Goal: Task Accomplishment & Management: Complete application form

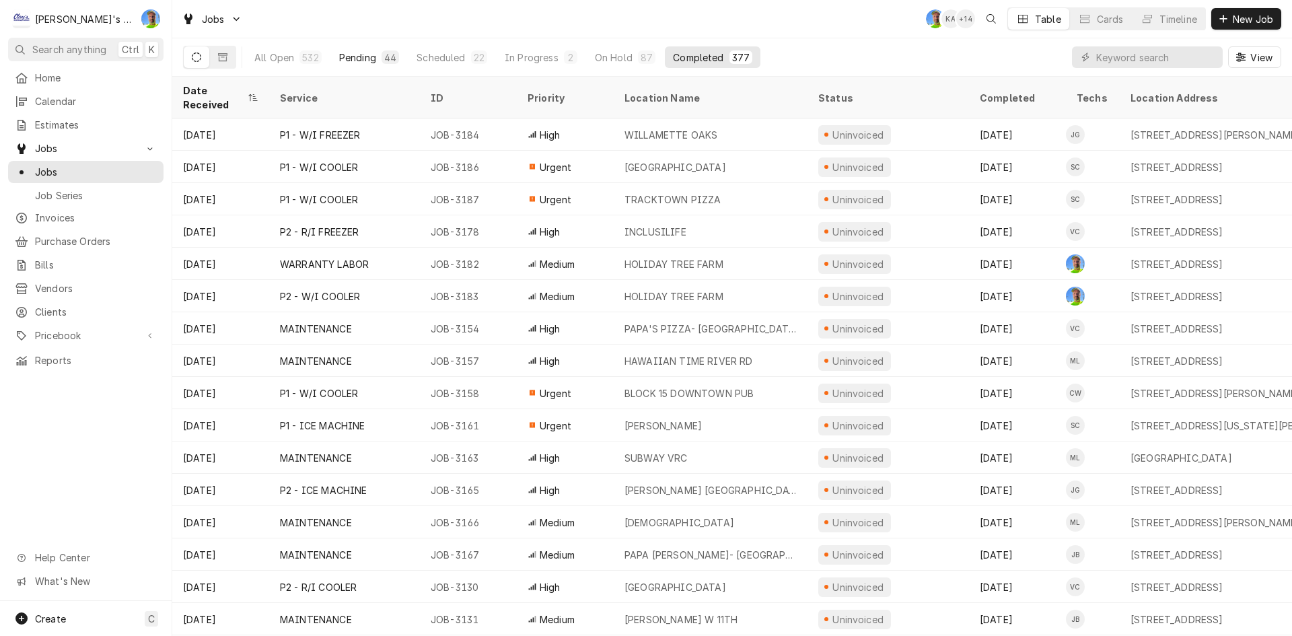
click at [367, 48] on button "Pending 44" at bounding box center [369, 57] width 76 height 22
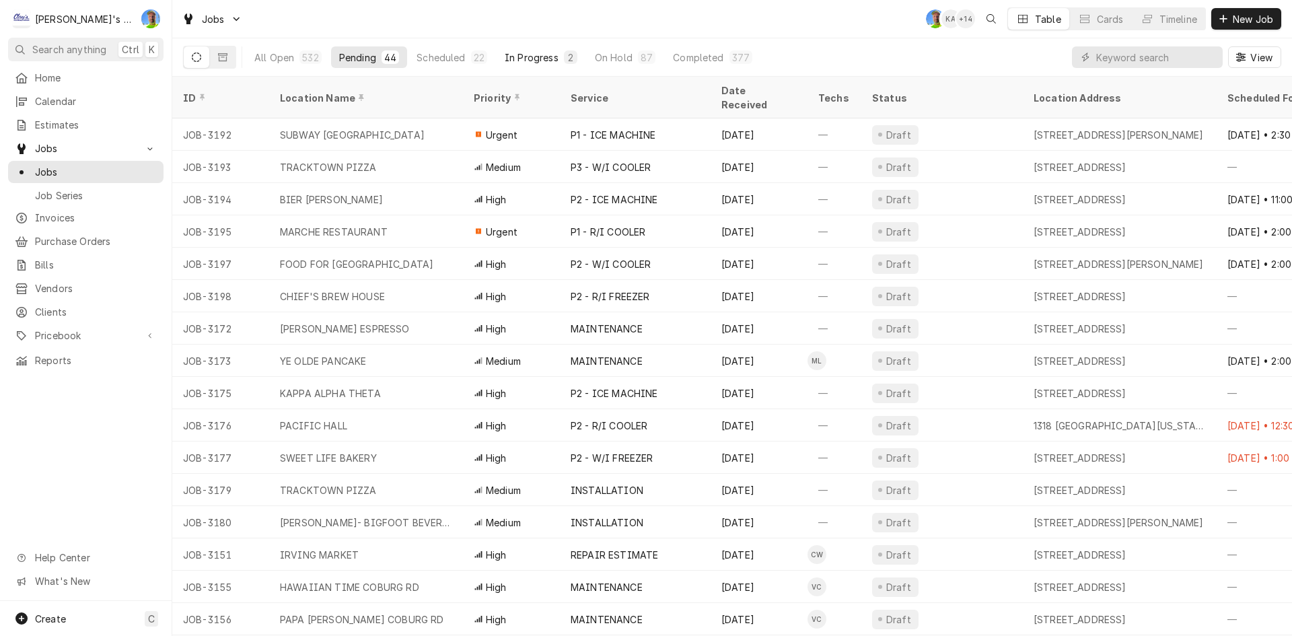
click at [507, 58] on div "In Progress" at bounding box center [532, 57] width 54 height 14
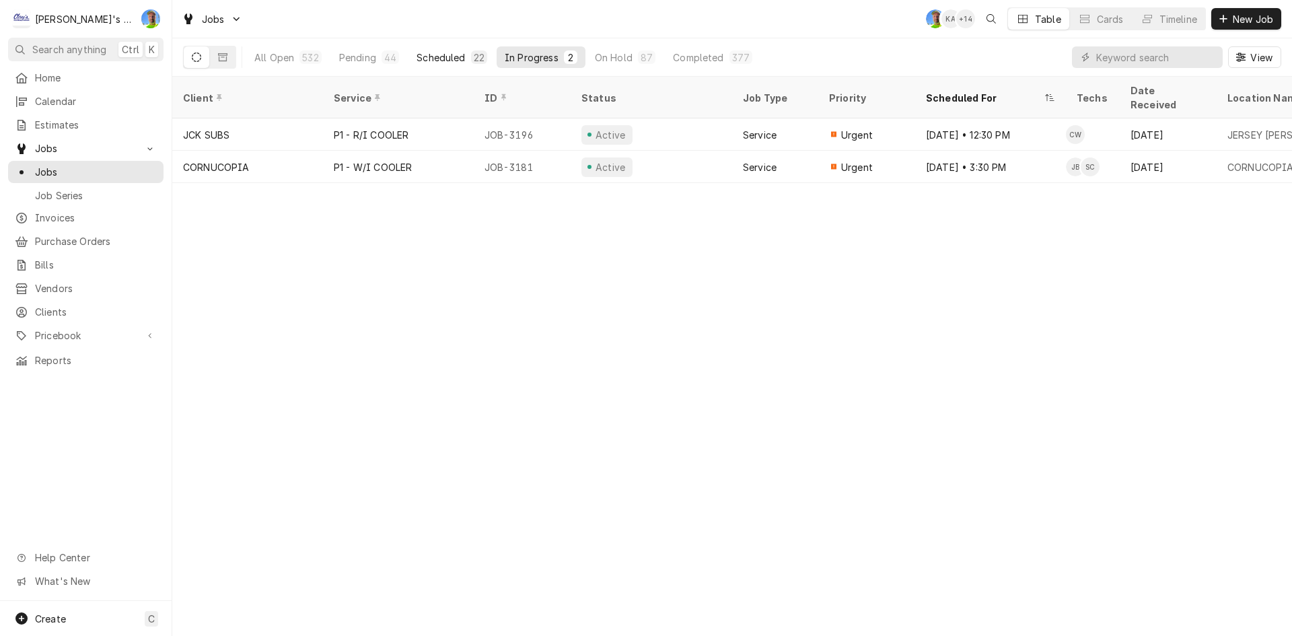
click at [440, 60] on div "Scheduled" at bounding box center [440, 57] width 48 height 14
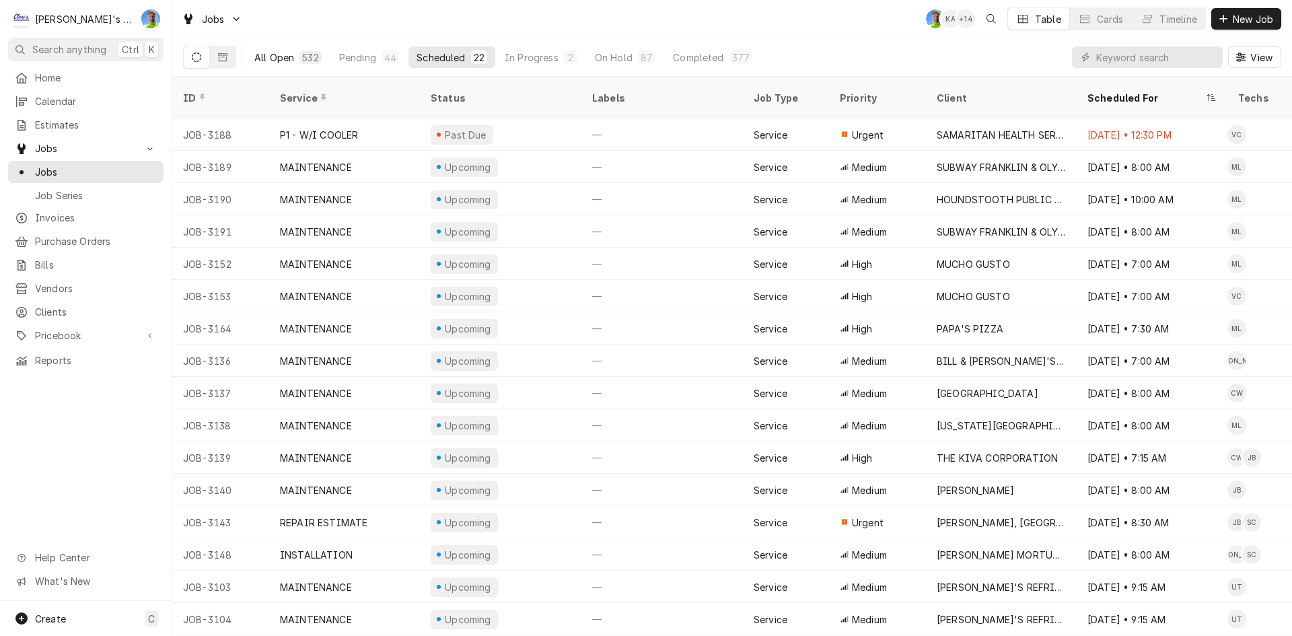
click at [266, 50] on button "All Open 532" at bounding box center [287, 57] width 83 height 22
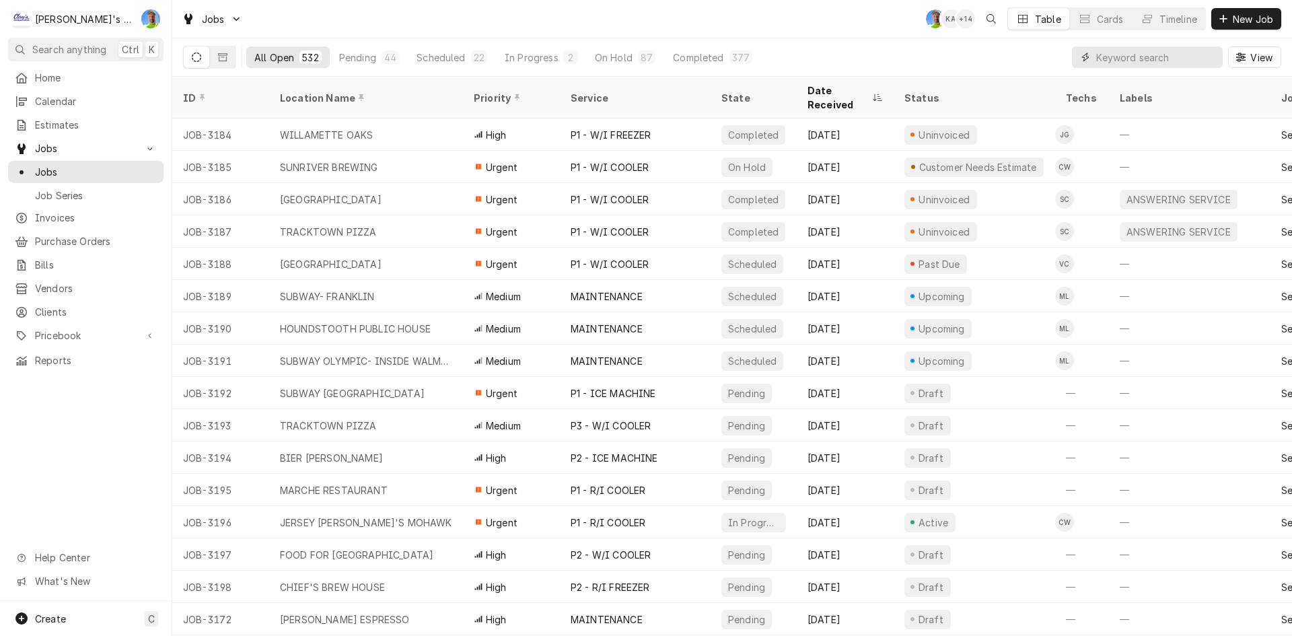
click at [1119, 52] on input "Dynamic Content Wrapper" at bounding box center [1156, 57] width 120 height 22
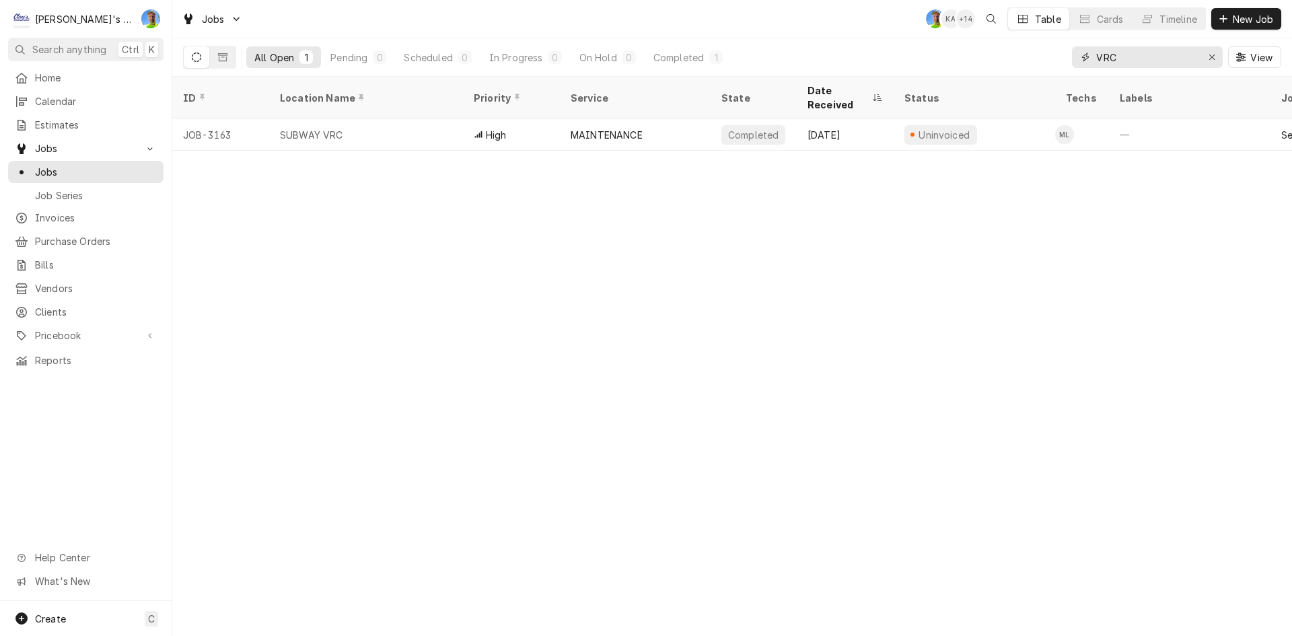
type input "VRC"
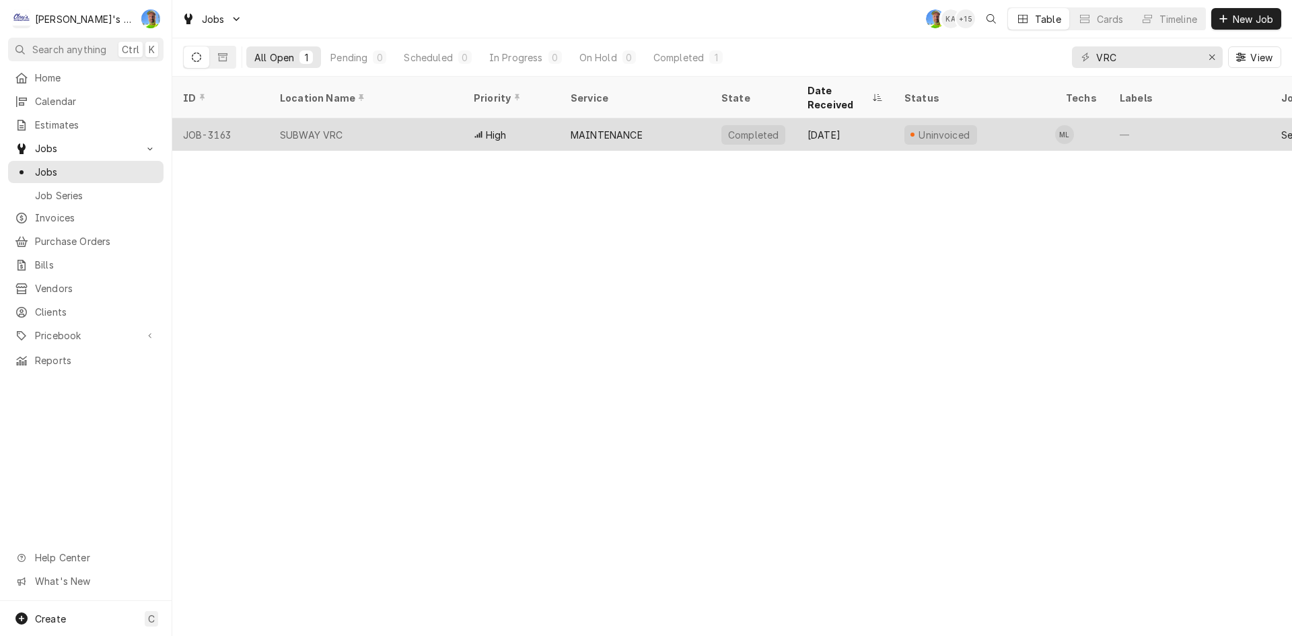
click at [583, 128] on div "MAINTENANCE" at bounding box center [606, 135] width 72 height 14
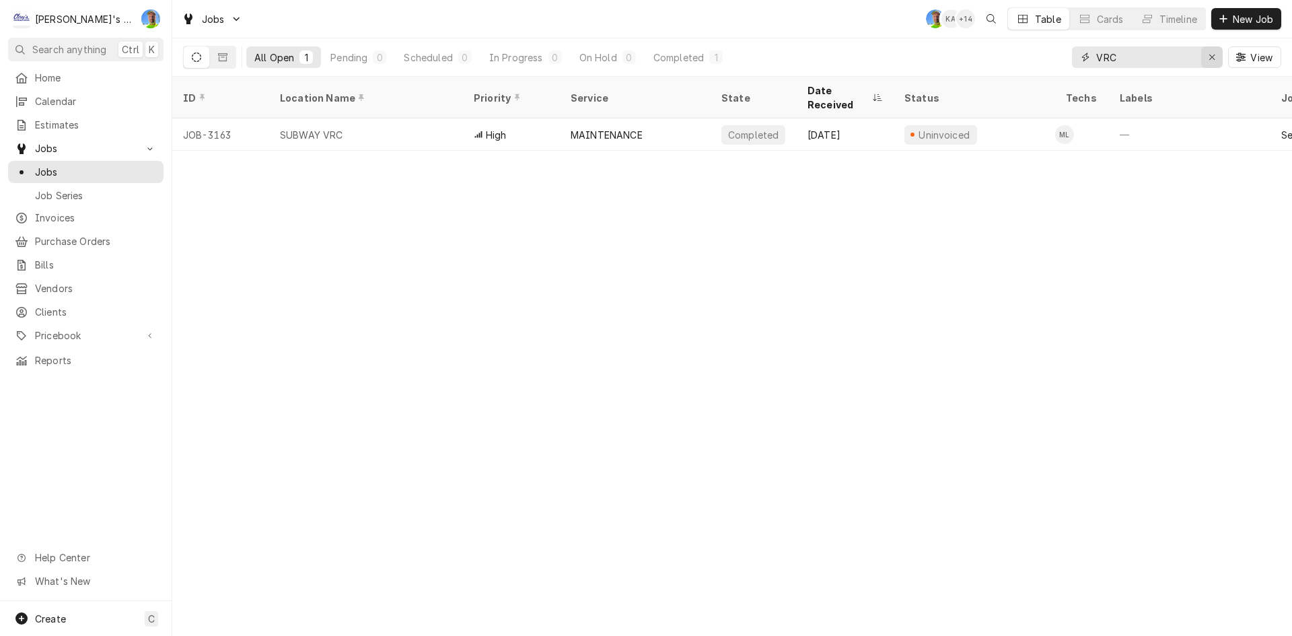
click at [1202, 61] on button "Erase input" at bounding box center [1212, 57] width 22 height 22
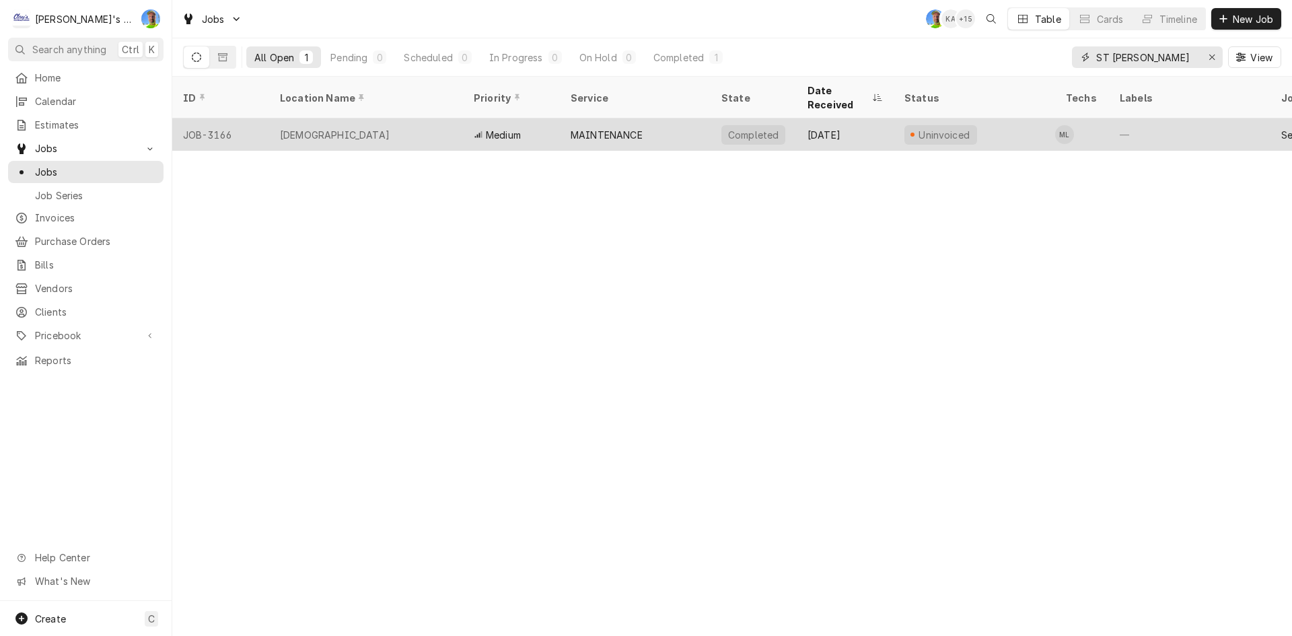
type input "ST PAUL"
click at [418, 128] on div "ST PAULS CATHOLIC CHURCH" at bounding box center [366, 134] width 194 height 32
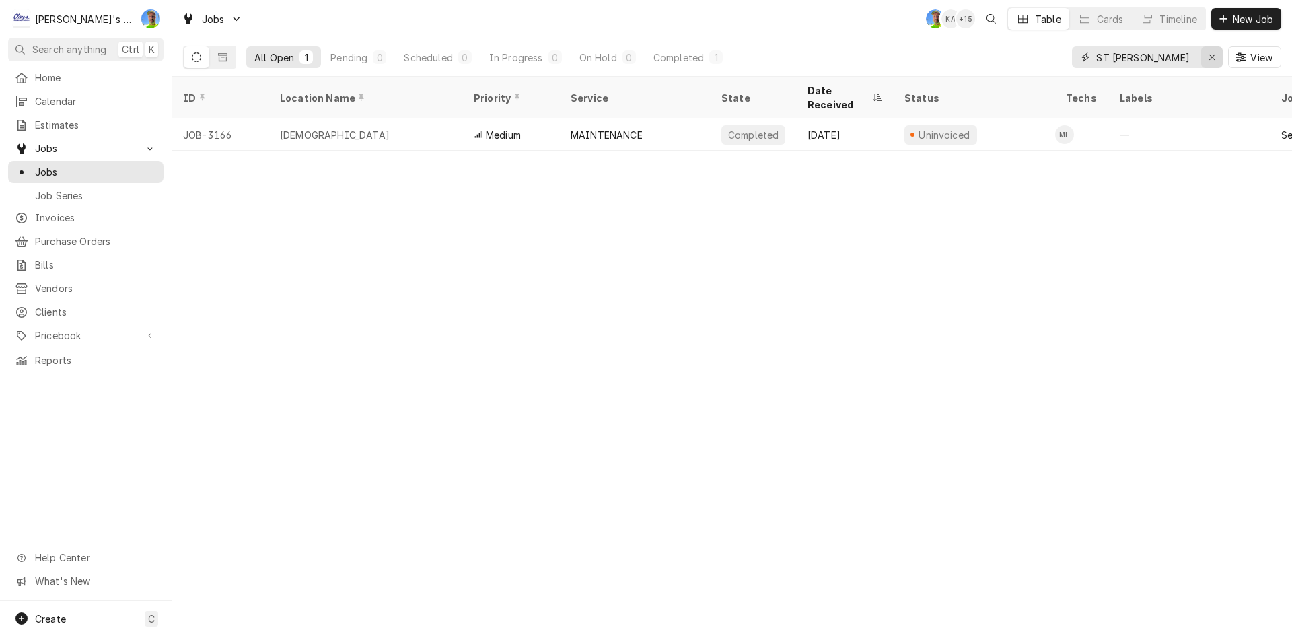
click at [1218, 52] on button "Erase input" at bounding box center [1212, 57] width 22 height 22
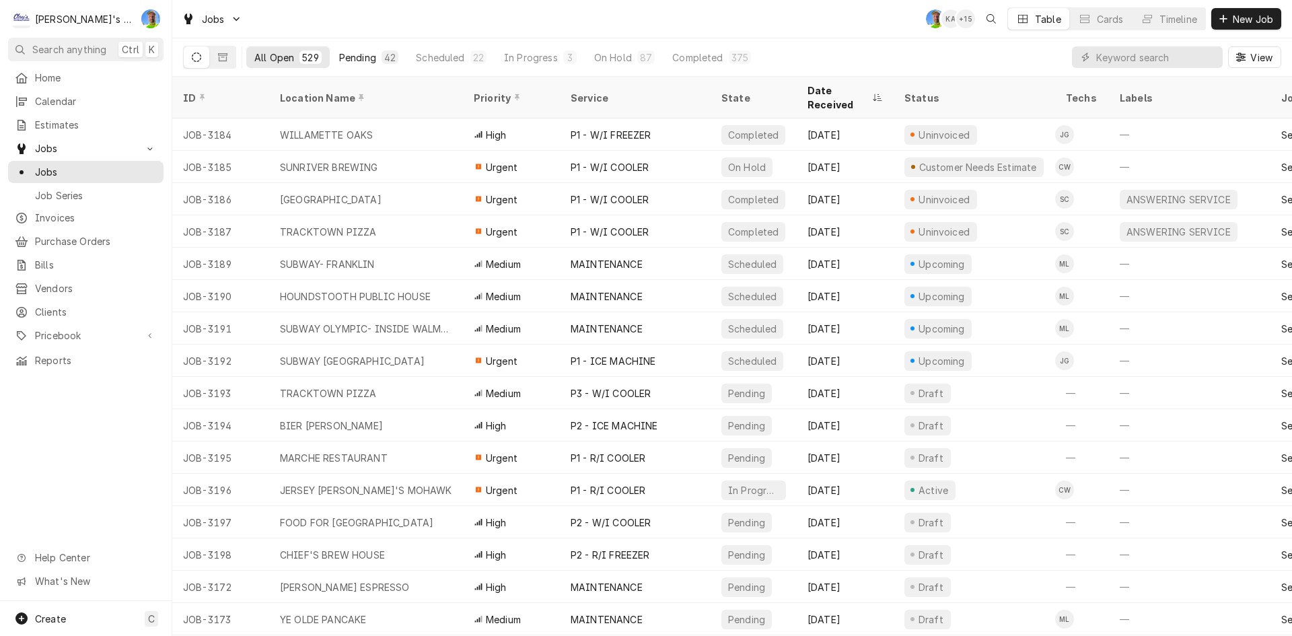
click at [386, 60] on div "42" at bounding box center [389, 57] width 11 height 14
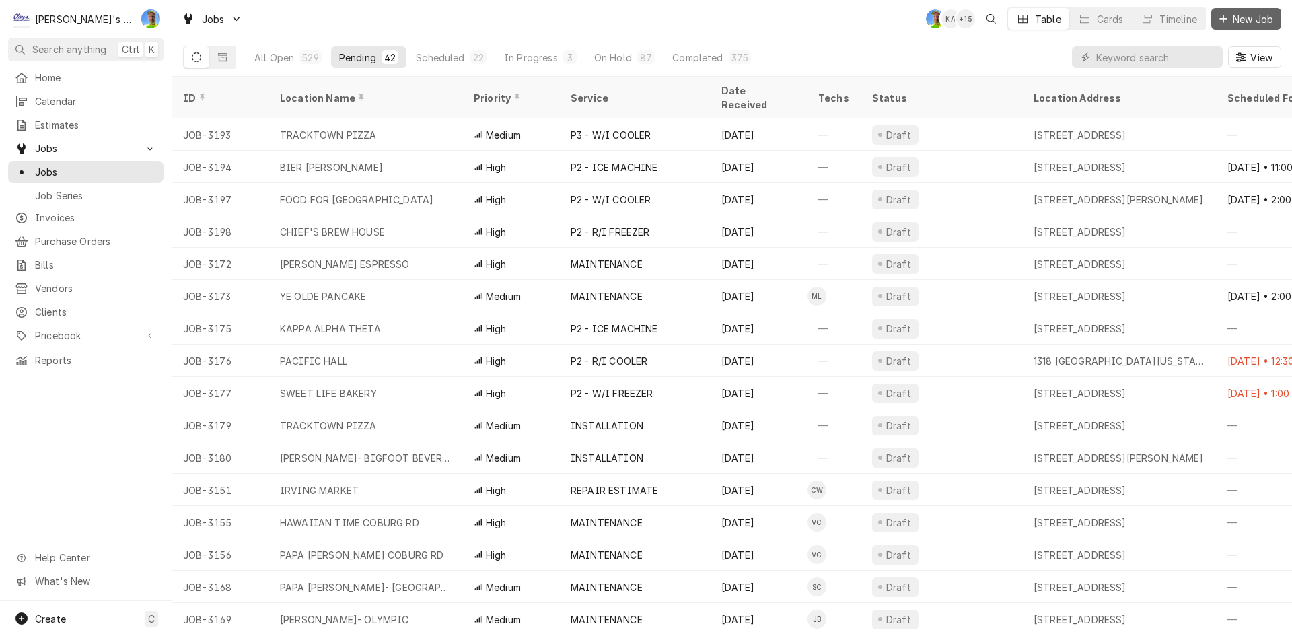
click at [1230, 24] on span "New Job" at bounding box center [1253, 19] width 46 height 14
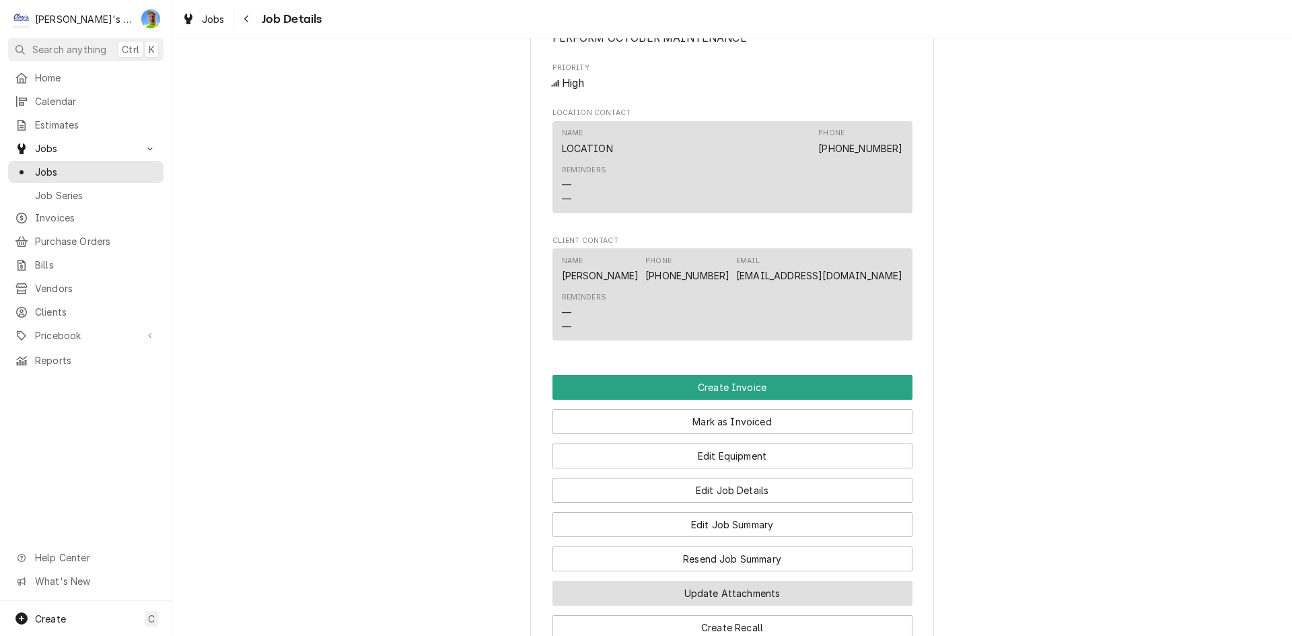
scroll to position [982, 0]
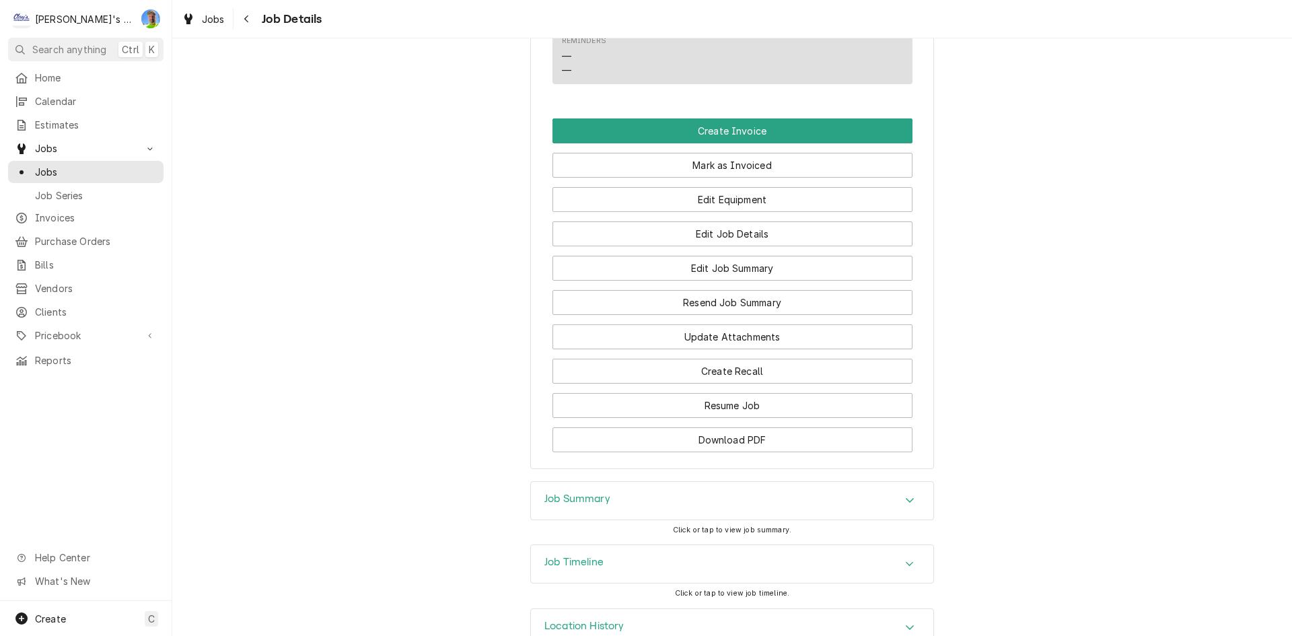
click at [688, 519] on div "Job Summary" at bounding box center [732, 501] width 402 height 38
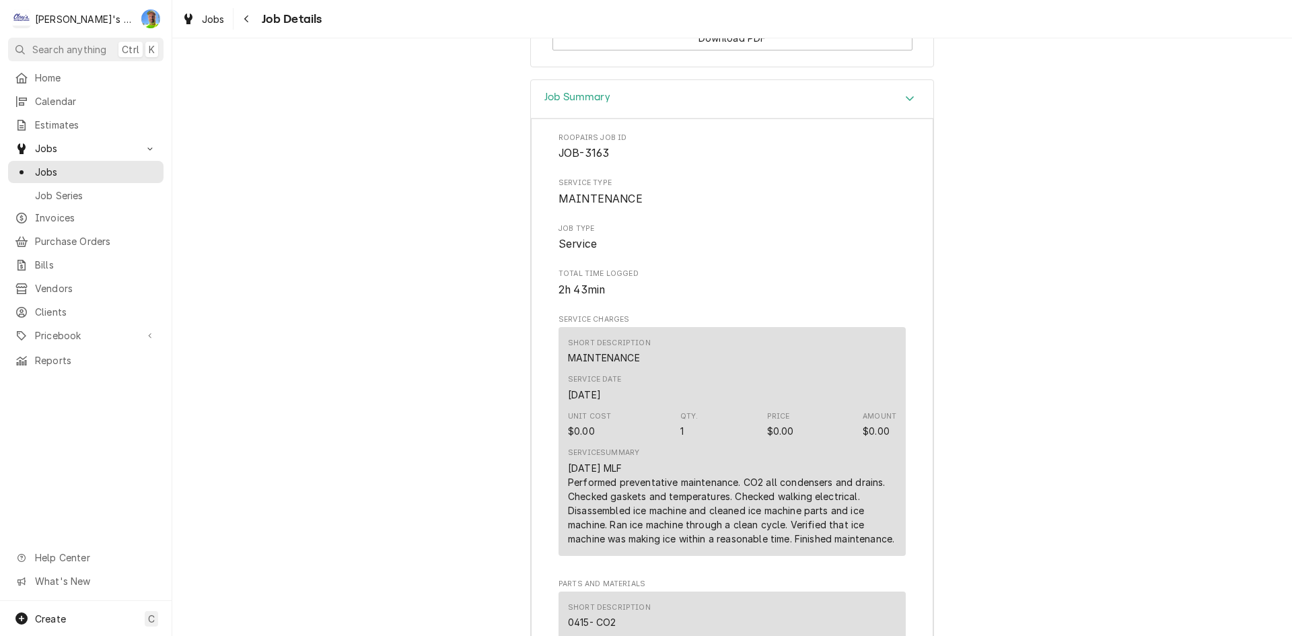
scroll to position [1452, 0]
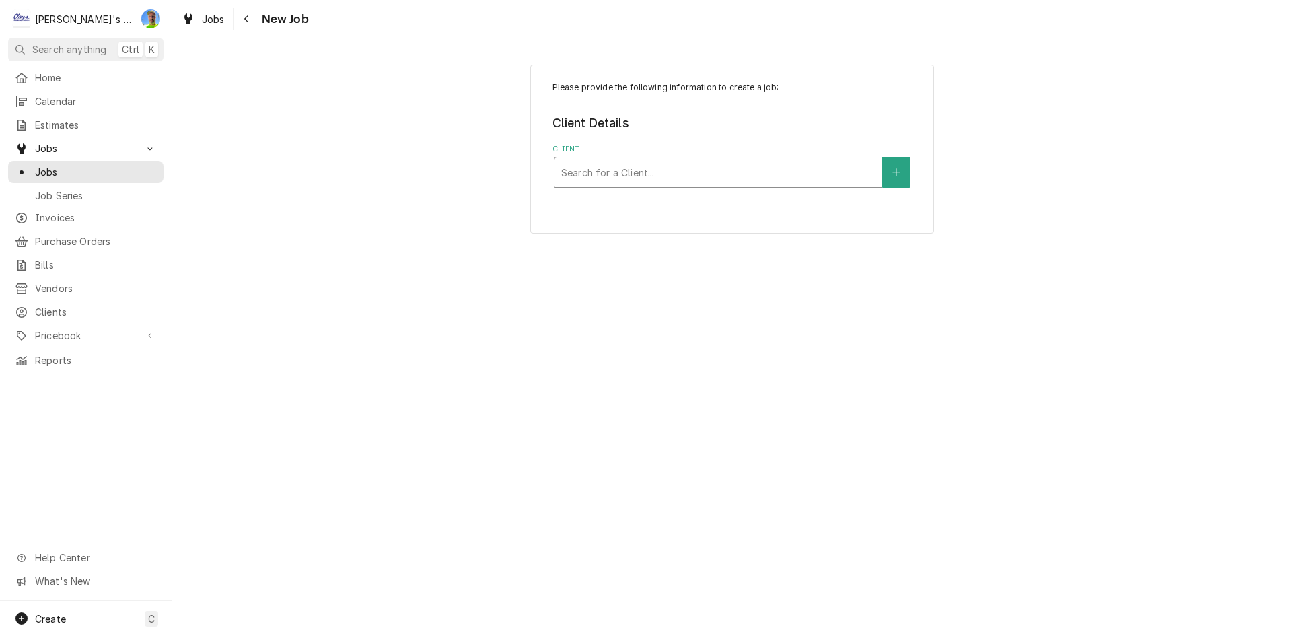
click at [672, 169] on div "Client" at bounding box center [717, 172] width 313 height 24
type input "HUMMING"
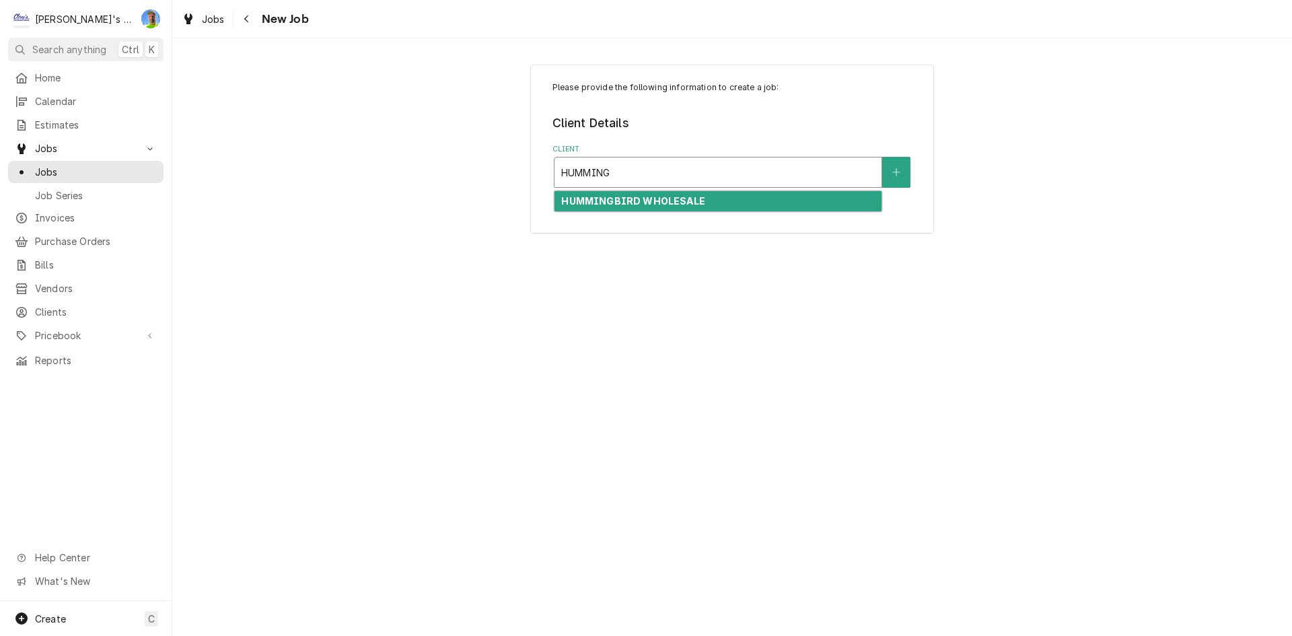
click at [649, 198] on strong "HUMMINGBIRD WHOLESALE" at bounding box center [632, 200] width 143 height 11
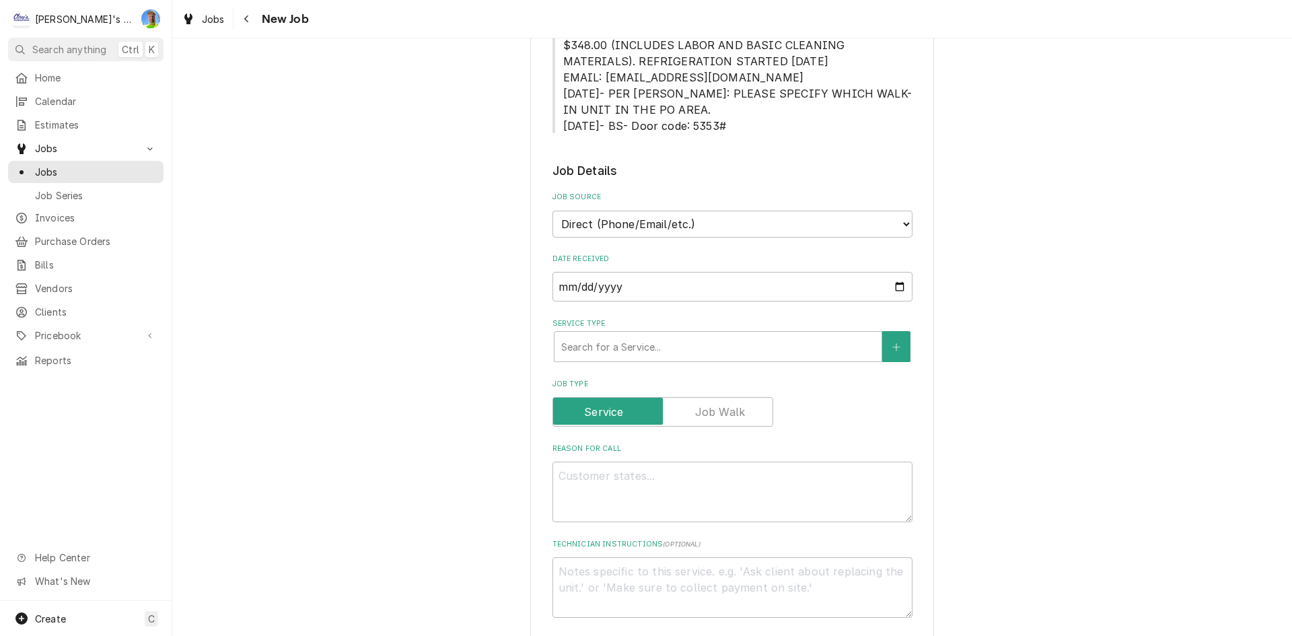
scroll to position [336, 0]
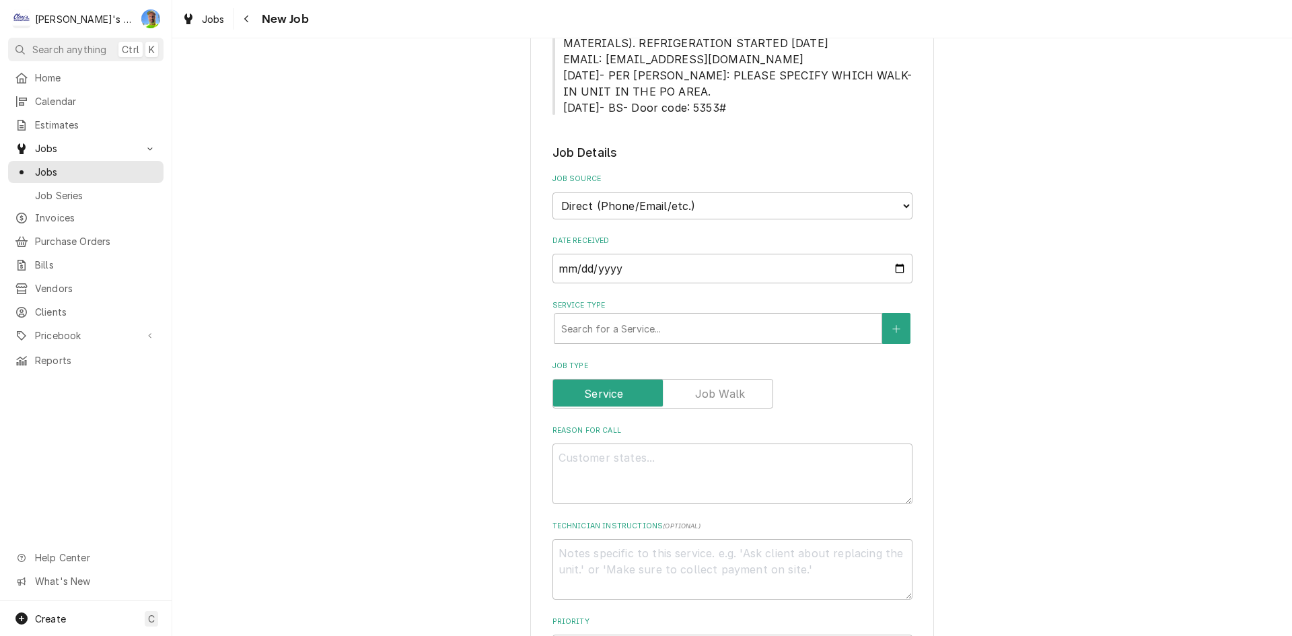
click at [644, 340] on div "Service Type" at bounding box center [717, 328] width 313 height 24
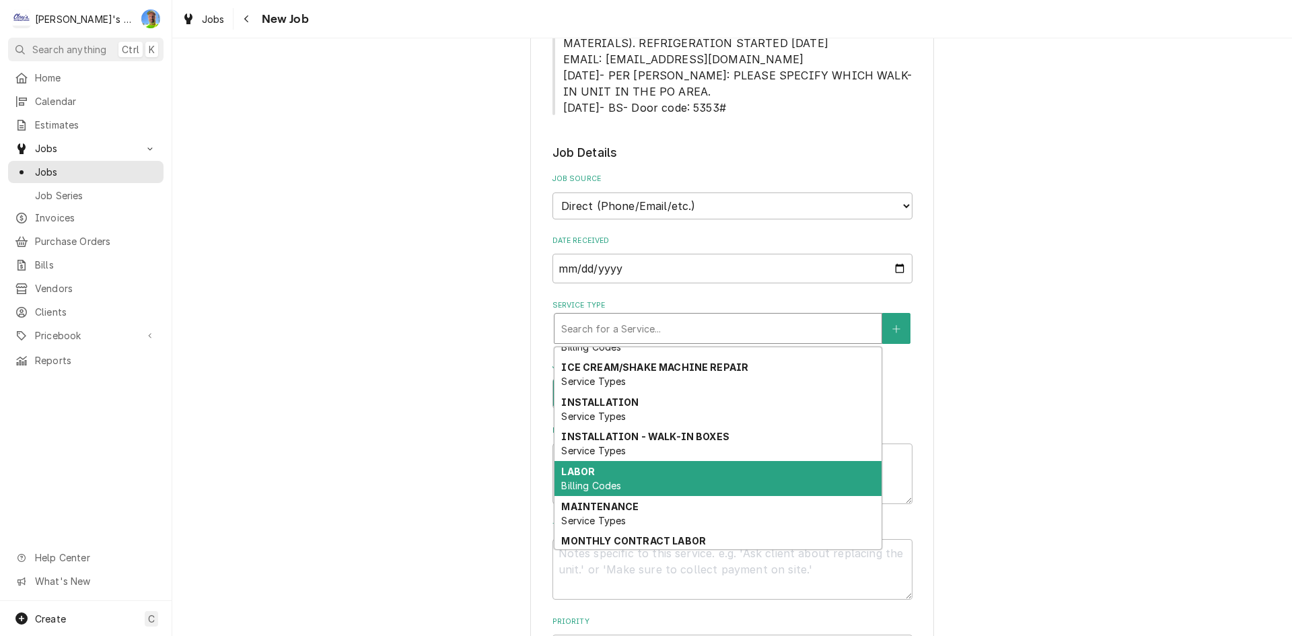
scroll to position [145, 0]
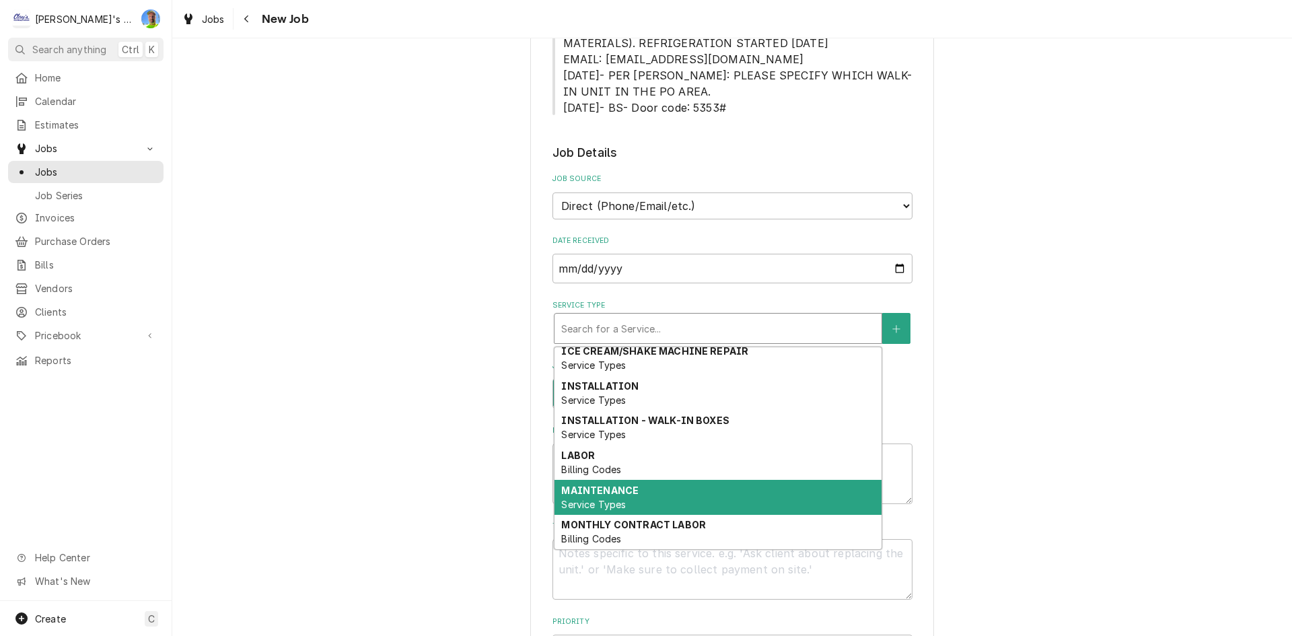
click at [614, 499] on span "Service Types" at bounding box center [593, 504] width 65 height 11
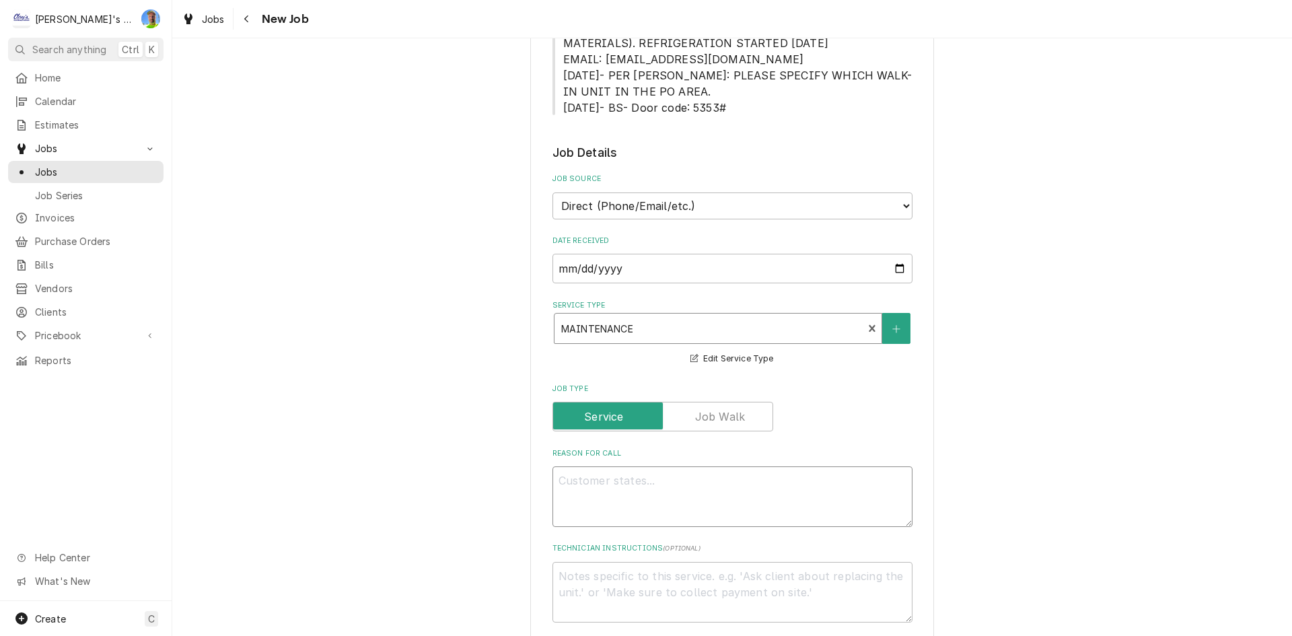
click at [614, 497] on textarea "Reason For Call" at bounding box center [732, 496] width 360 height 61
type textarea "x"
type textarea "P"
type textarea "x"
type textarea "PE"
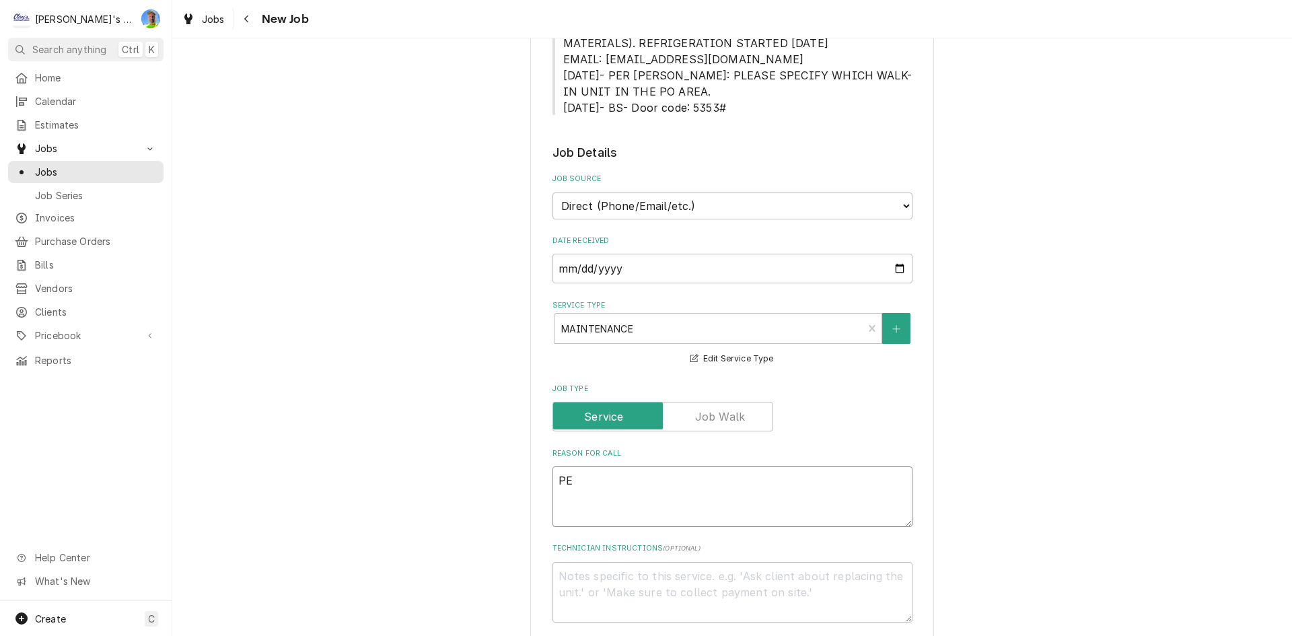
type textarea "x"
type textarea "PEW"
type textarea "x"
type textarea "PE"
type textarea "x"
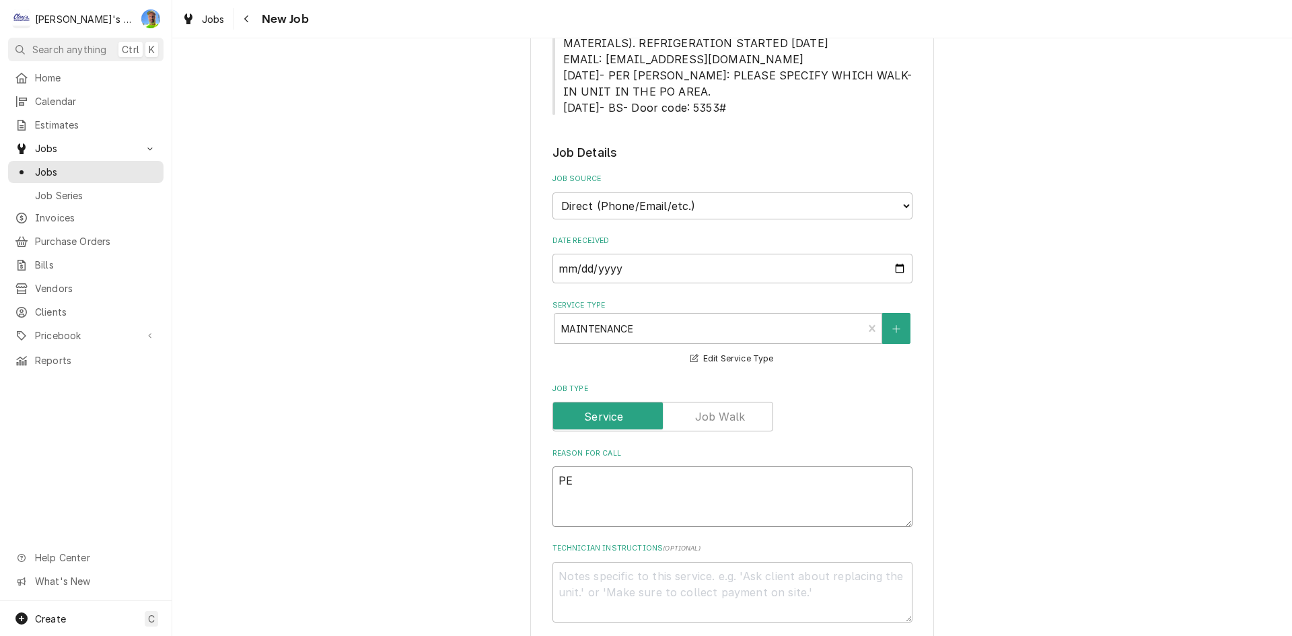
type textarea "PER"
type textarea "x"
type textarea "PERF"
type textarea "x"
type textarea "PERFO"
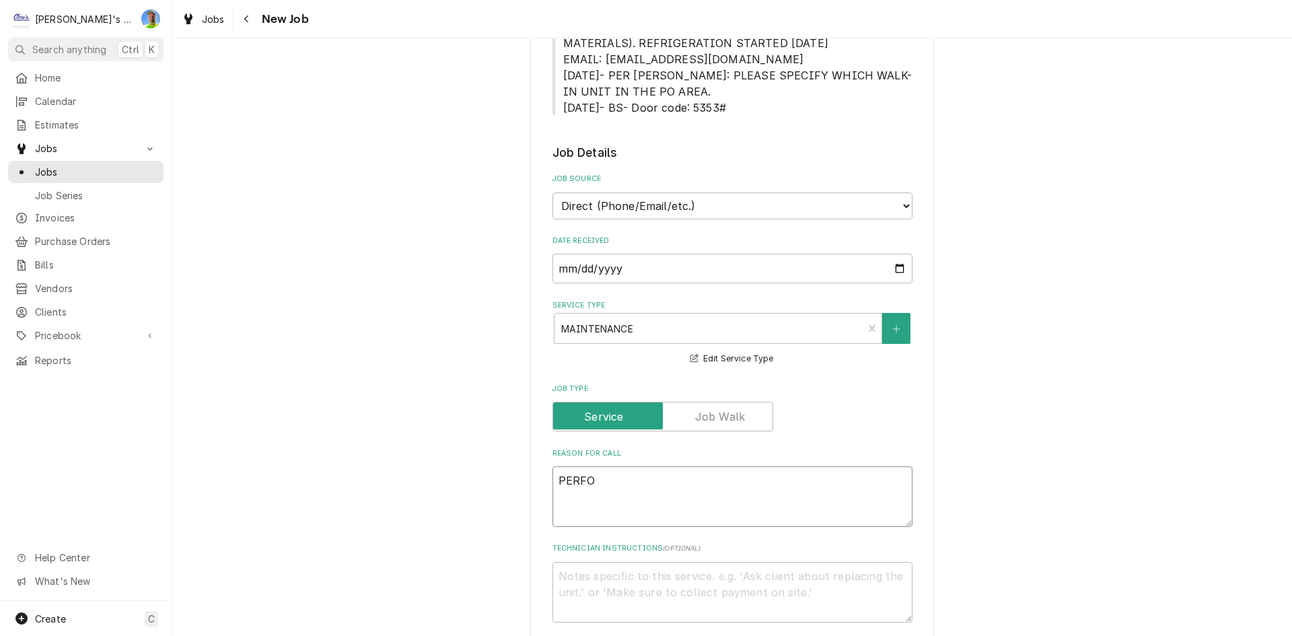
type textarea "x"
type textarea "PERFOR"
type textarea "x"
type textarea "PERFORM"
type textarea "x"
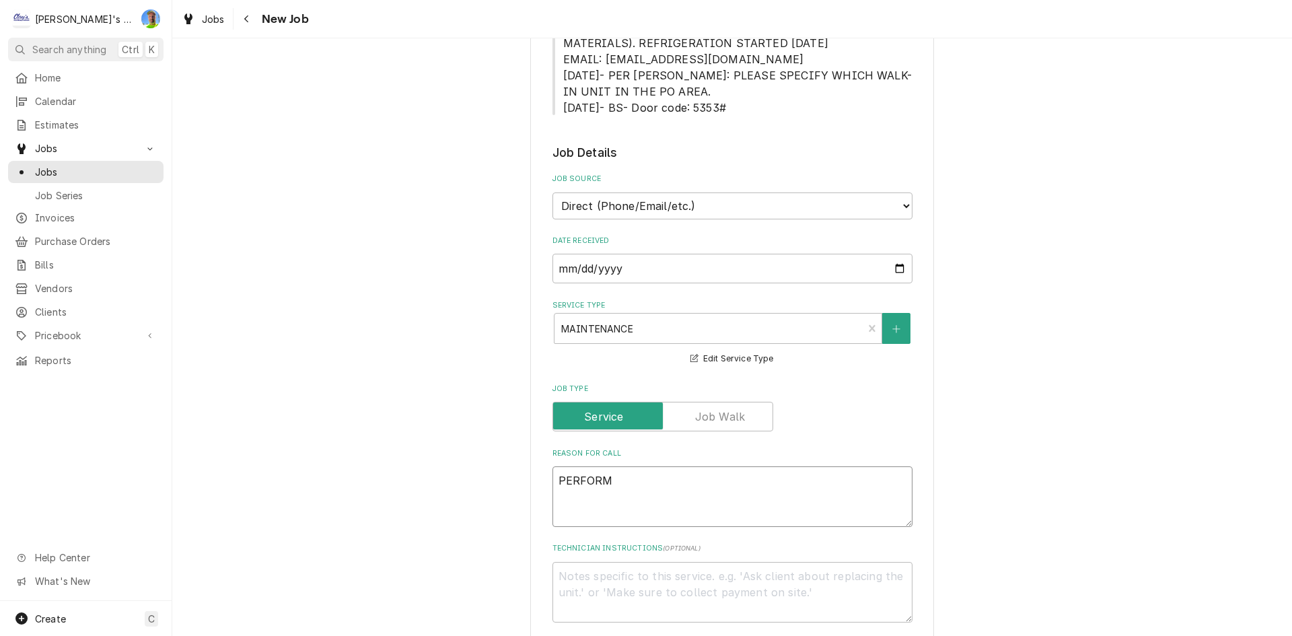
type textarea "PERFORM"
type textarea "x"
type textarea "PERFORM O"
type textarea "x"
type textarea "PERFORM OC"
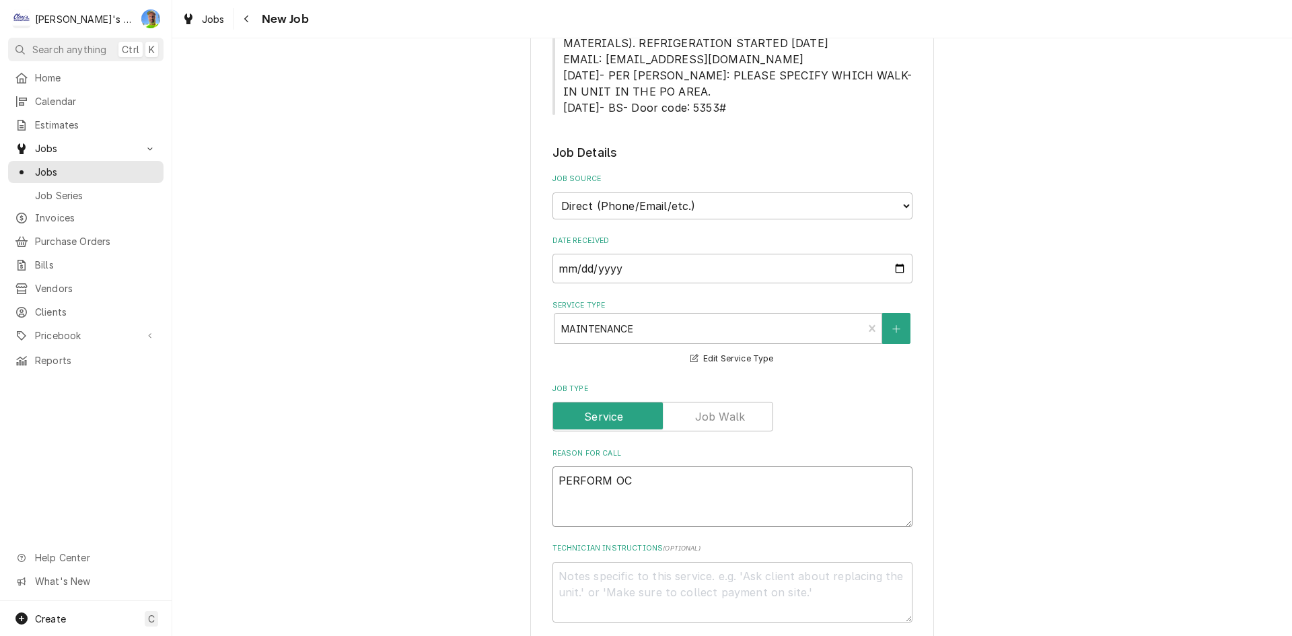
type textarea "x"
type textarea "PERFORM OCT"
type textarea "x"
type textarea "PERFORM OCTO"
type textarea "x"
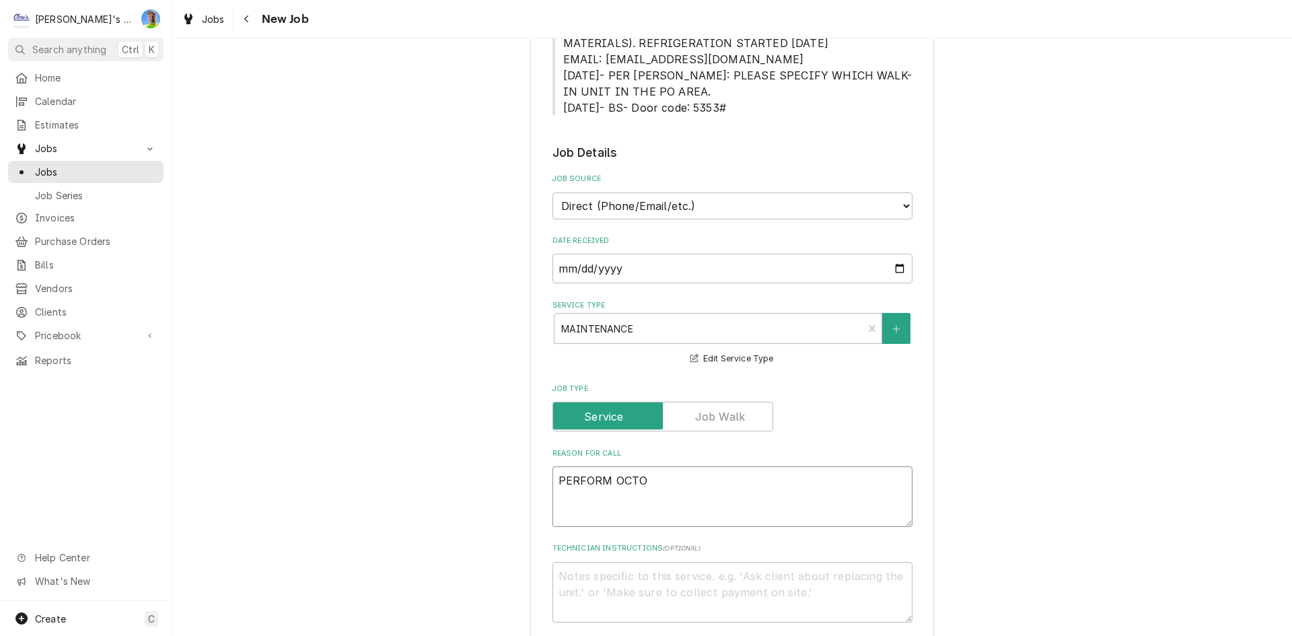
type textarea "PERFORM OCTOB"
type textarea "x"
type textarea "PERFORM OCTOBR"
type textarea "x"
type textarea "PERFORM OCTOB"
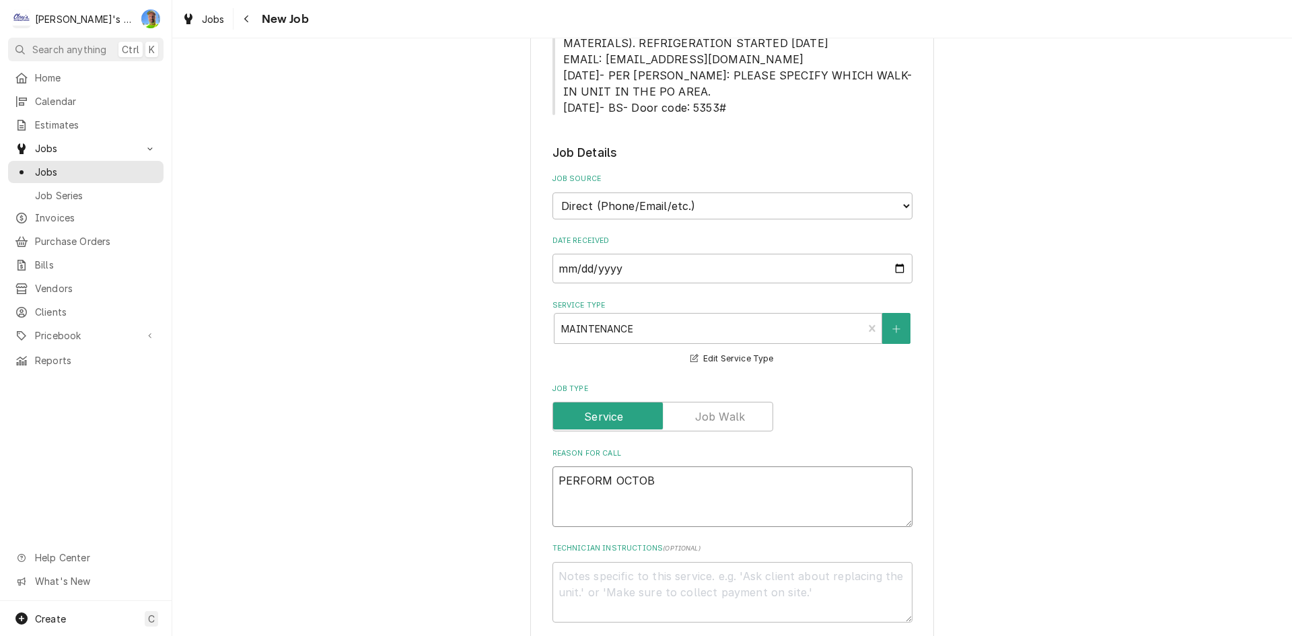
type textarea "x"
type textarea "PERFORM OCTOBE"
type textarea "x"
type textarea "PERFORM OCTOBER"
type textarea "x"
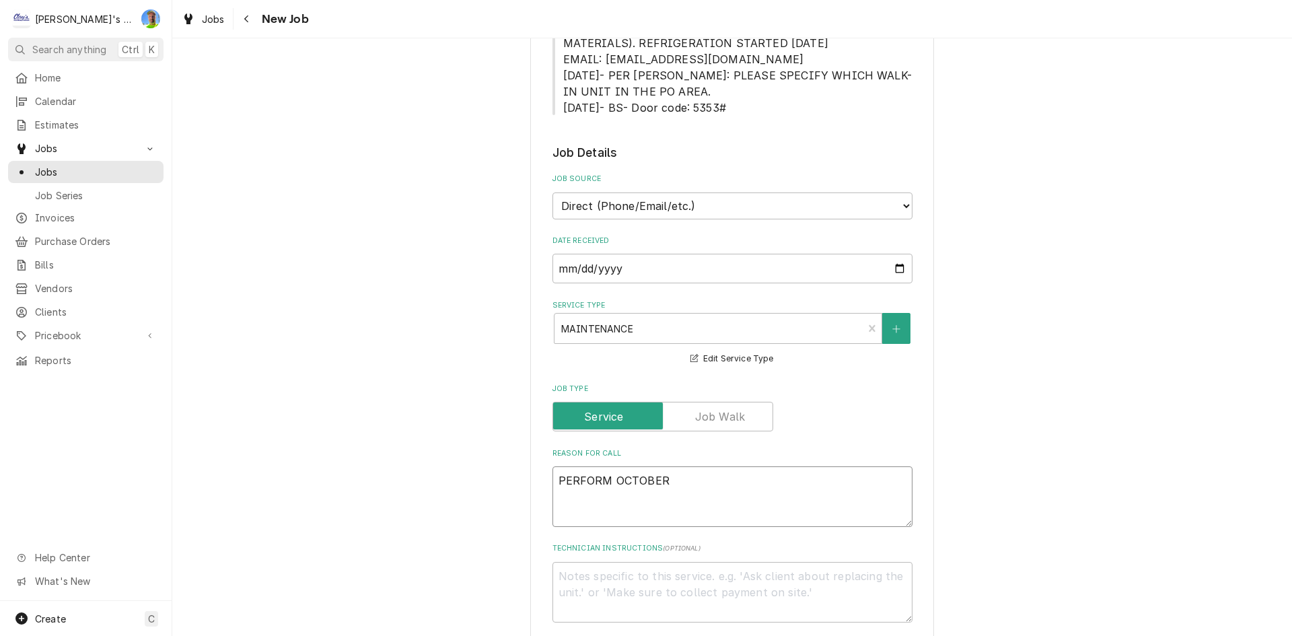
type textarea "PERFORM OCTOBER"
type textarea "x"
type textarea "PERFORM OCTOBER M"
type textarea "x"
type textarea "PERFORM OCTOBER MA"
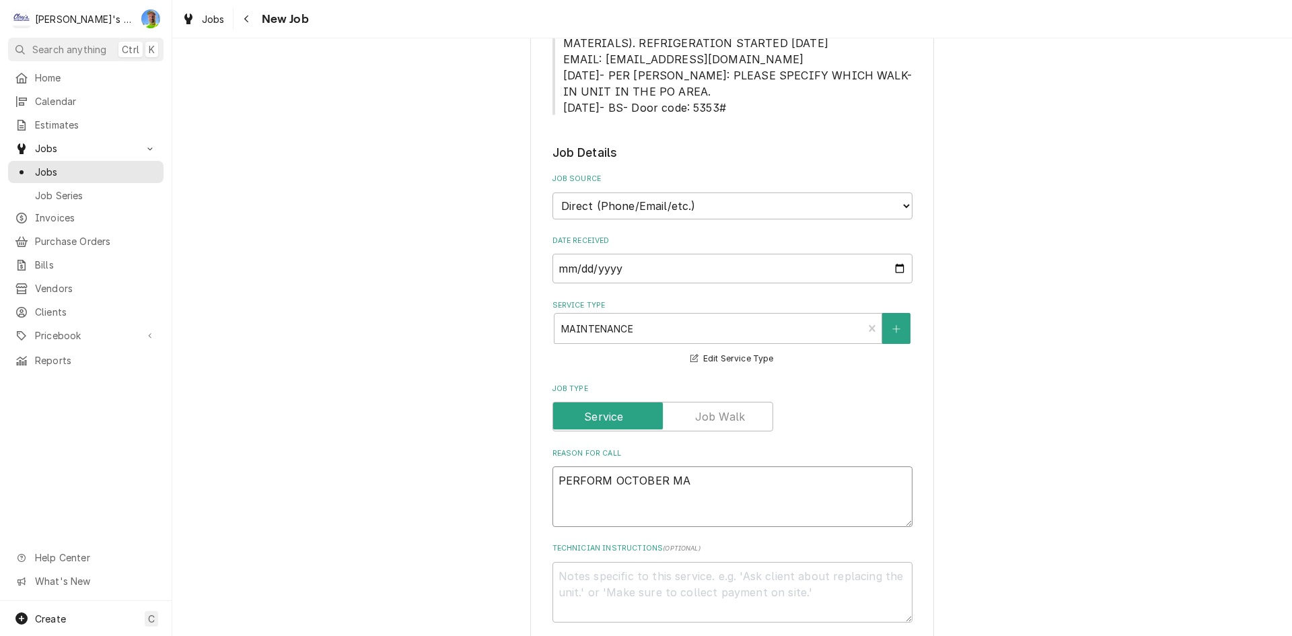
type textarea "x"
type textarea "PERFORM OCTOBER MAI"
type textarea "x"
type textarea "PERFORM OCTOBER MAIN"
type textarea "x"
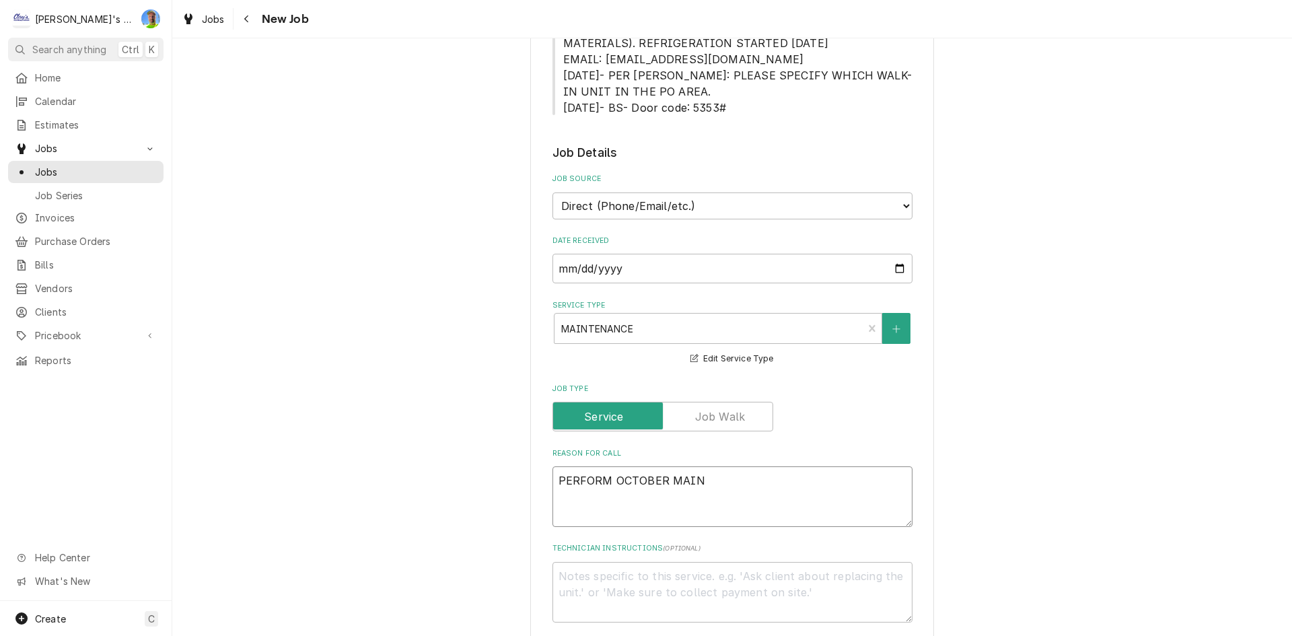
type textarea "PERFORM OCTOBER MAINT"
type textarea "x"
type textarea "PERFORM OCTOBER MAINTE"
type textarea "x"
type textarea "PERFORM OCTOBER MAINTEN"
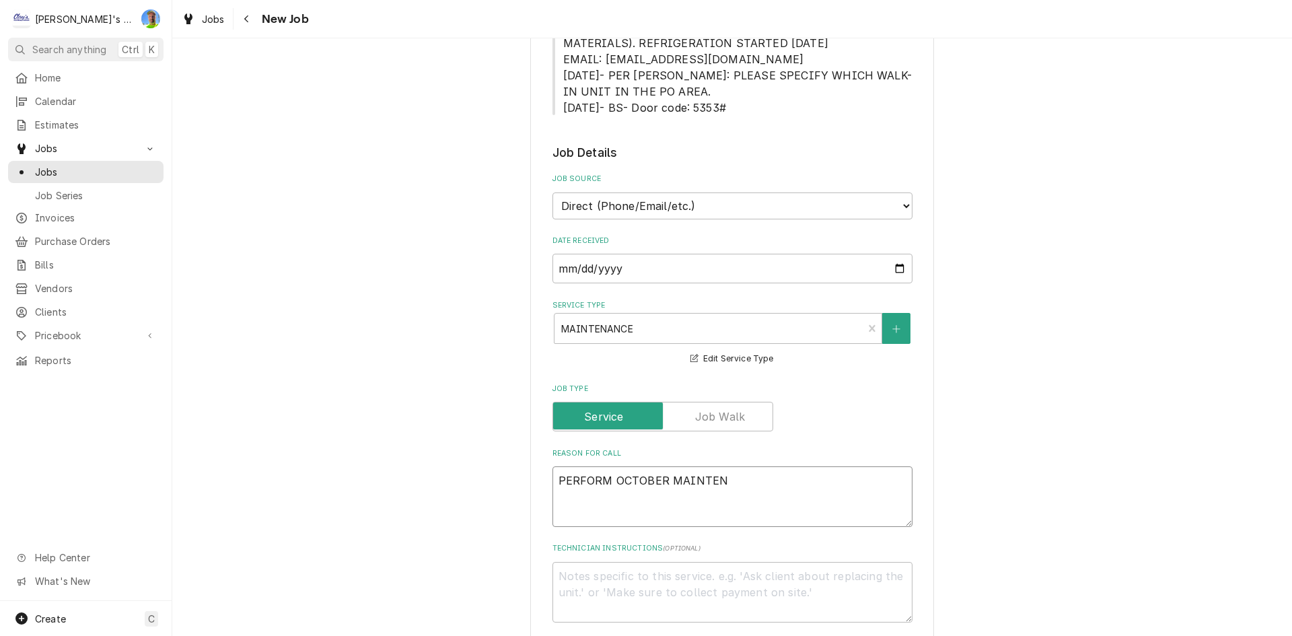
type textarea "x"
type textarea "PERFORM OCTOBER MAINTENA"
type textarea "x"
type textarea "PERFORM OCTOBER MAINTENAN"
type textarea "x"
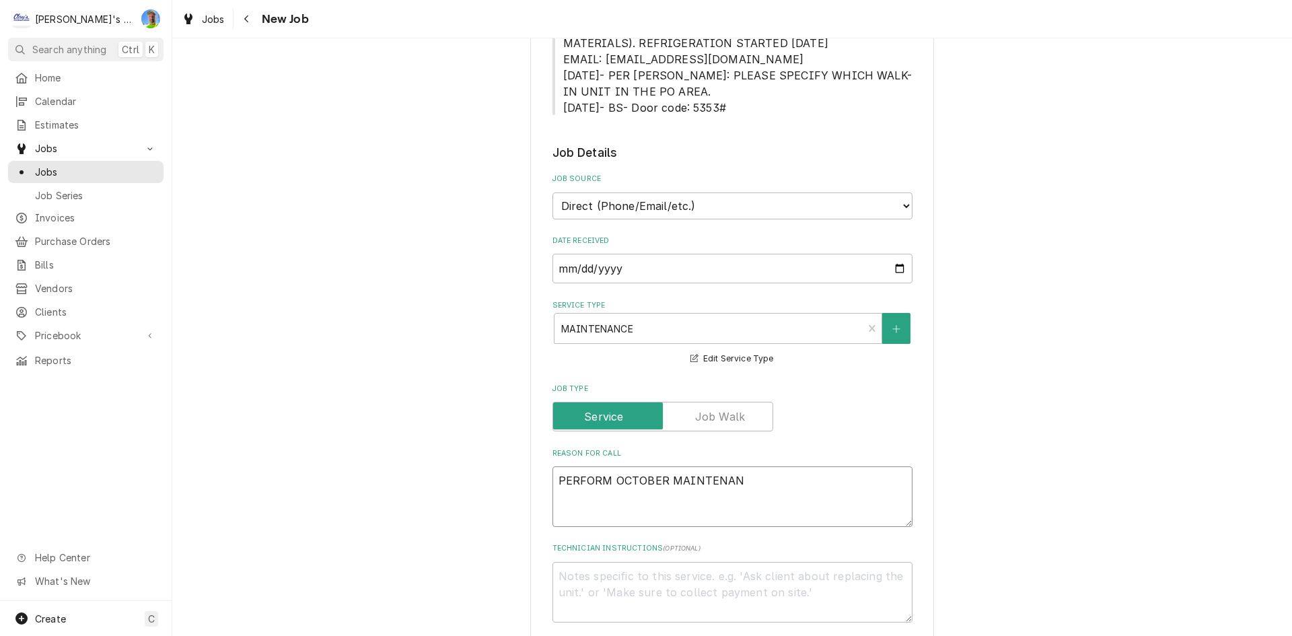
type textarea "PERFORM OCTOBER MAINTENANC"
type textarea "x"
type textarea "PERFORM OCTOBER MAINTENANCE"
type textarea "x"
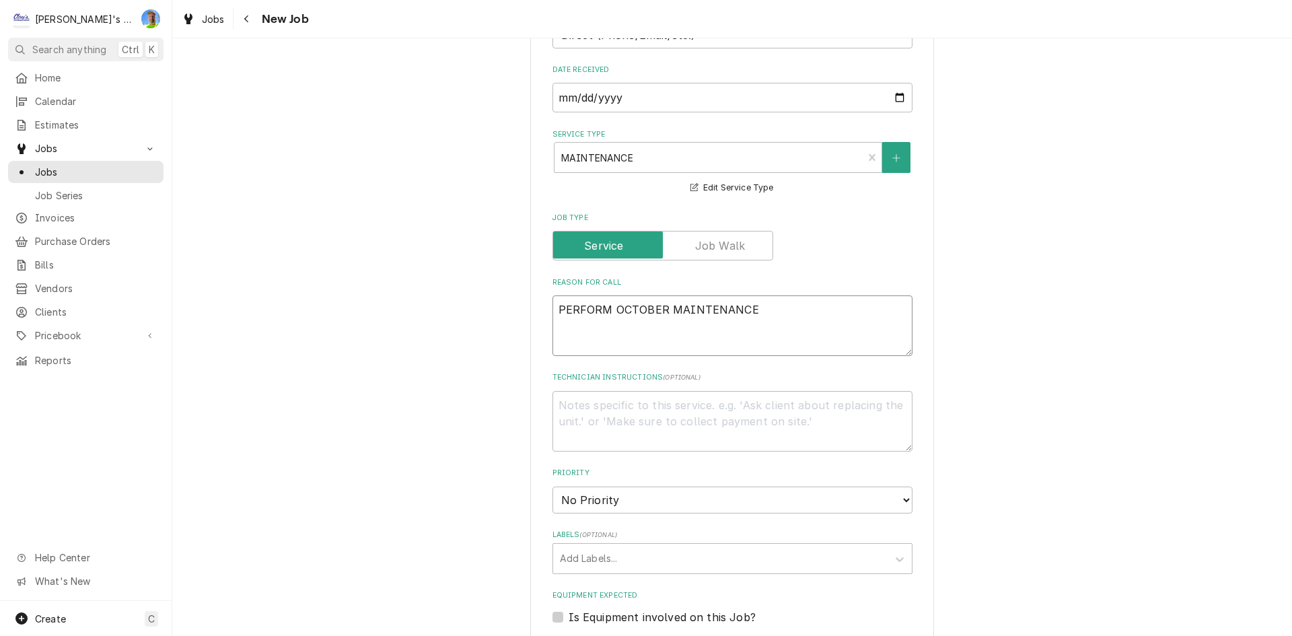
scroll to position [538, 0]
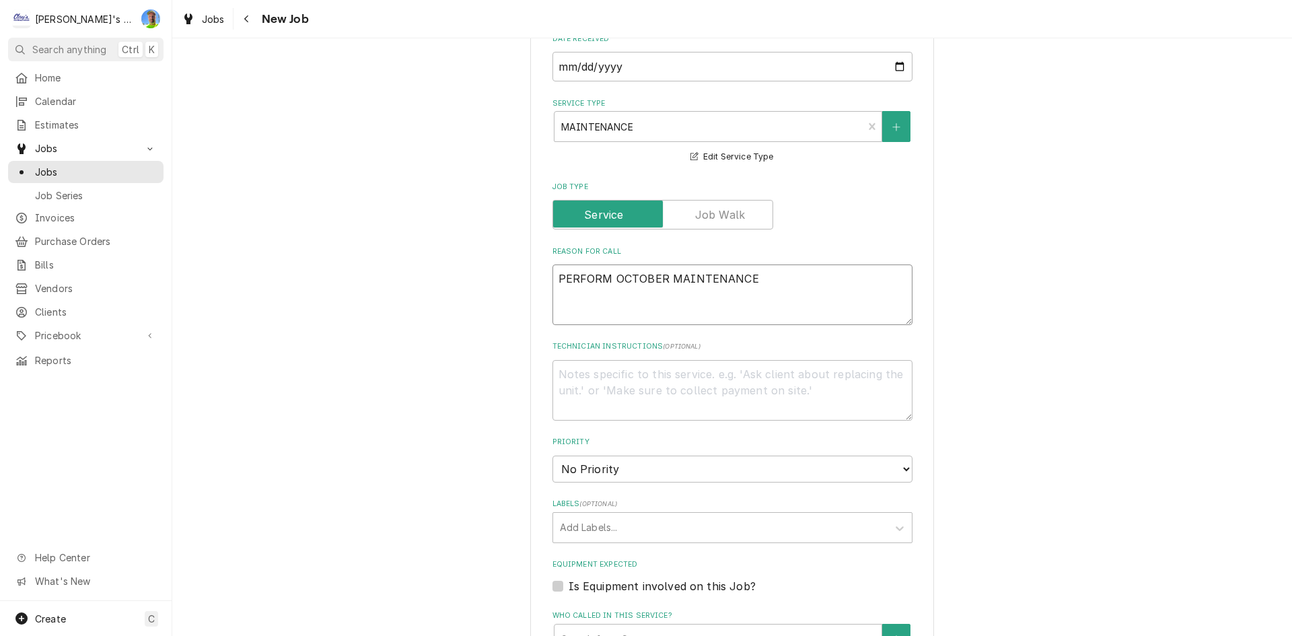
type textarea "PERFORM OCTOBER MAINTENANCE"
click at [605, 474] on select "No Priority Urgent High Medium Low" at bounding box center [732, 468] width 360 height 27
select select "2"
click at [552, 455] on select "No Priority Urgent High Medium Low" at bounding box center [732, 468] width 360 height 27
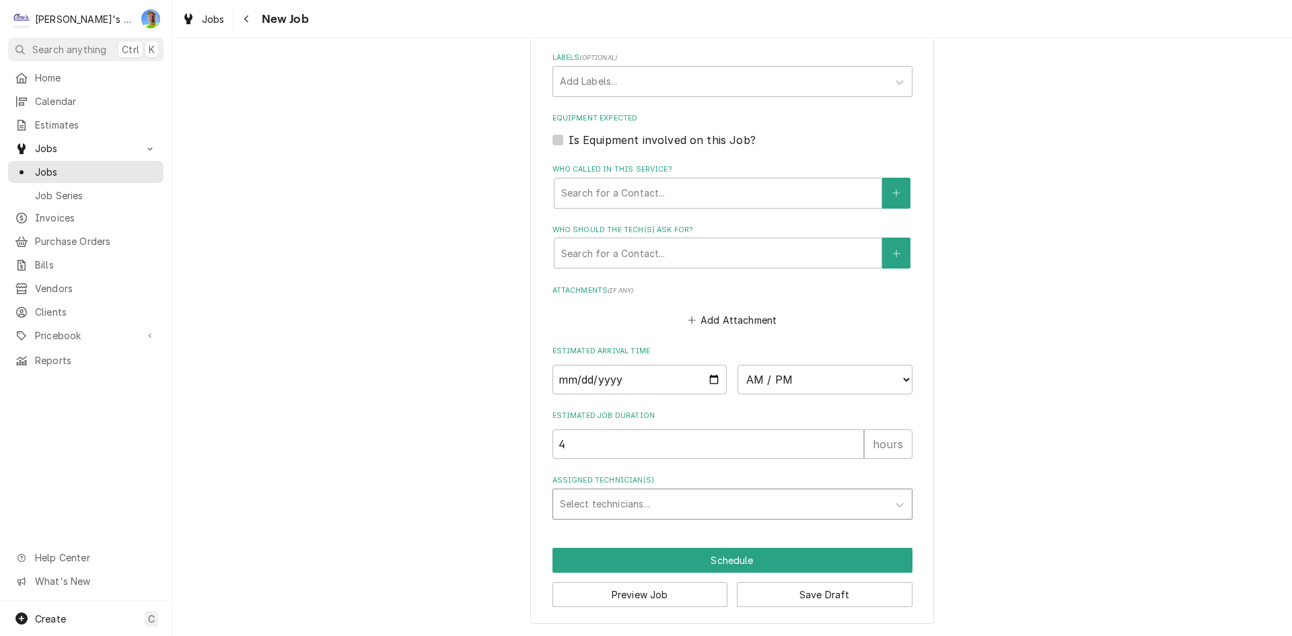
scroll to position [917, 0]
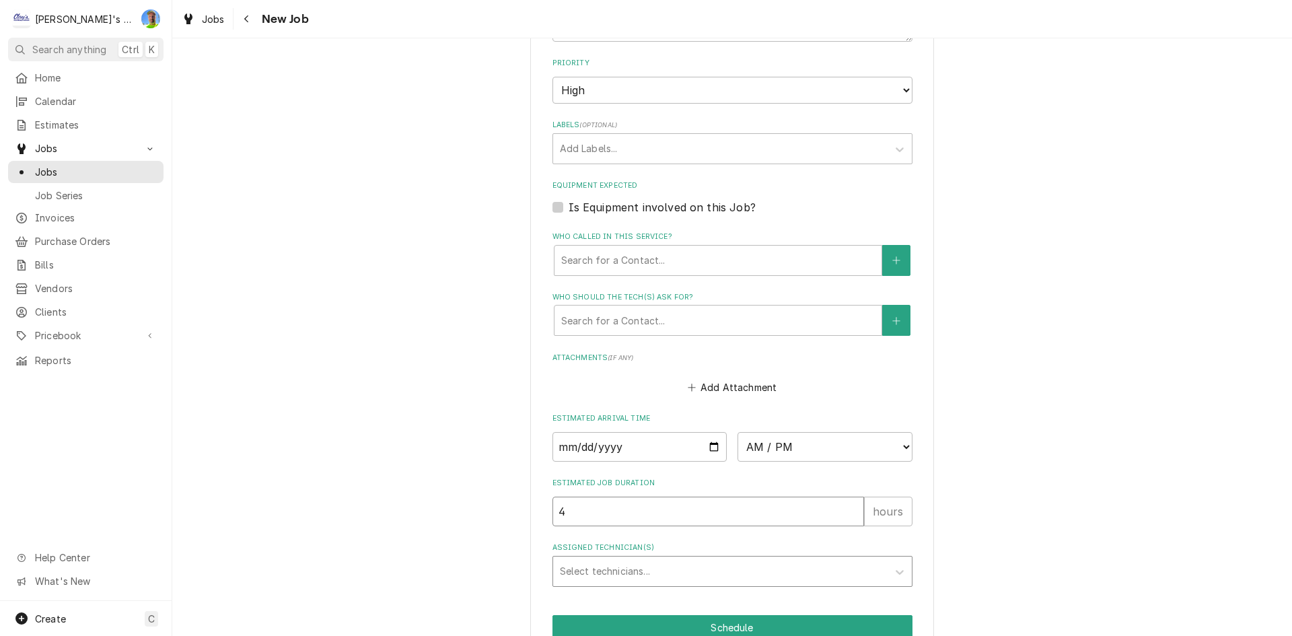
click at [600, 505] on input "4" at bounding box center [707, 511] width 311 height 30
click at [589, 551] on label "Assigned Technician(s)" at bounding box center [732, 547] width 360 height 11
click at [589, 559] on div "Assigned Technician(s)" at bounding box center [720, 571] width 321 height 24
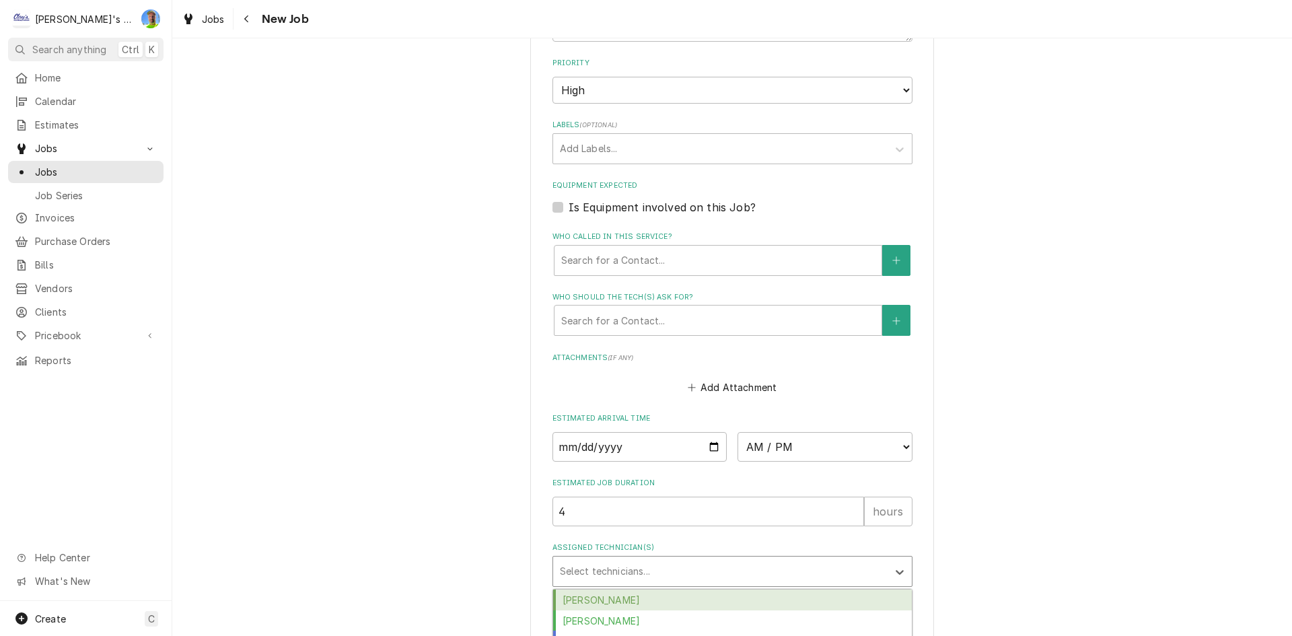
scroll to position [984, 0]
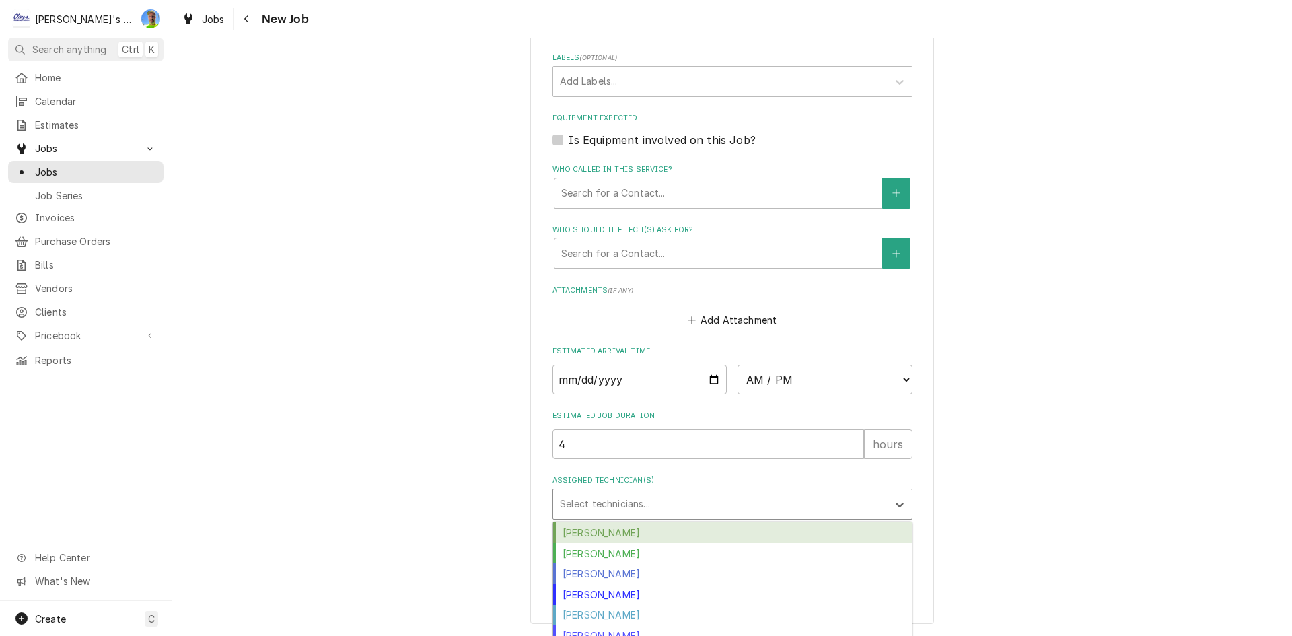
click at [599, 538] on div "Cameron Ward" at bounding box center [732, 532] width 359 height 21
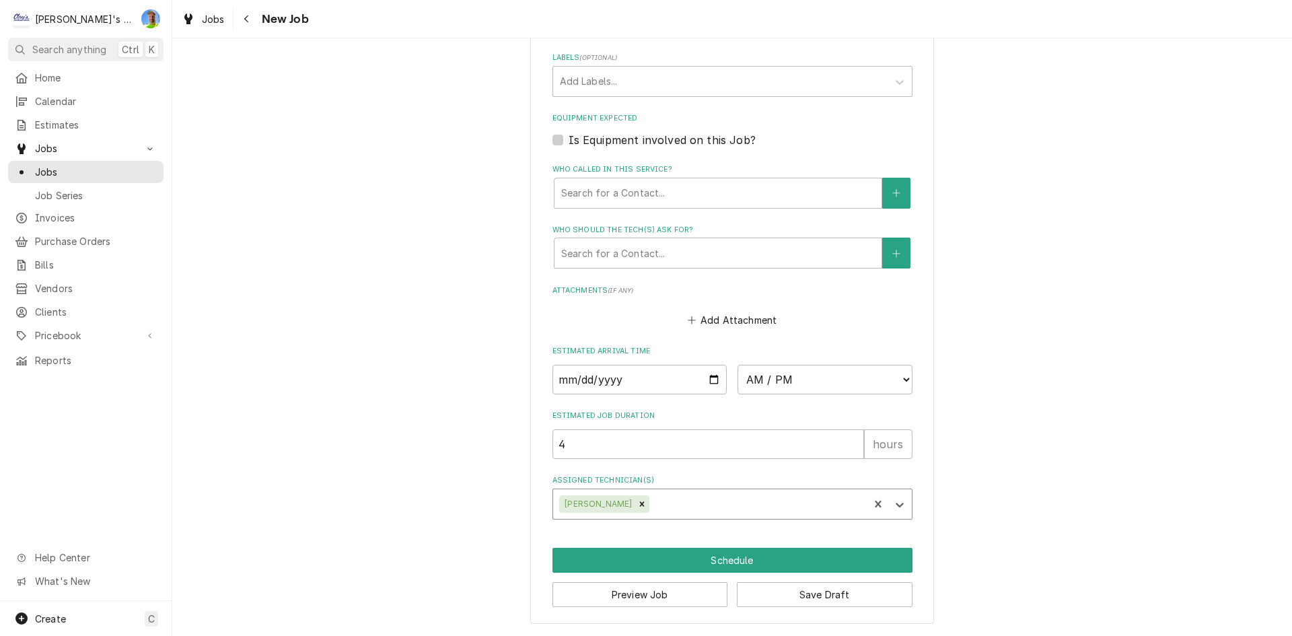
click at [686, 510] on div "Assigned Technician(s)" at bounding box center [757, 504] width 210 height 24
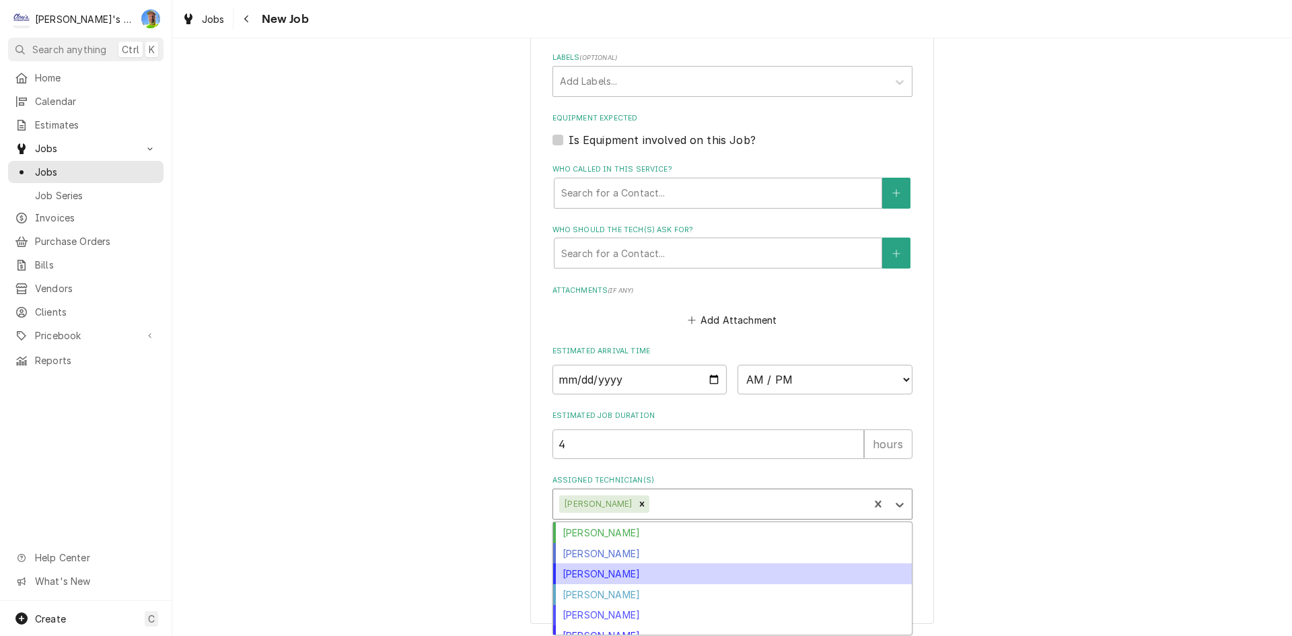
click at [665, 579] on div "Joey Brabb" at bounding box center [732, 573] width 359 height 21
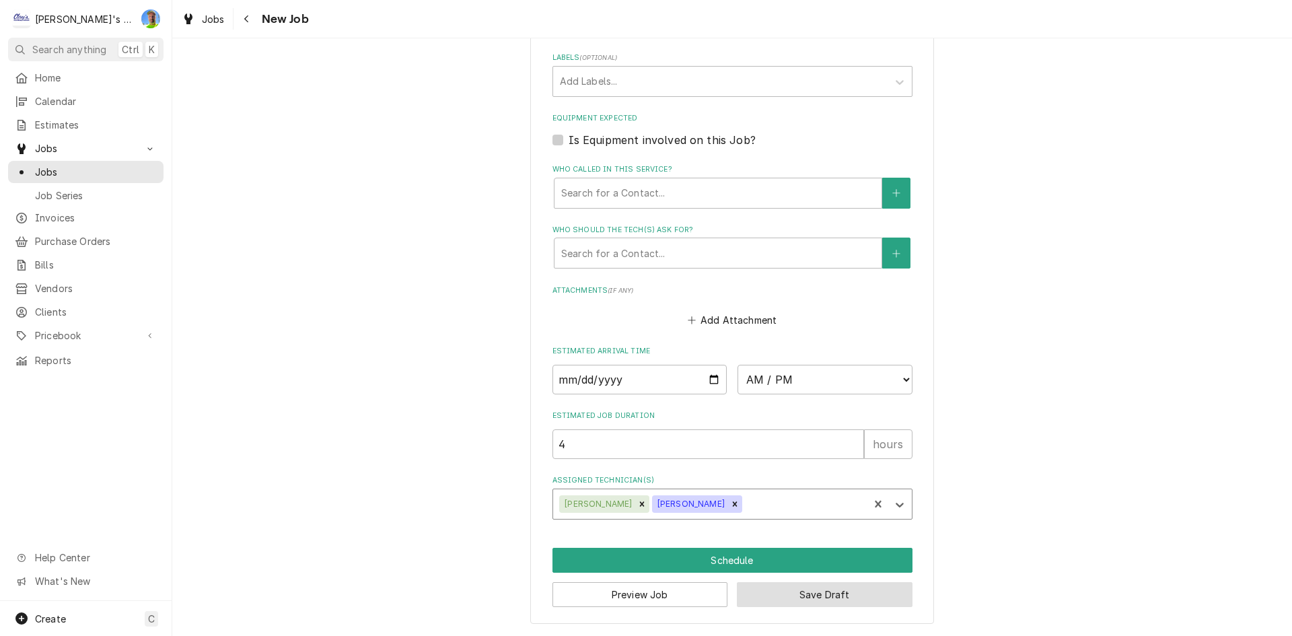
click at [805, 598] on button "Save Draft" at bounding box center [825, 594] width 176 height 25
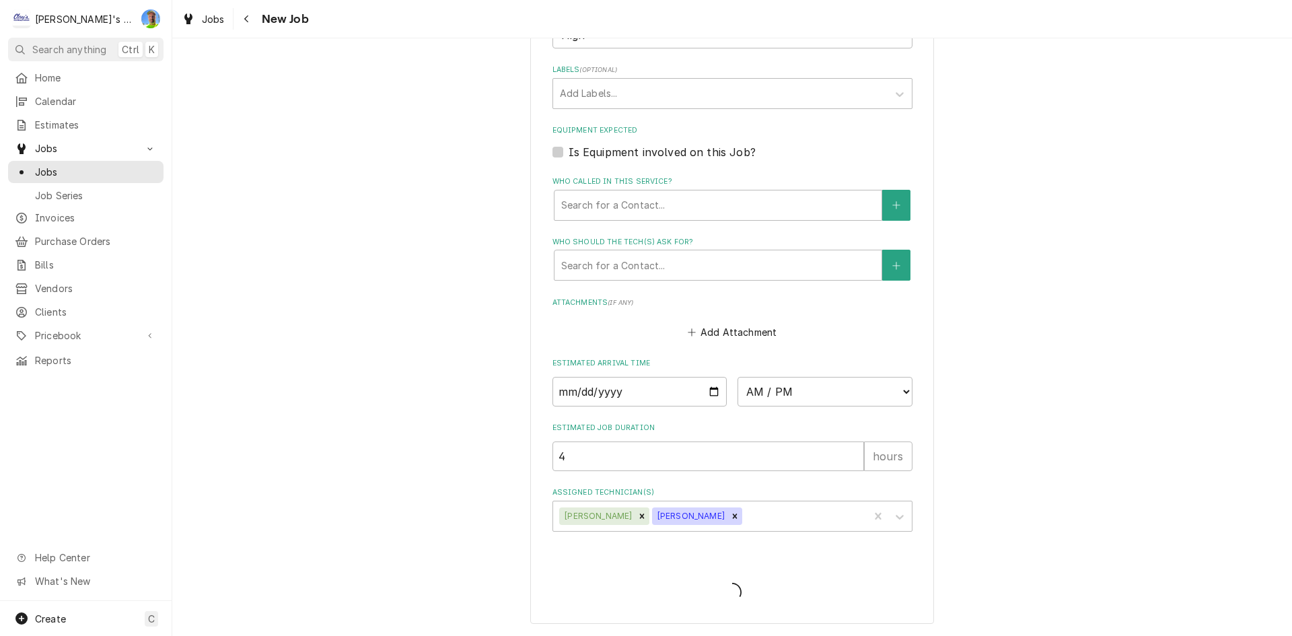
scroll to position [972, 0]
type textarea "x"
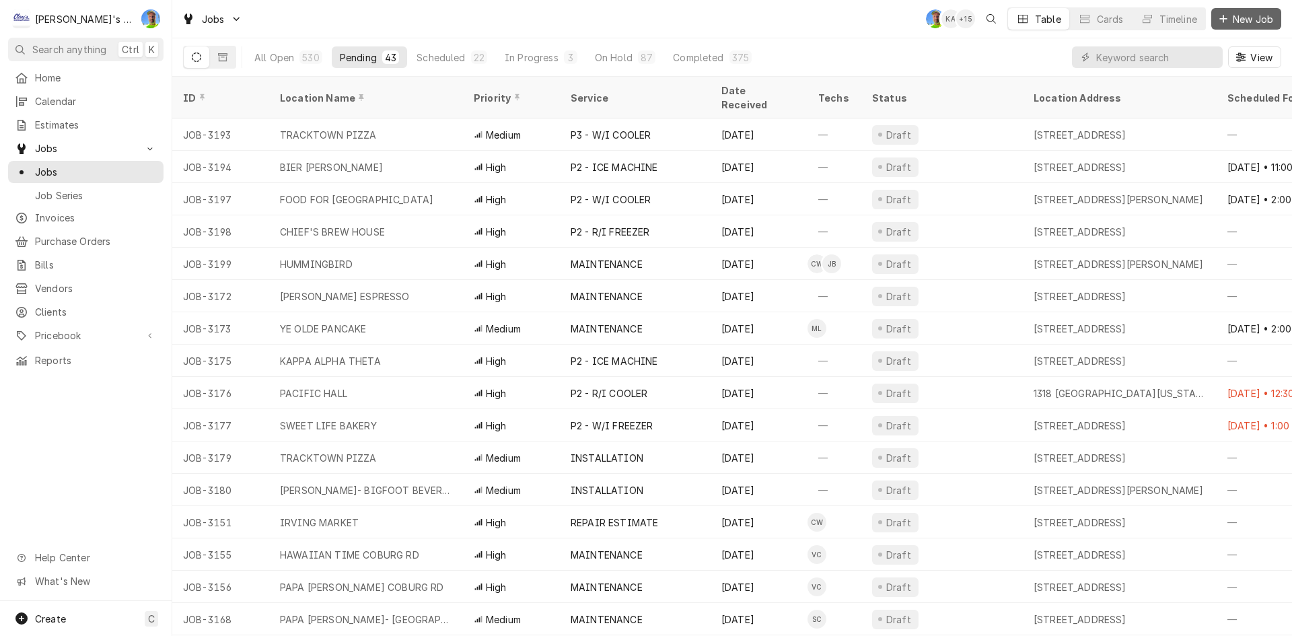
click at [1238, 20] on span "New Job" at bounding box center [1253, 19] width 46 height 14
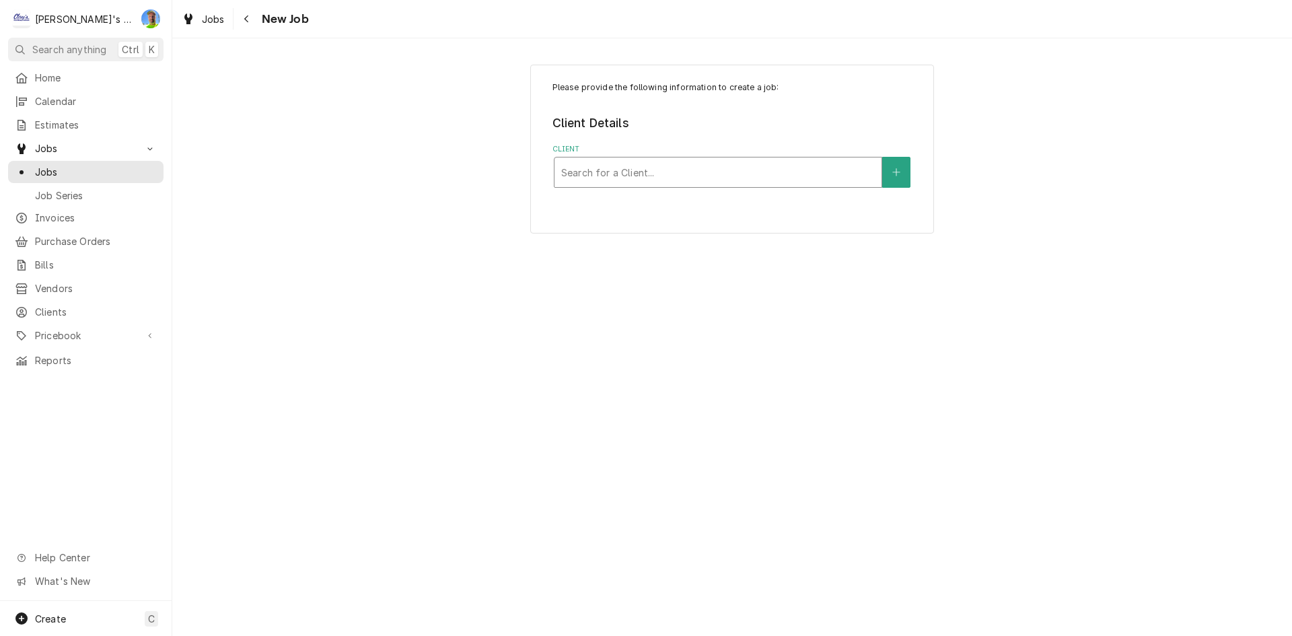
click at [688, 175] on div "Client" at bounding box center [717, 172] width 313 height 24
type input "SUBWAY EM"
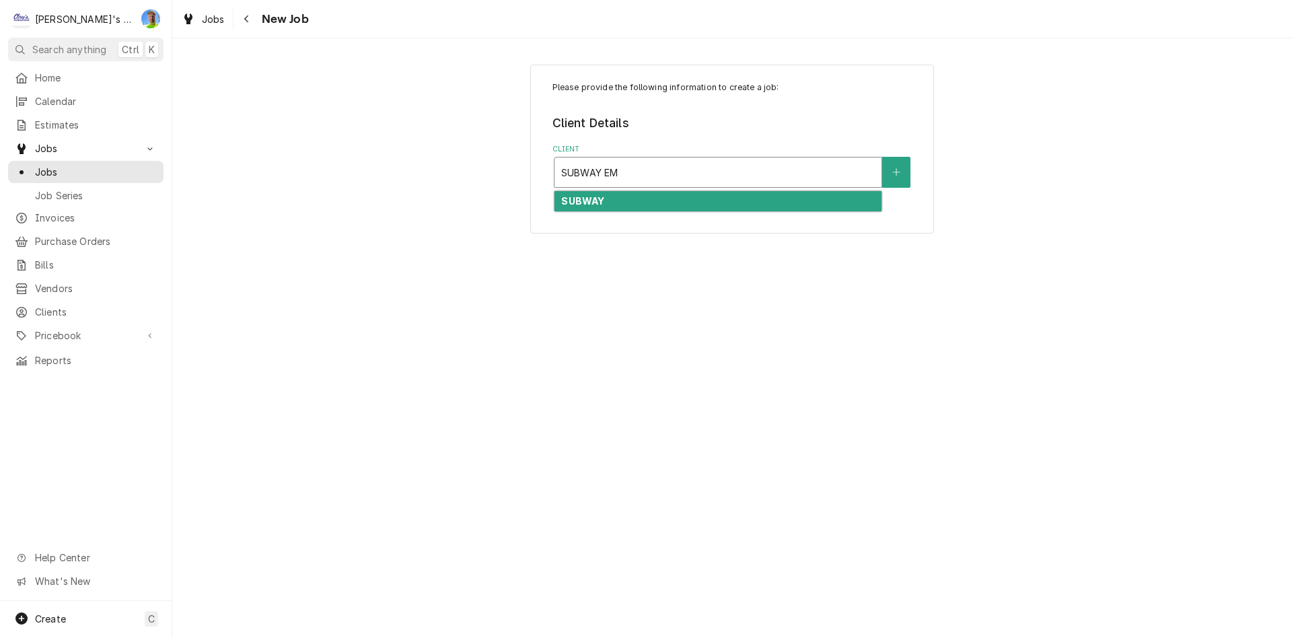
click at [677, 202] on div "SUBWAY" at bounding box center [717, 201] width 327 height 21
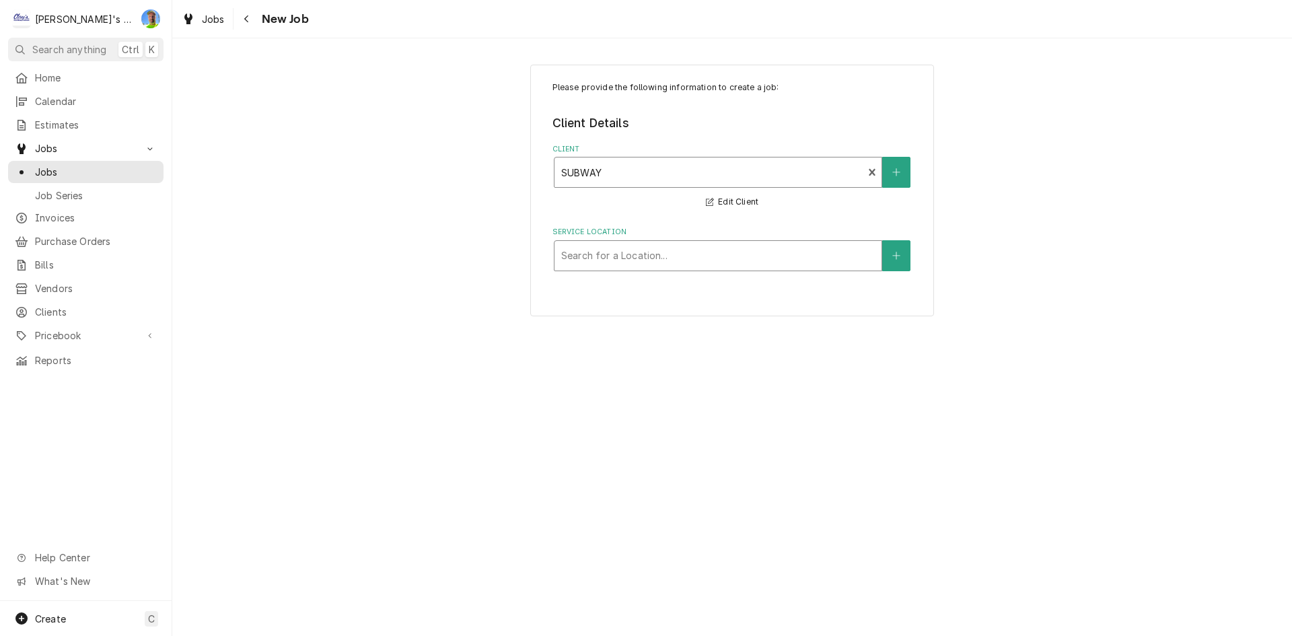
click at [681, 257] on div "Service Location" at bounding box center [717, 256] width 313 height 24
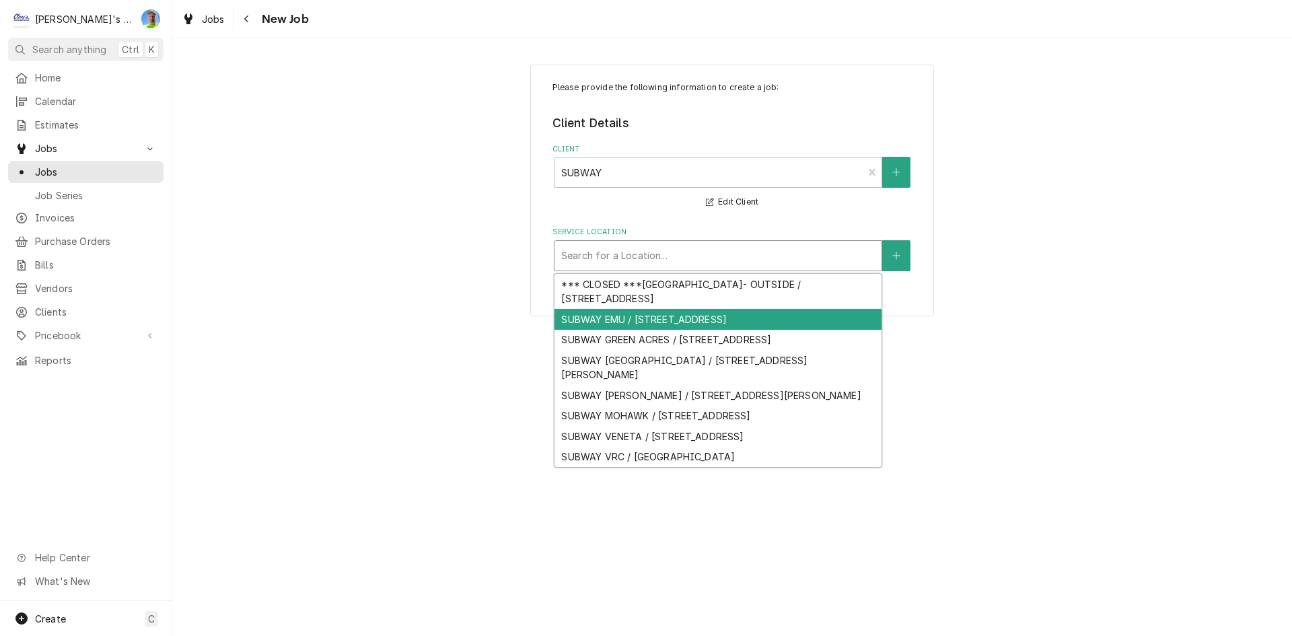
click at [693, 317] on div "SUBWAY EMU / 1395 UNIVERSITY ST, EUGENE, OR 97403" at bounding box center [717, 319] width 327 height 21
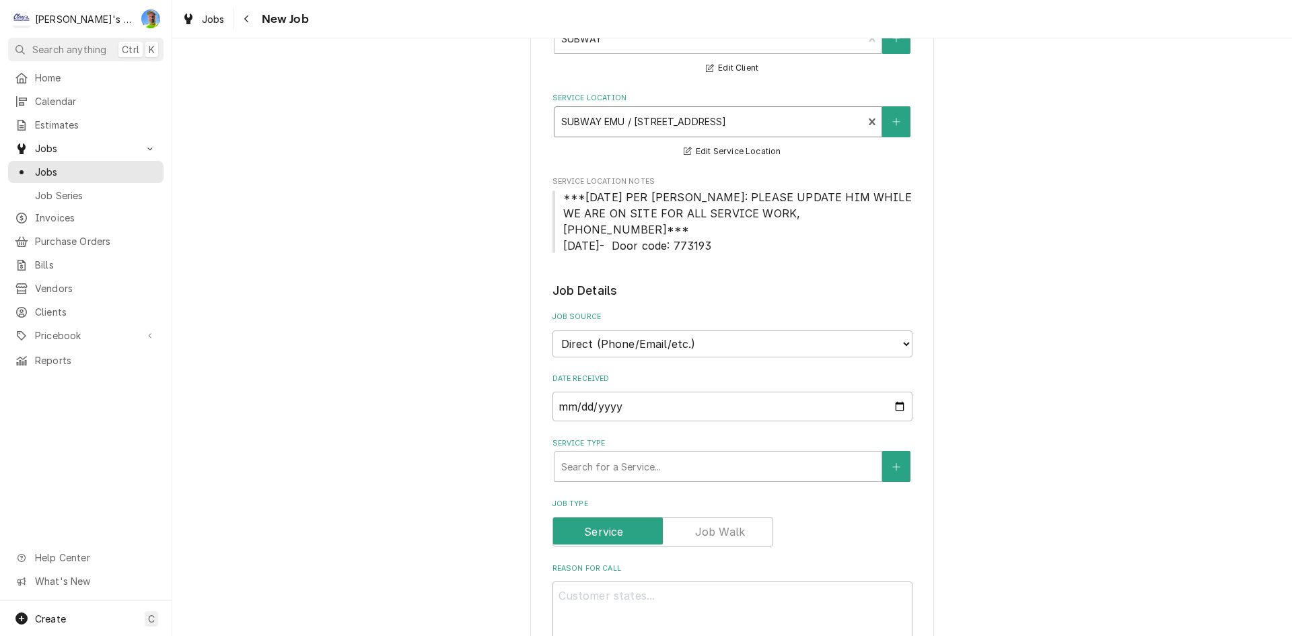
scroll to position [135, 0]
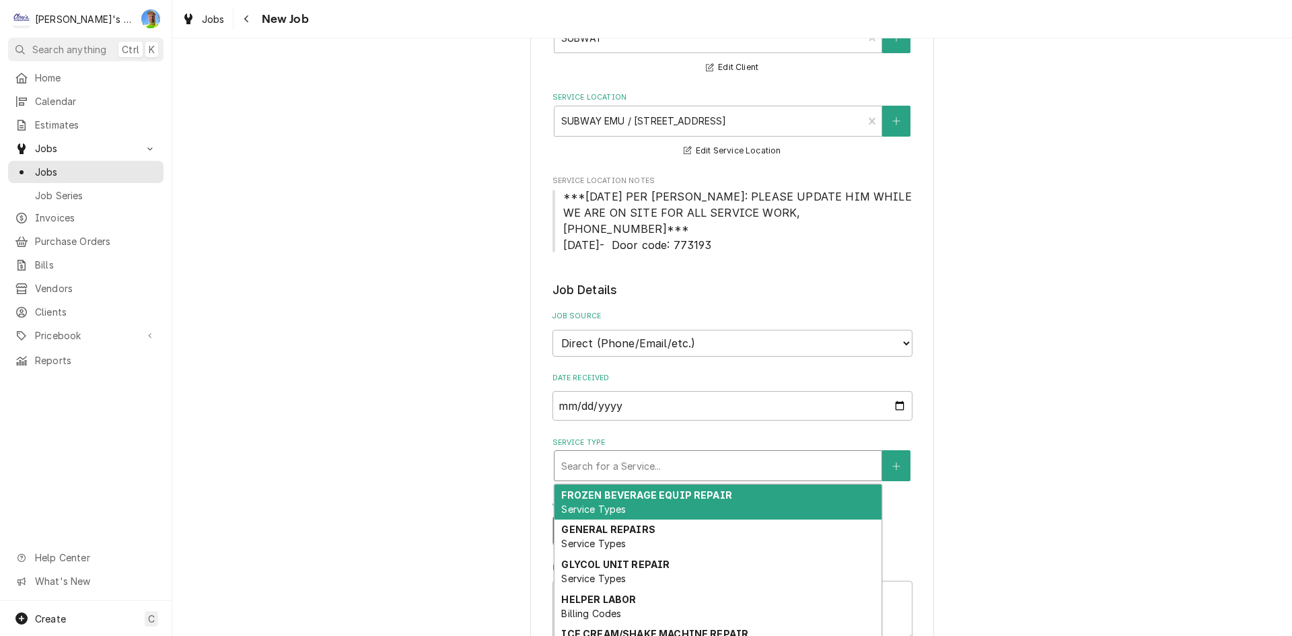
click at [655, 453] on div "Service Type" at bounding box center [717, 465] width 313 height 24
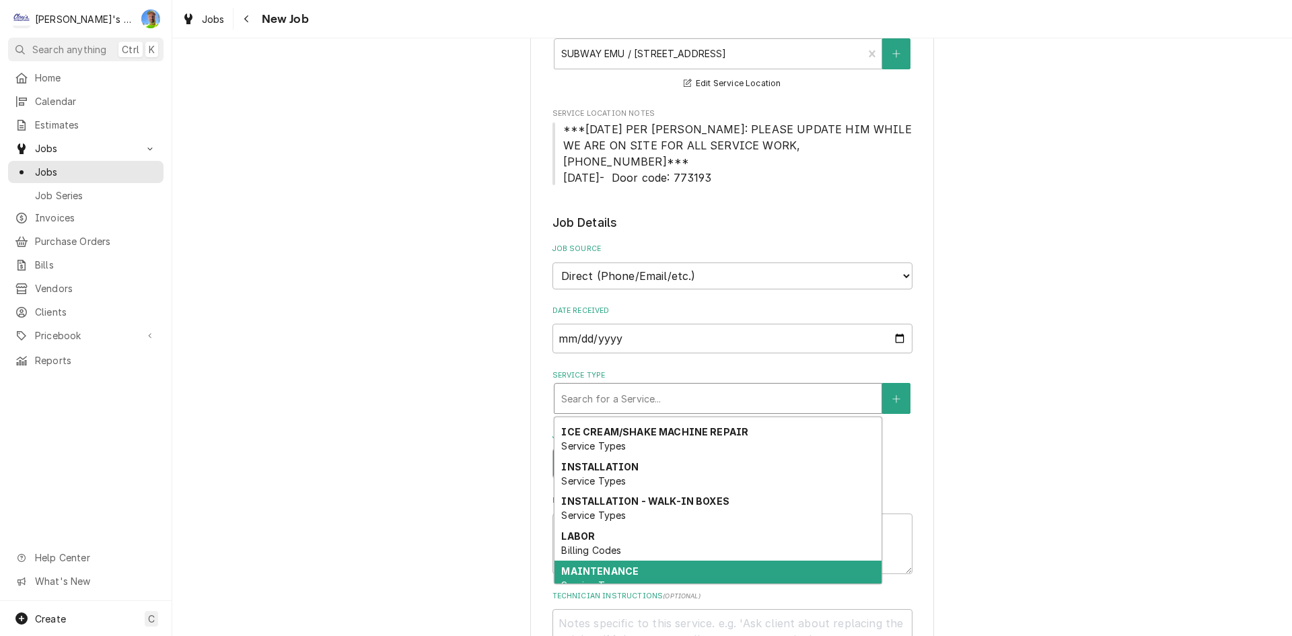
click at [631, 560] on div "MAINTENANCE Service Types" at bounding box center [717, 577] width 327 height 35
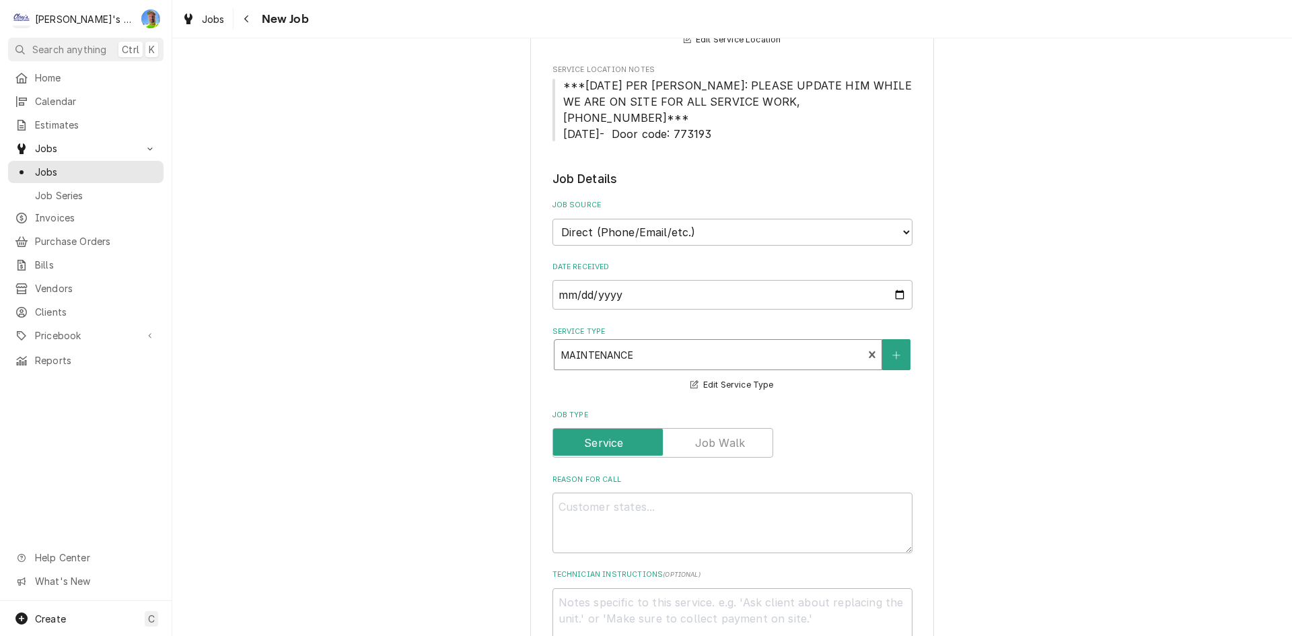
scroll to position [269, 0]
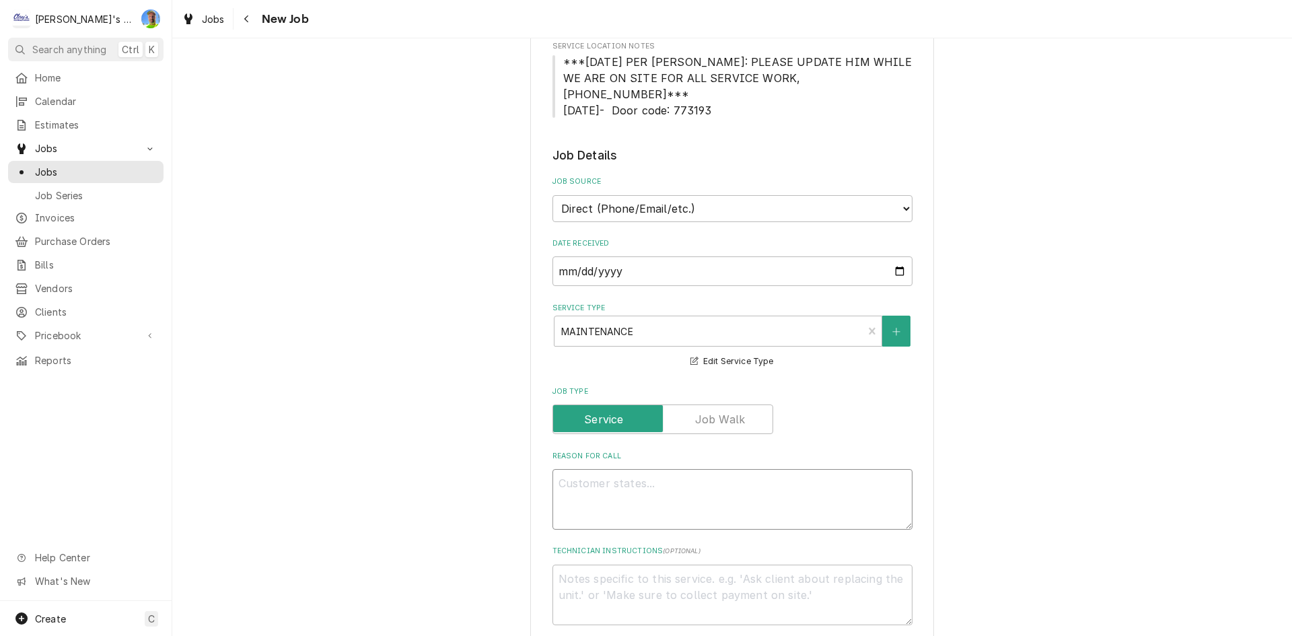
paste textarea "10/8/2025"
type textarea "x"
type textarea "10/8/2025"
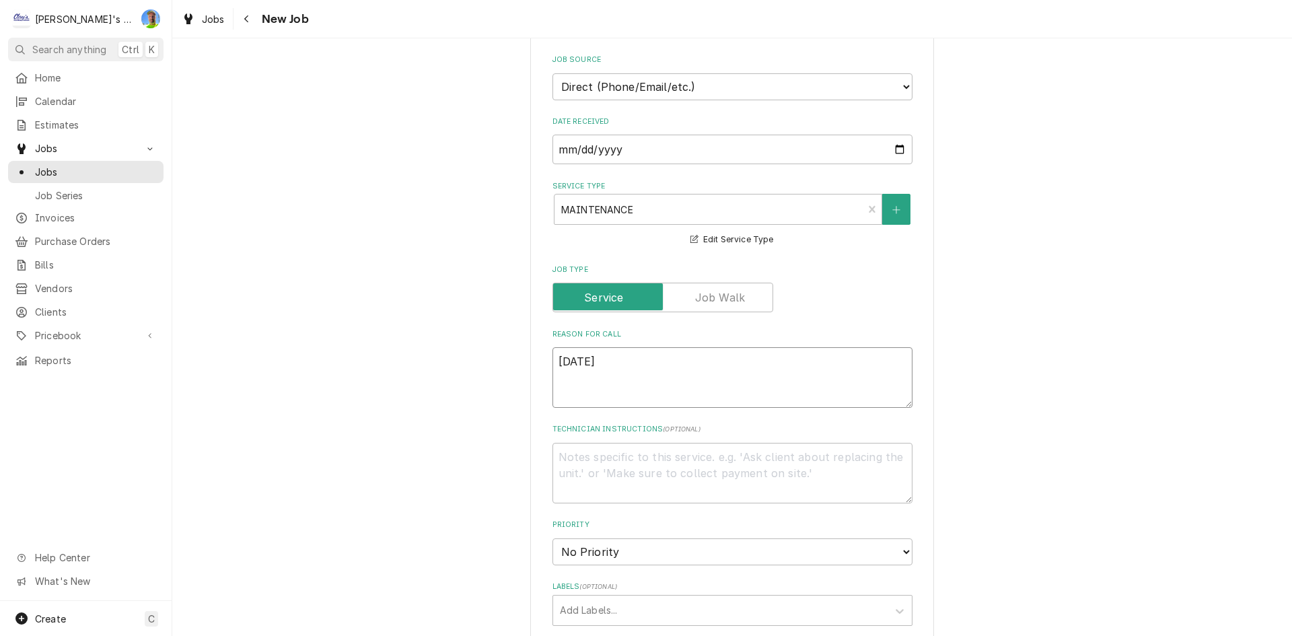
type textarea "x"
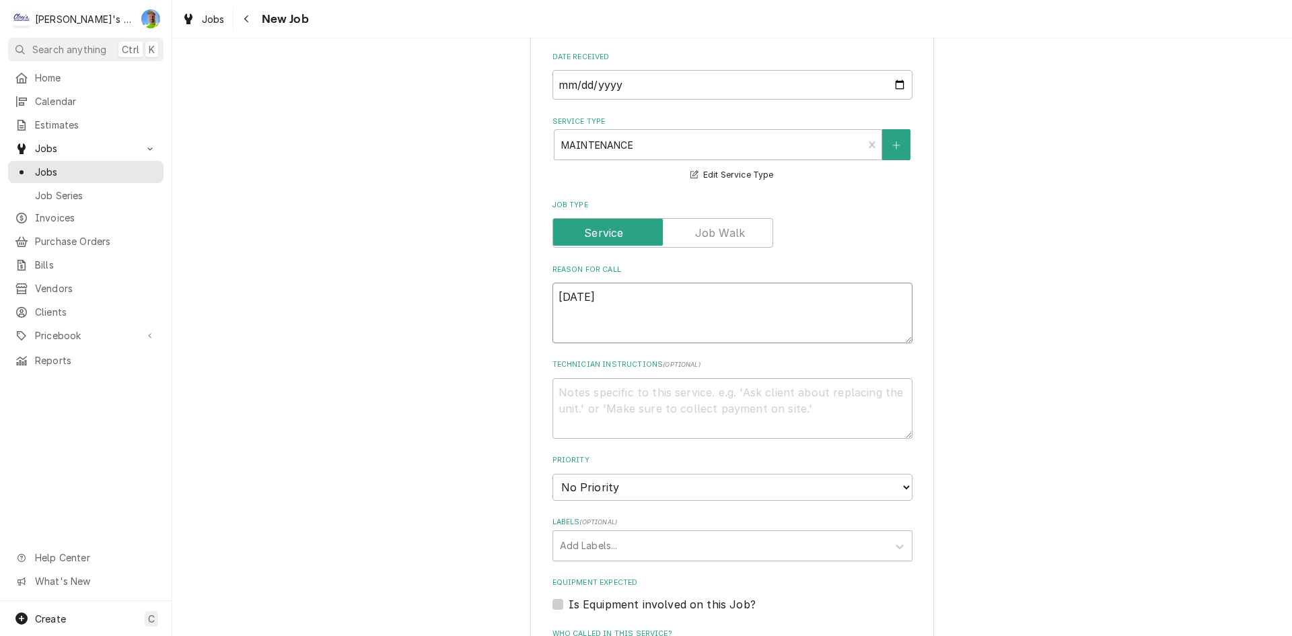
scroll to position [471, 0]
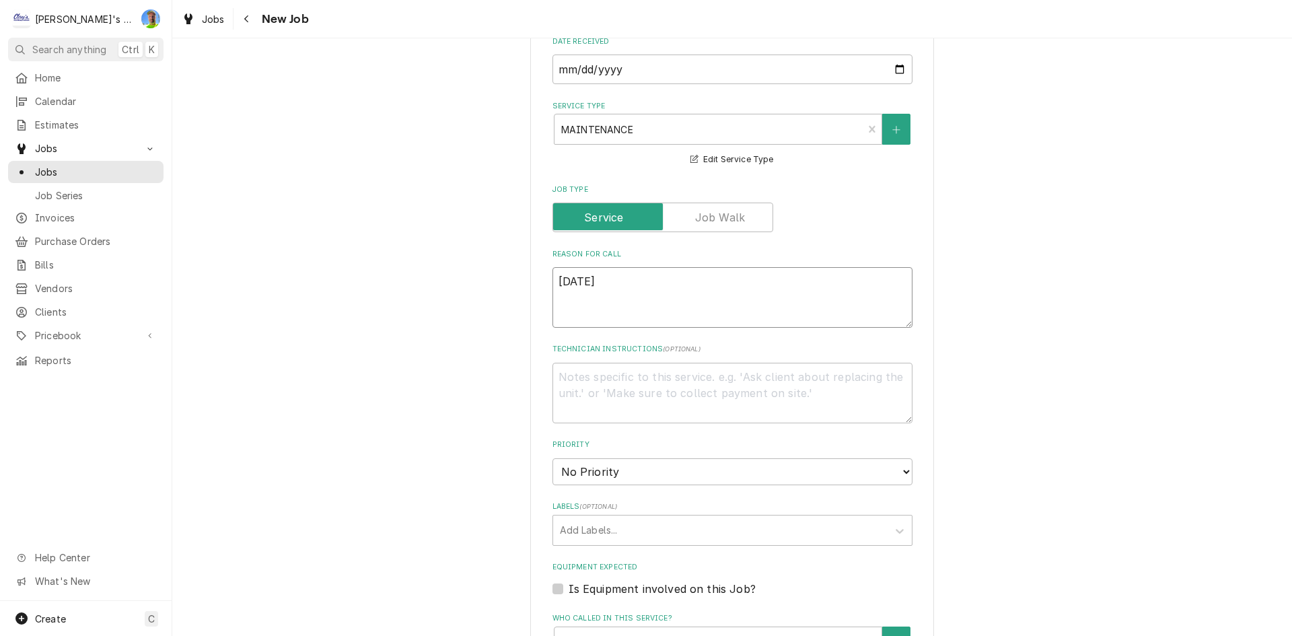
drag, startPoint x: 646, startPoint y: 266, endPoint x: 513, endPoint y: 268, distance: 133.2
type textarea "10/8/2025"
drag, startPoint x: 513, startPoint y: 268, endPoint x: 452, endPoint y: 282, distance: 62.0
click at [452, 282] on div "Please provide the following information to create a job: Client Details Client…" at bounding box center [731, 333] width 1119 height 1503
drag, startPoint x: 664, startPoint y: 274, endPoint x: 523, endPoint y: 272, distance: 140.6
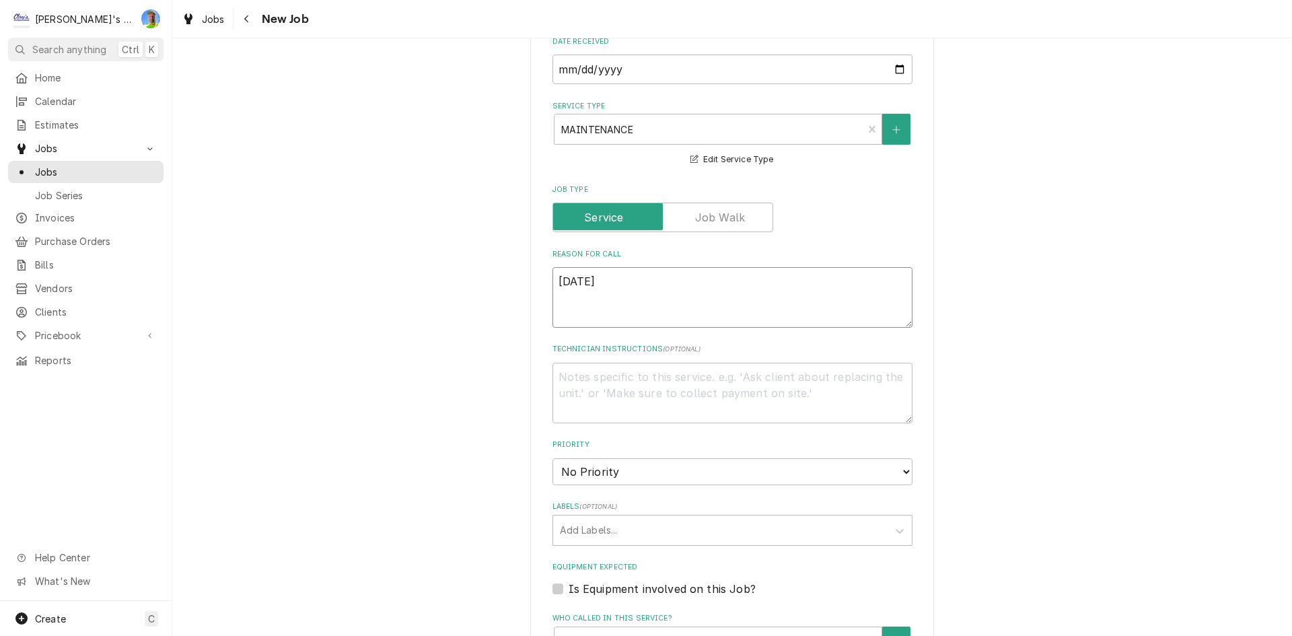
click at [523, 272] on div "Please provide the following information to create a job: Client Details Client…" at bounding box center [731, 333] width 1119 height 1503
type textarea "x"
type textarea "P"
type textarea "x"
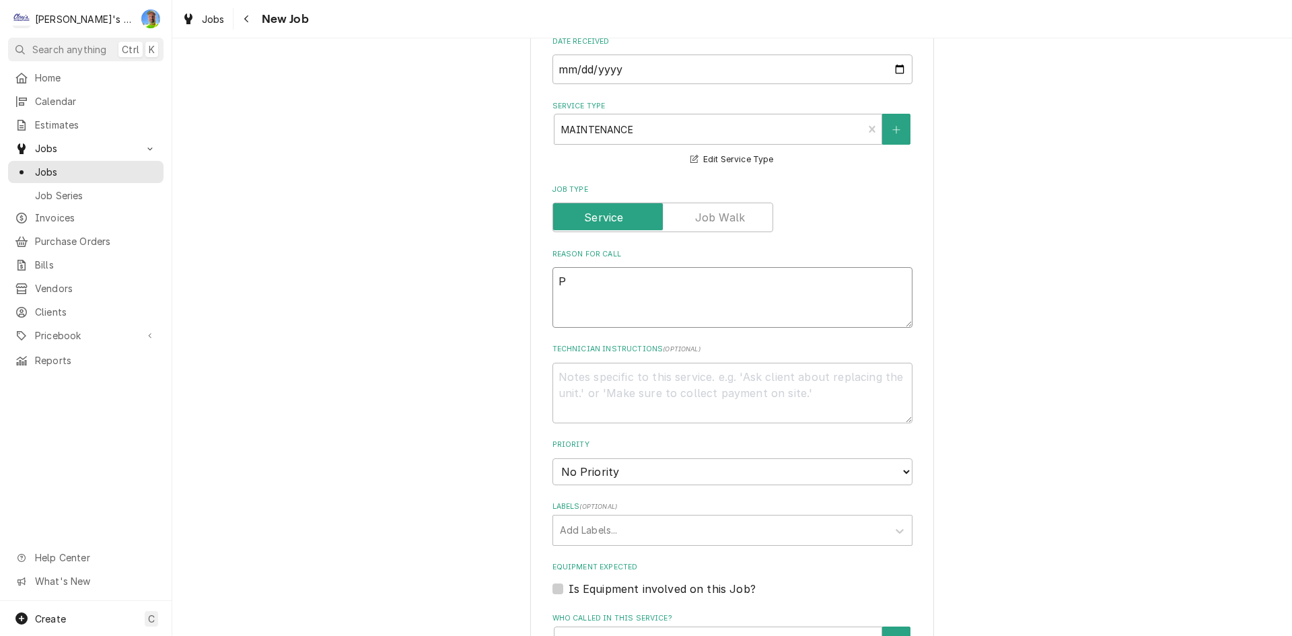
type textarea "PE"
type textarea "x"
type textarea "PER"
type textarea "x"
type textarea "PERF"
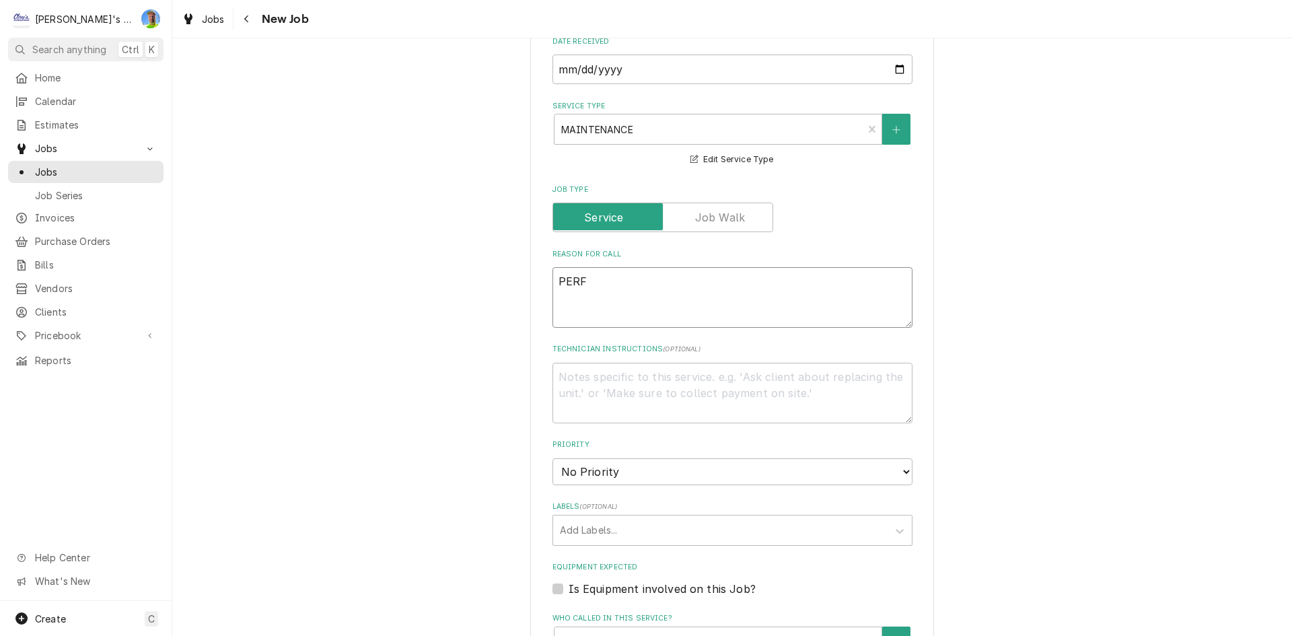
type textarea "x"
type textarea "PERFO"
type textarea "x"
type textarea "PERFOR"
type textarea "x"
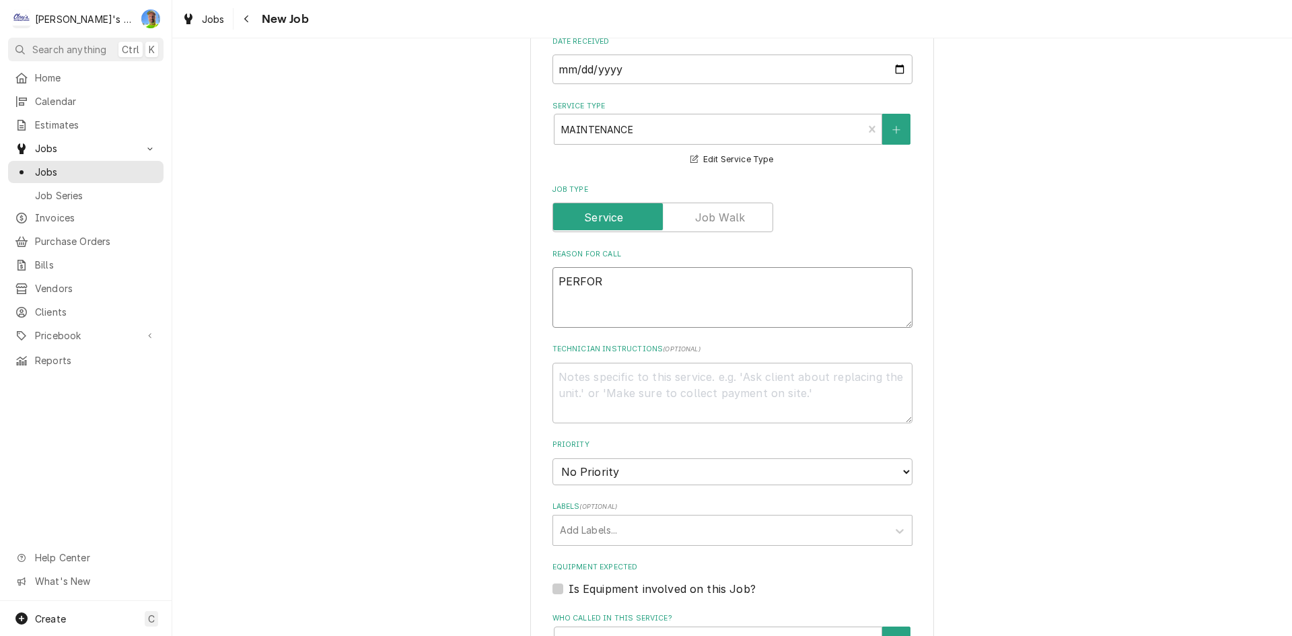
type textarea "PERFORM"
type textarea "x"
type textarea "PERFORM"
type textarea "x"
type textarea "PERFORM O"
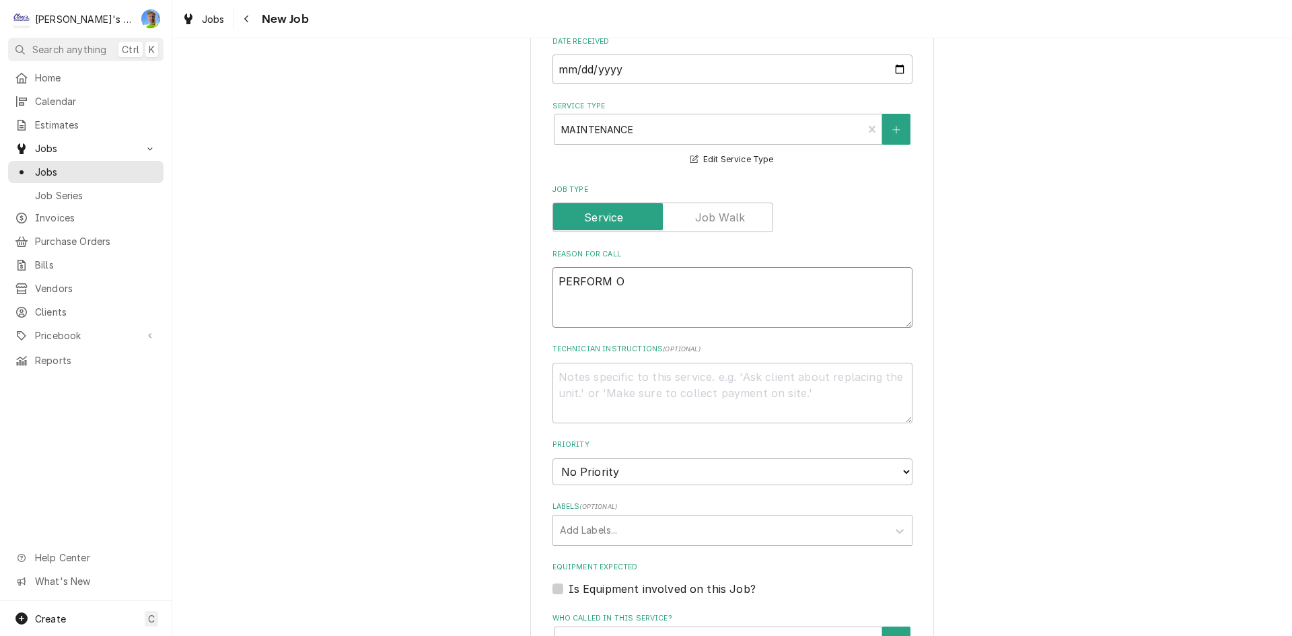
type textarea "x"
type textarea "PERFORM OC"
type textarea "x"
type textarea "PERFORM OCT"
type textarea "x"
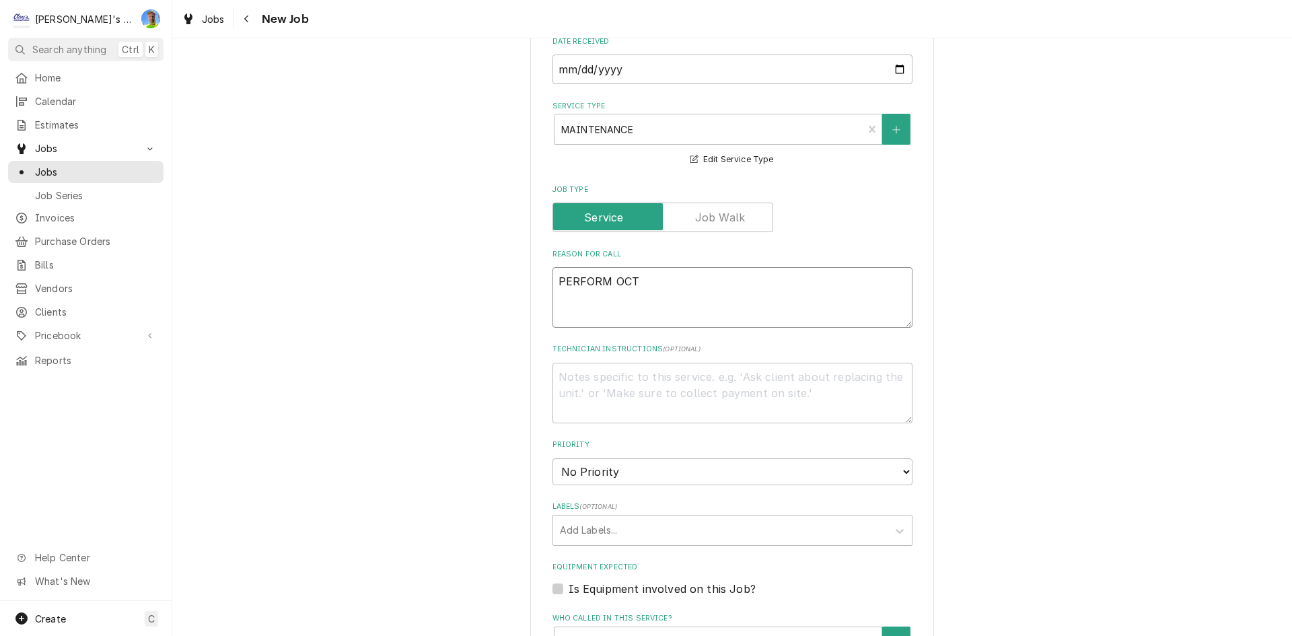
type textarea "PERFORM OCTO"
type textarea "x"
type textarea "PERFORM OCTOB"
type textarea "x"
type textarea "PERFORM OCTOBE"
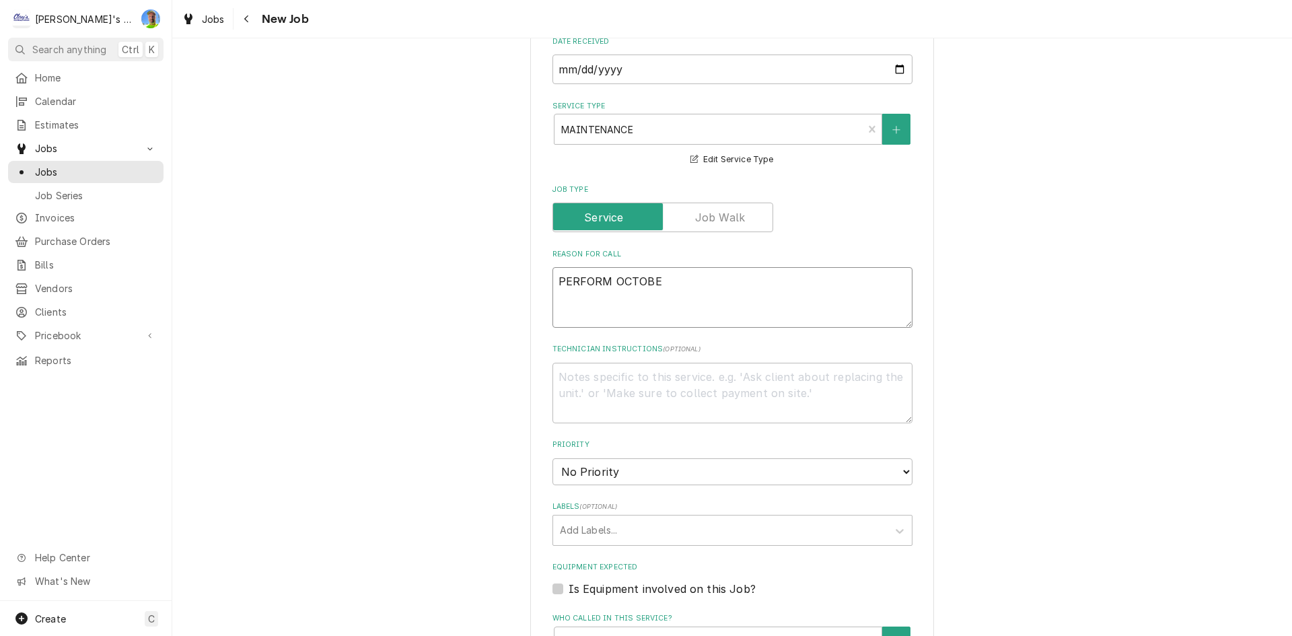
type textarea "x"
type textarea "PERFORM OCTOBER"
type textarea "x"
type textarea "PERFORM OCTOBER"
type textarea "x"
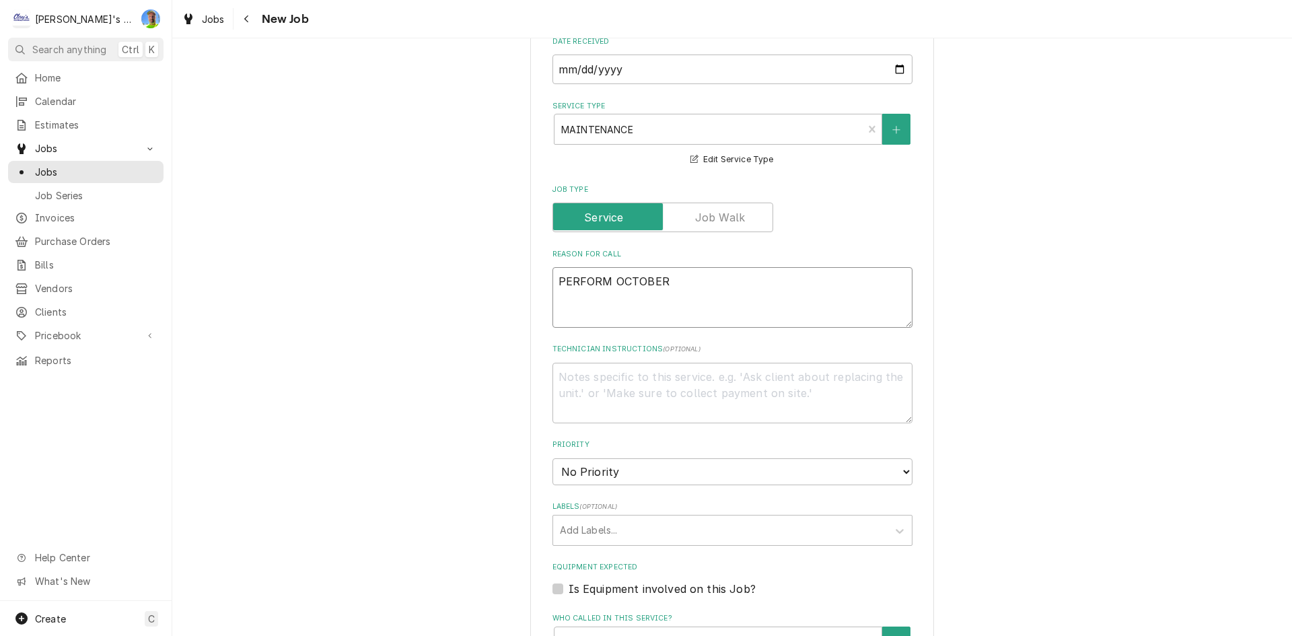
type textarea "PERFORM OCTOBER M"
type textarea "x"
type textarea "PERFORM OCTOBER MA"
type textarea "x"
type textarea "PERFORM OCTOBER MAI"
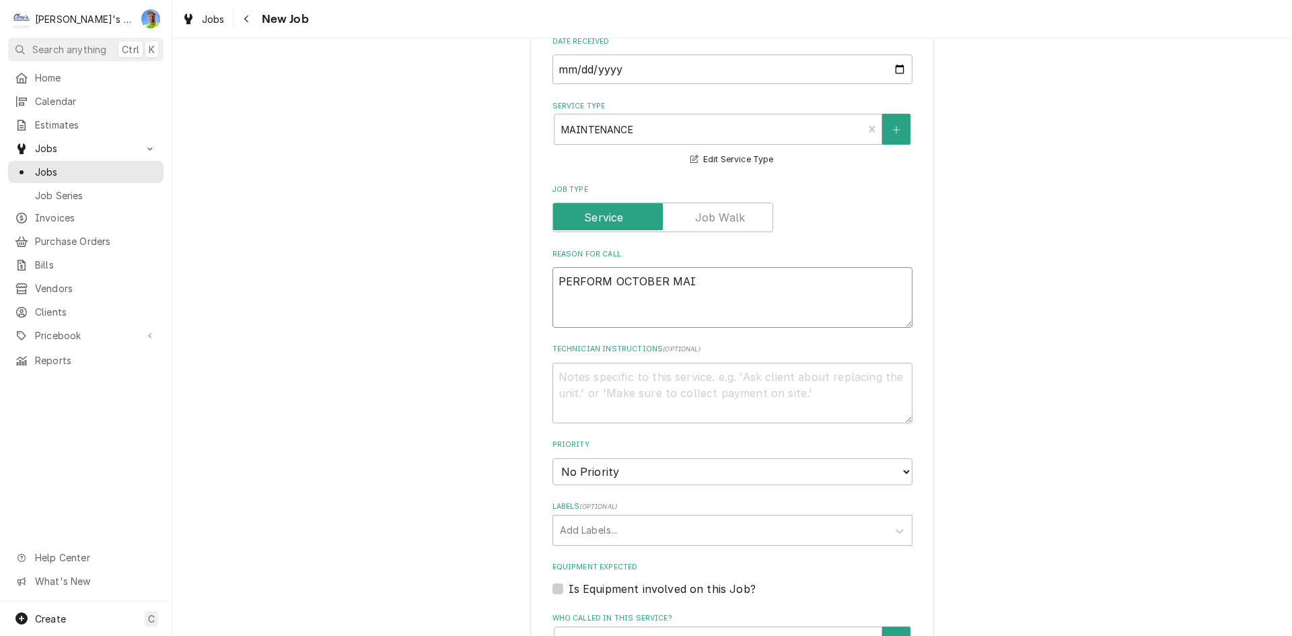
type textarea "x"
type textarea "PERFORM OCTOBER MAIN"
type textarea "x"
type textarea "PERFORM OCTOBER MAINT"
type textarea "x"
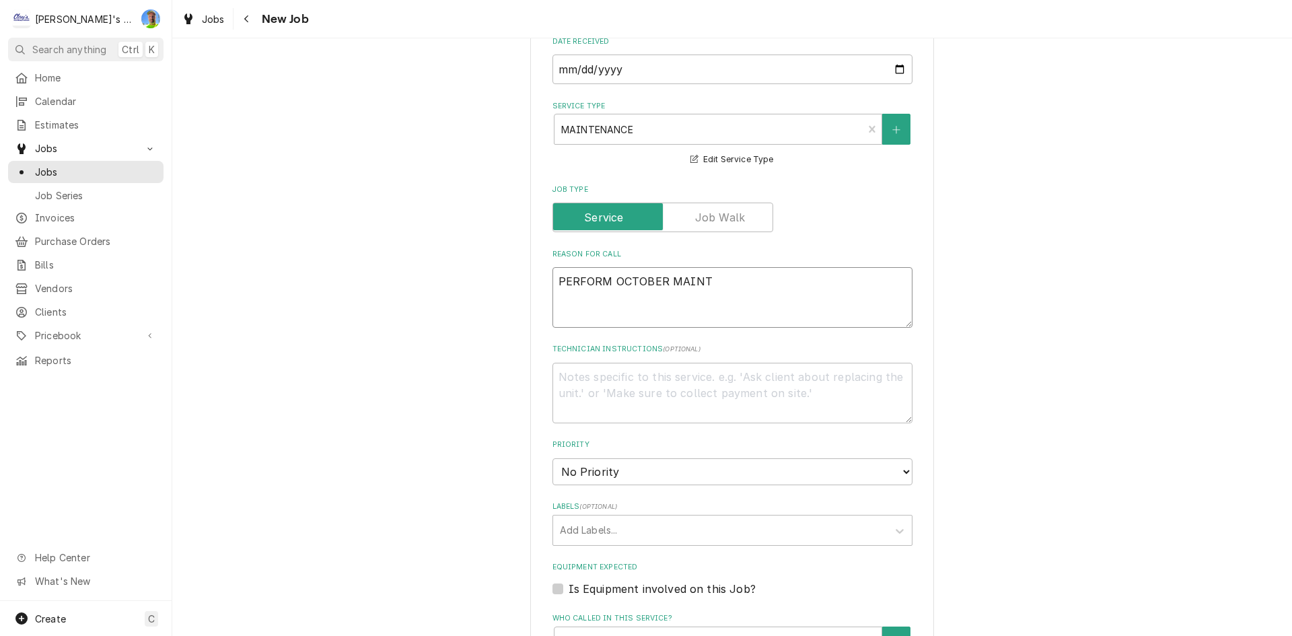
type textarea "PERFORM OCTOBER MAINTE"
type textarea "x"
type textarea "PERFORM OCTOBER MAINTEN"
type textarea "x"
type textarea "PERFORM OCTOBER MAINTENA"
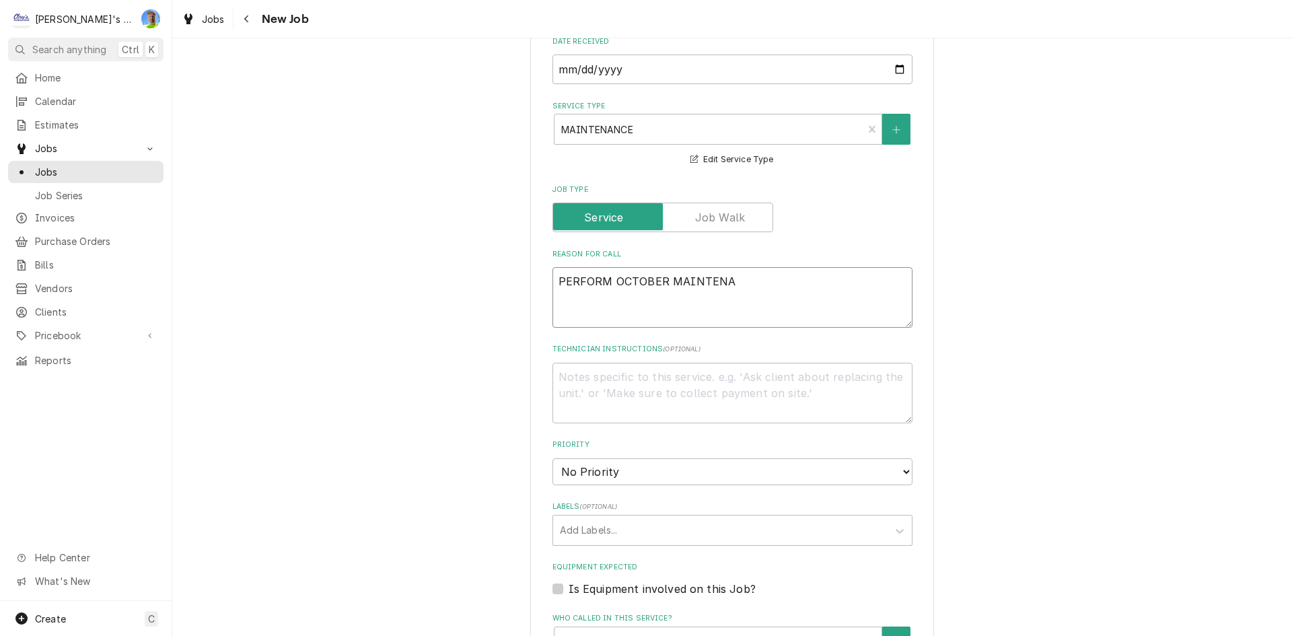
type textarea "x"
type textarea "PERFORM OCTOBER MAINTENAN"
type textarea "x"
type textarea "PERFORM OCTOBER MAINTENANC"
type textarea "x"
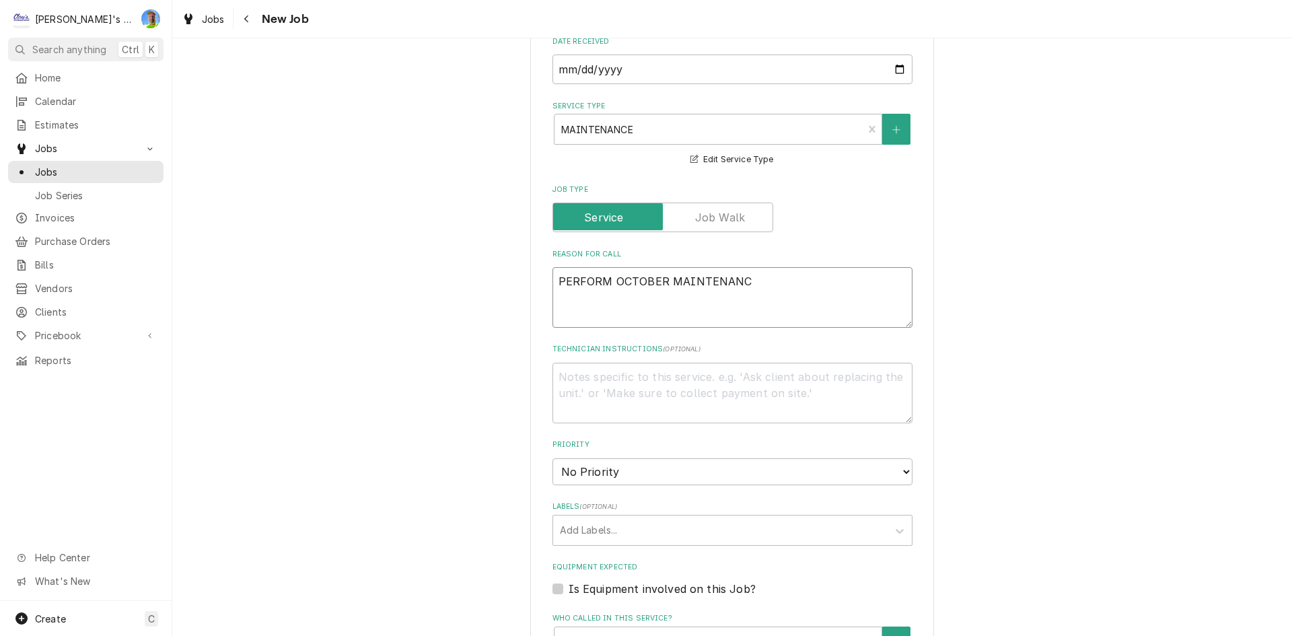
type textarea "PERFORM OCTOBER MAINTENANCE"
type textarea "x"
drag, startPoint x: 766, startPoint y: 269, endPoint x: 554, endPoint y: 269, distance: 211.9
click at [554, 269] on textarea "PERFORM OCTOBER MAINTENANCE" at bounding box center [732, 297] width 360 height 61
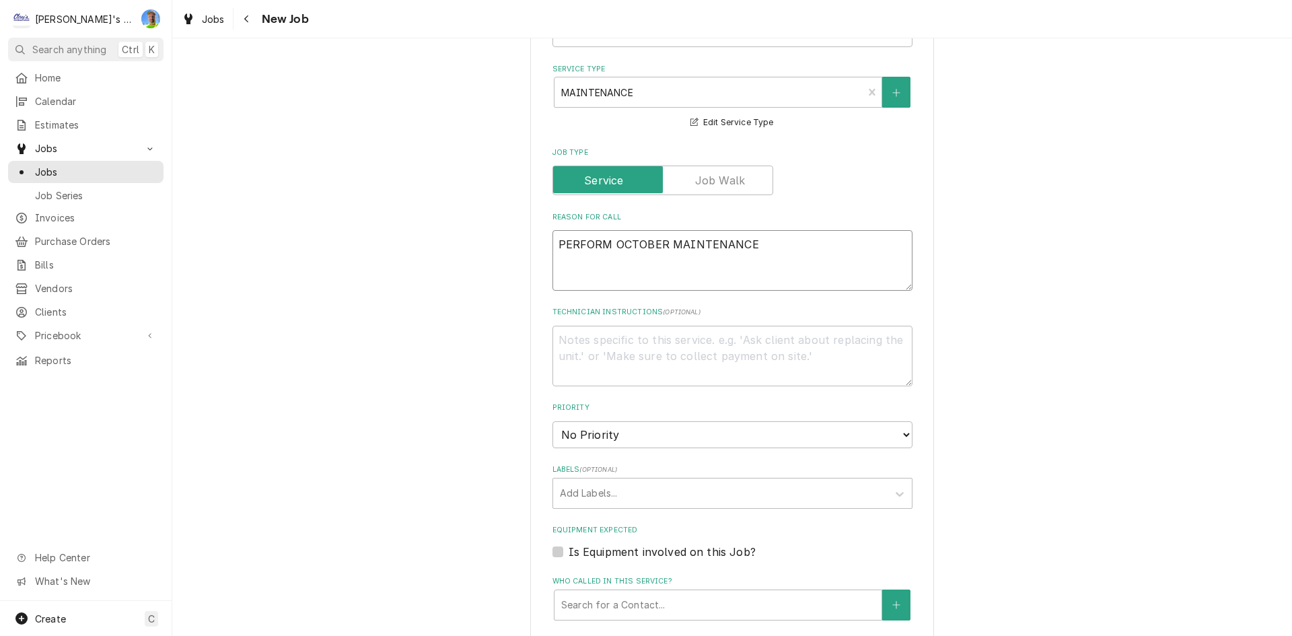
scroll to position [538, 0]
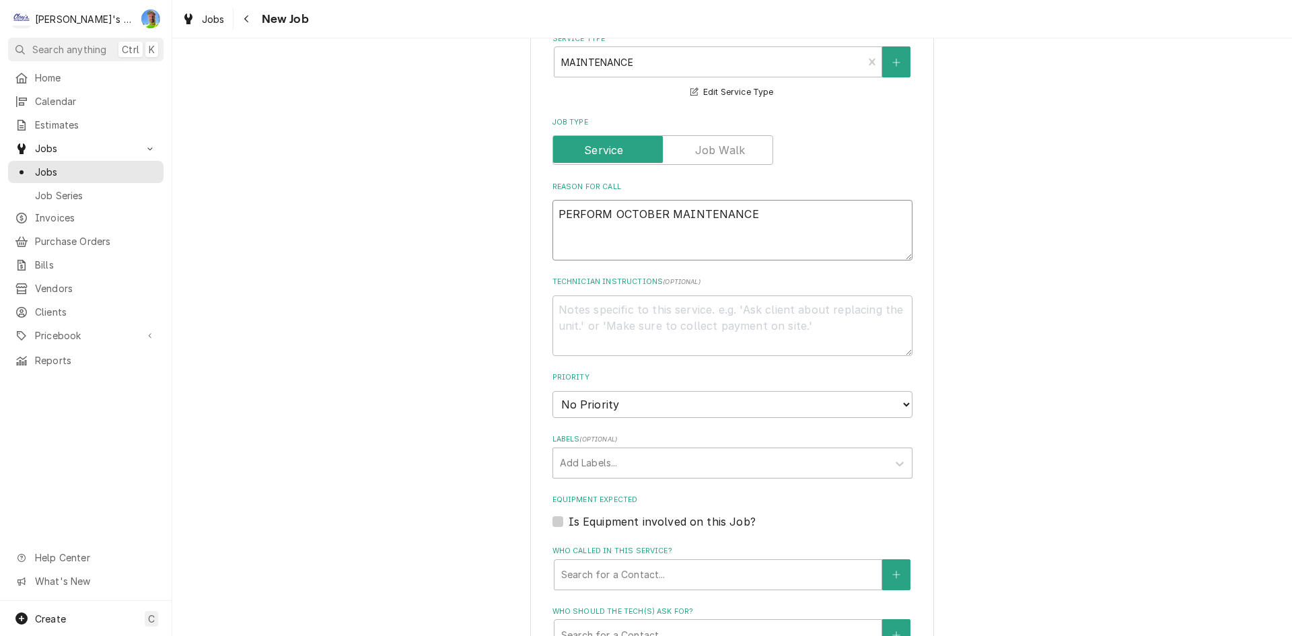
type textarea "PERFORM OCTOBER MAINTENANCE"
click at [629, 391] on select "No Priority Urgent High Medium Low" at bounding box center [732, 404] width 360 height 27
select select "2"
click at [552, 391] on select "No Priority Urgent High Medium Low" at bounding box center [732, 404] width 360 height 27
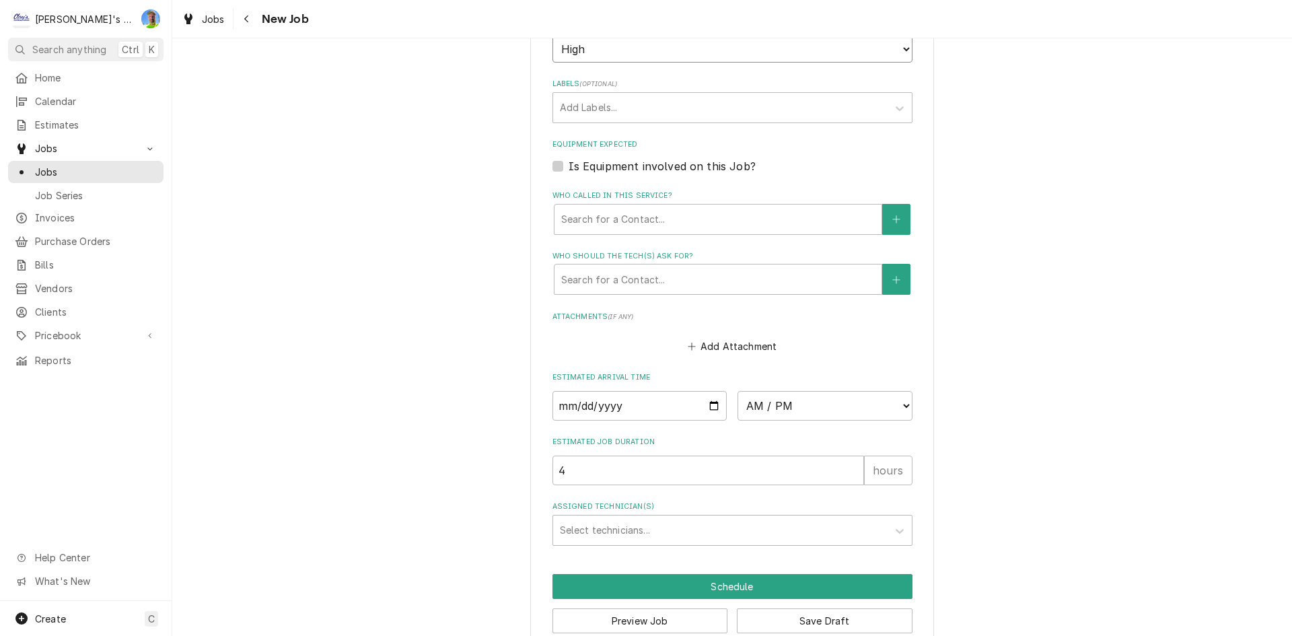
scroll to position [903, 0]
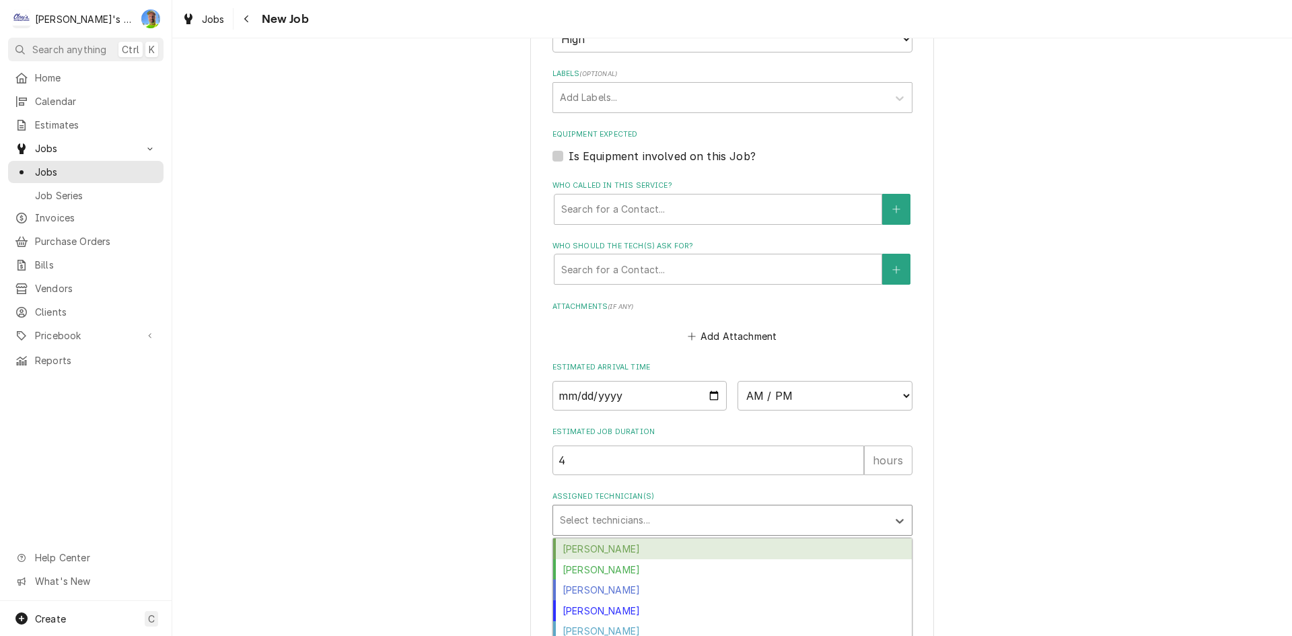
click at [593, 508] on div "Assigned Technician(s)" at bounding box center [720, 520] width 321 height 24
click at [591, 538] on div "[PERSON_NAME]" at bounding box center [732, 548] width 359 height 21
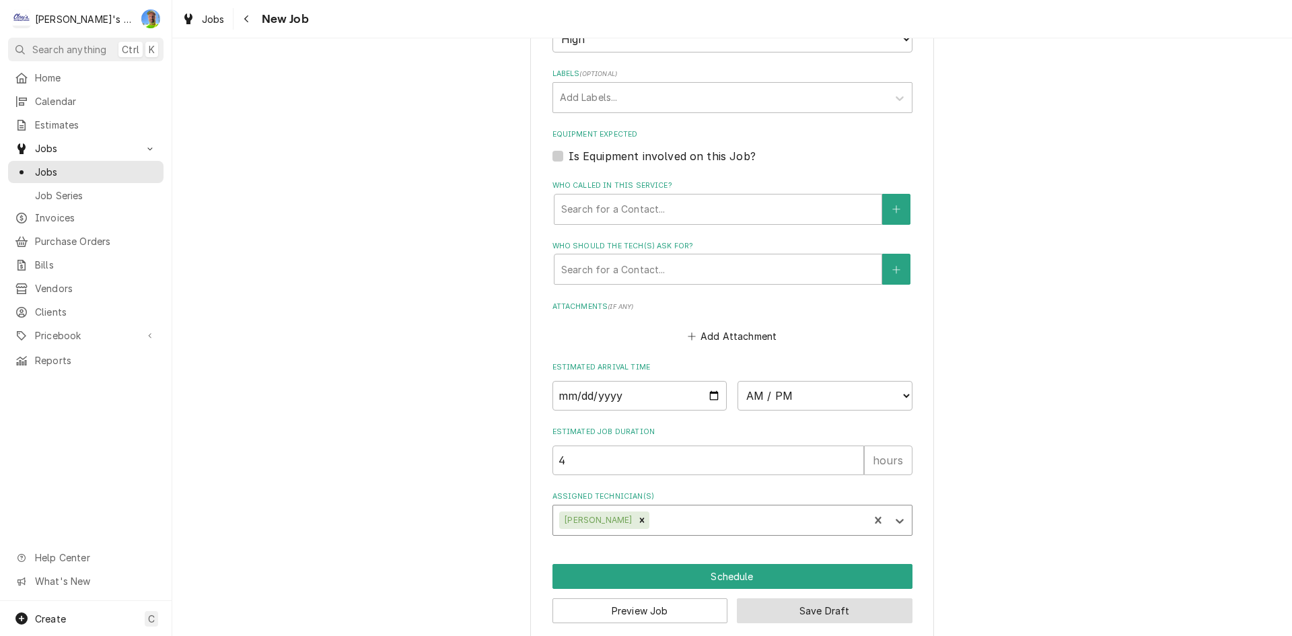
click at [837, 602] on button "Save Draft" at bounding box center [825, 610] width 176 height 25
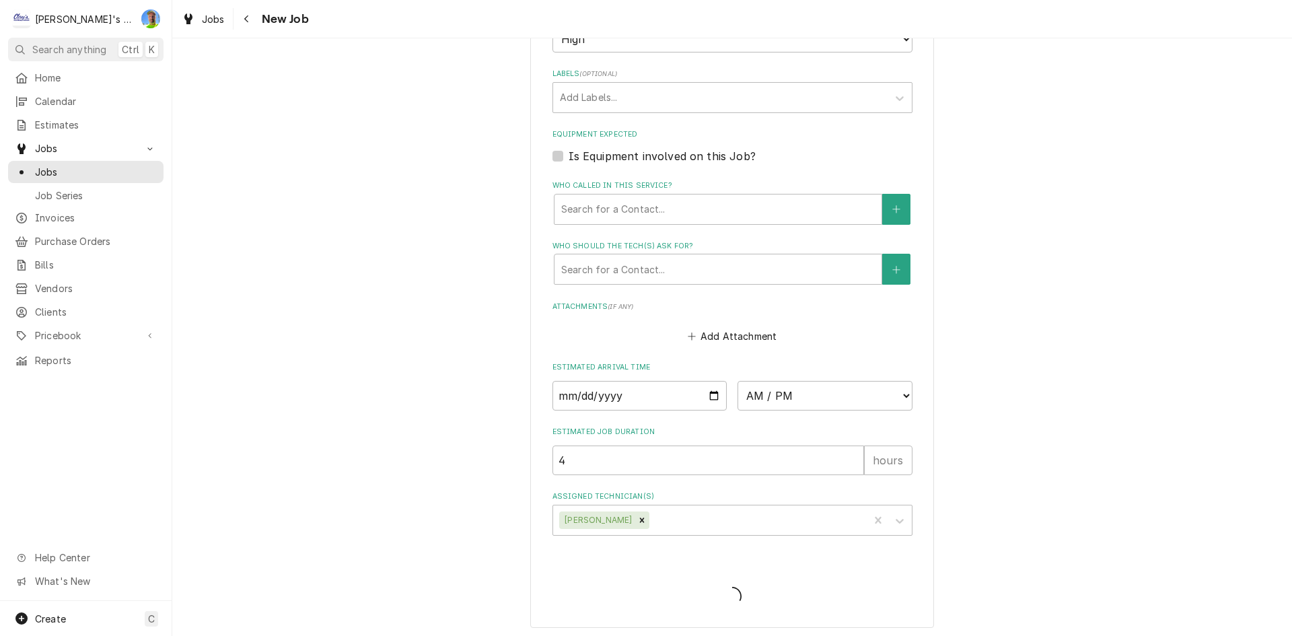
scroll to position [891, 0]
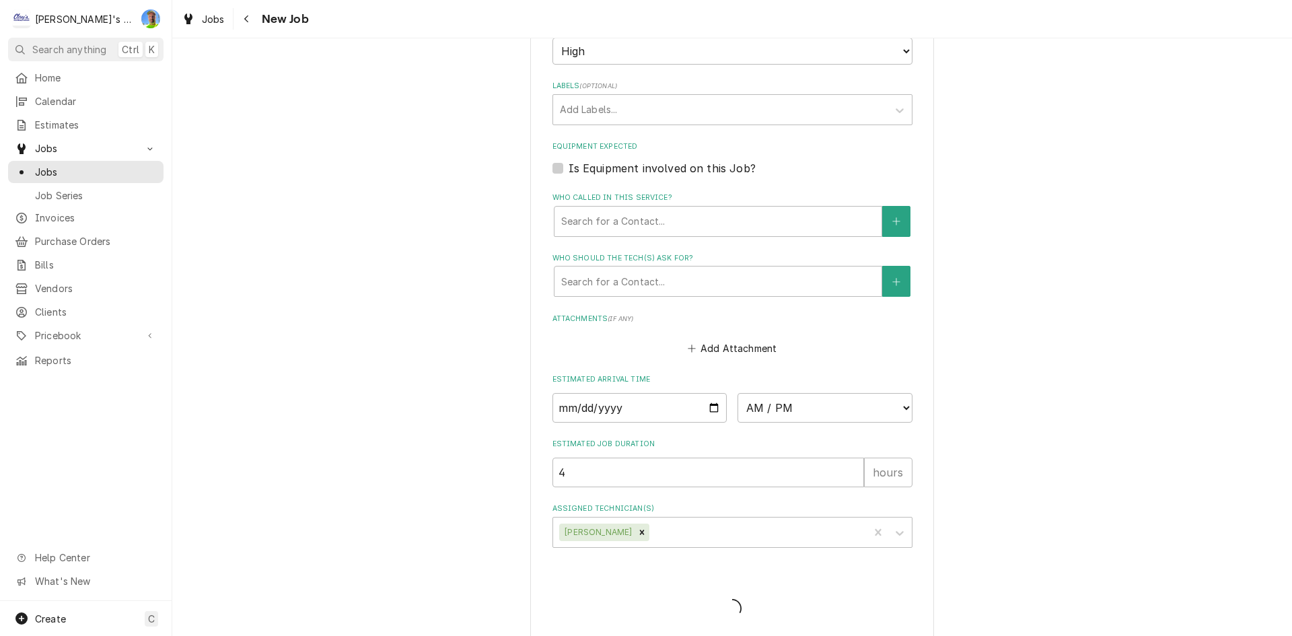
type textarea "x"
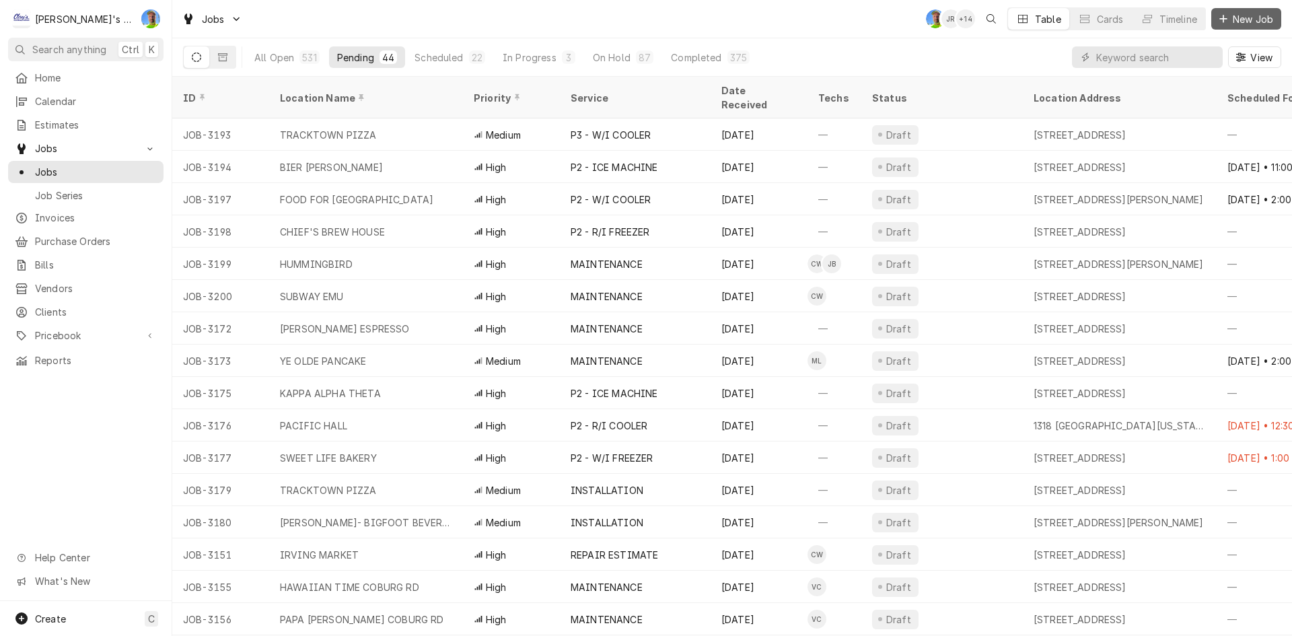
click at [1227, 24] on div "Dynamic Content Wrapper" at bounding box center [1222, 18] width 13 height 13
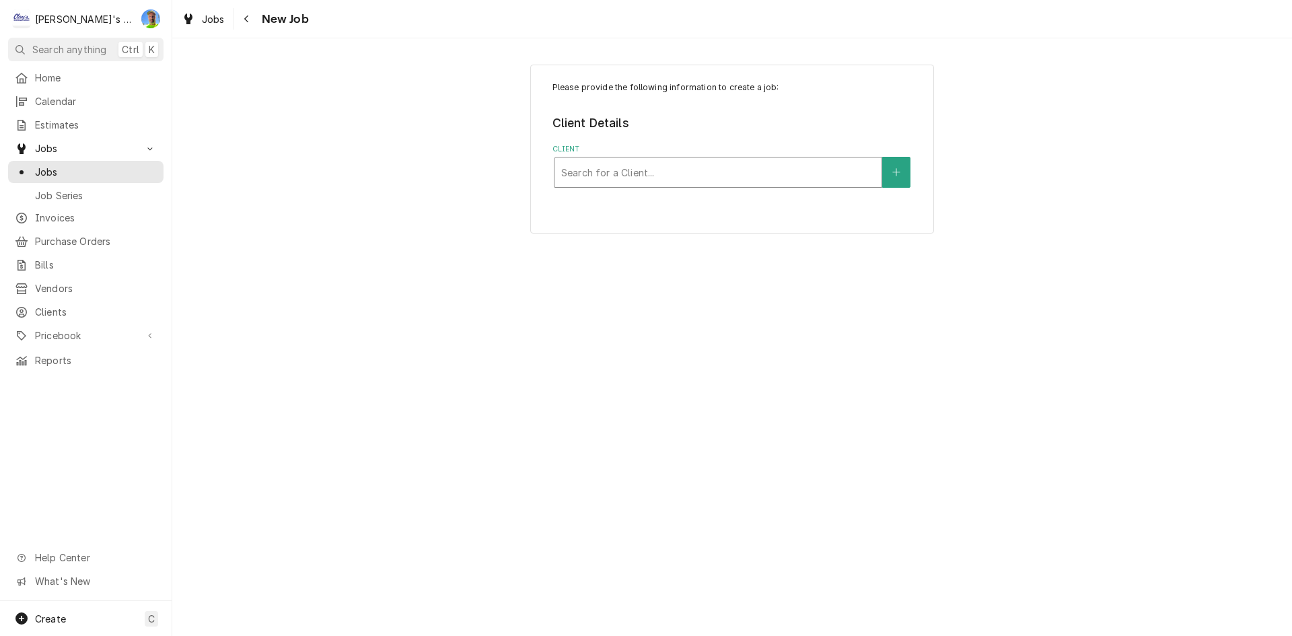
click at [644, 182] on div "Client" at bounding box center [717, 172] width 313 height 24
type input "CASC"
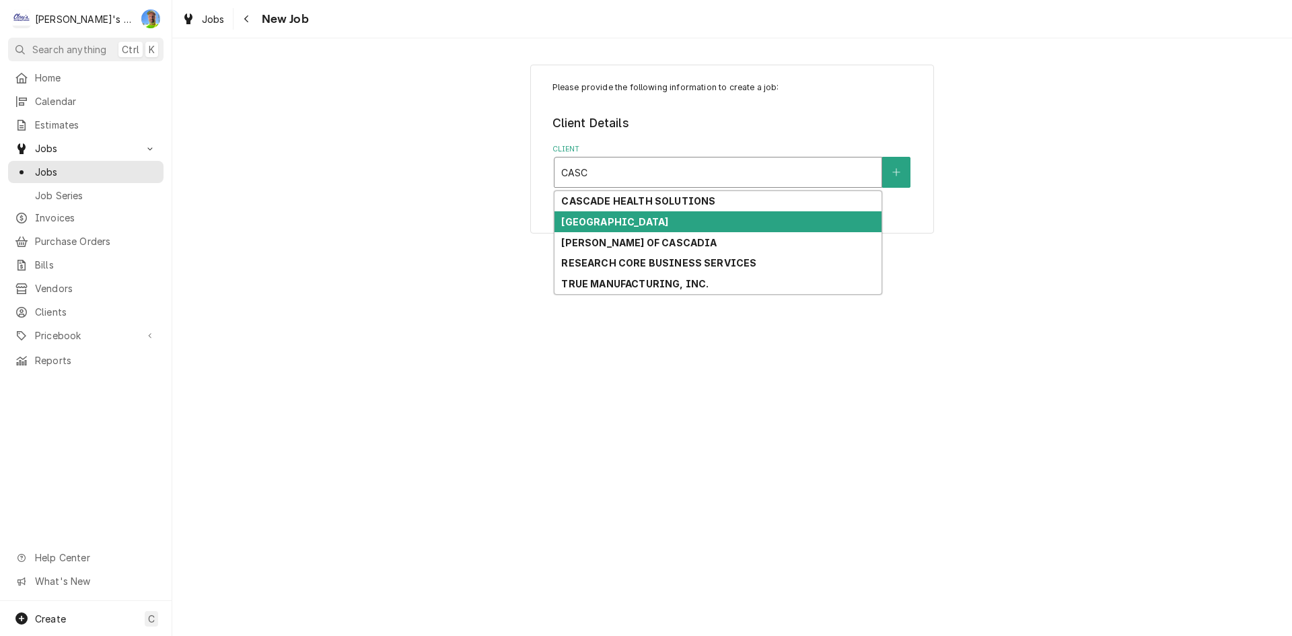
click at [632, 225] on strong "[GEOGRAPHIC_DATA]" at bounding box center [614, 221] width 107 height 11
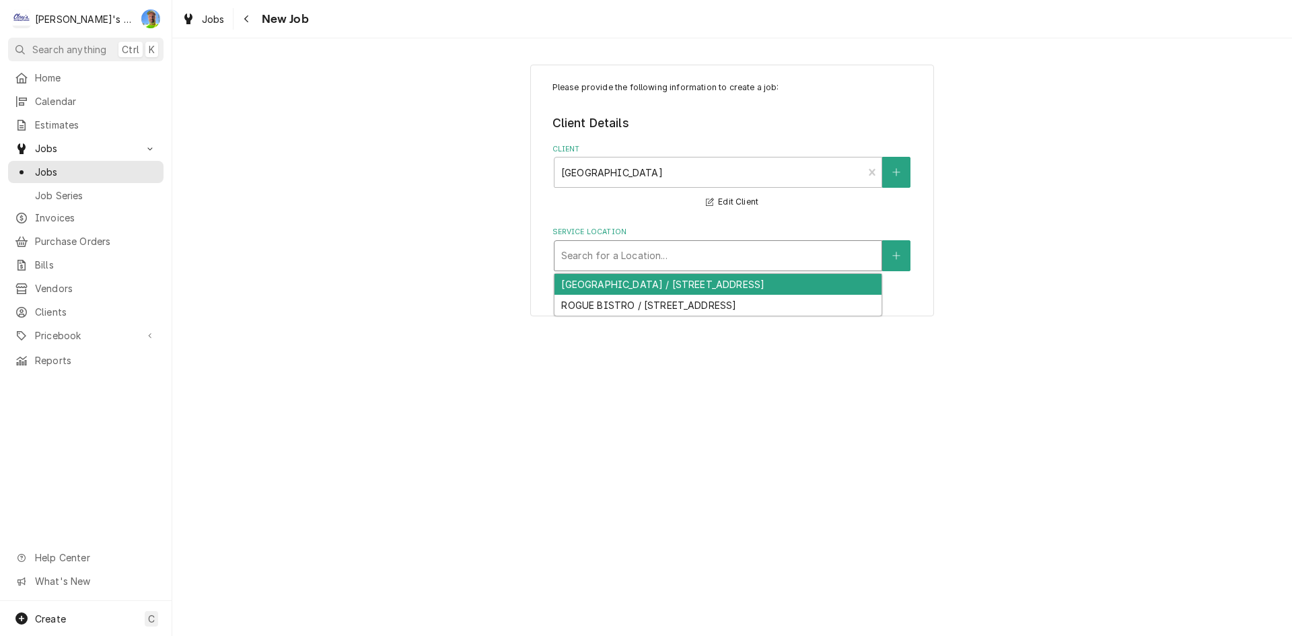
click at [641, 269] on div "Search for a Location..." at bounding box center [717, 256] width 327 height 30
click at [649, 276] on div "[GEOGRAPHIC_DATA] / [STREET_ADDRESS]" at bounding box center [717, 284] width 327 height 21
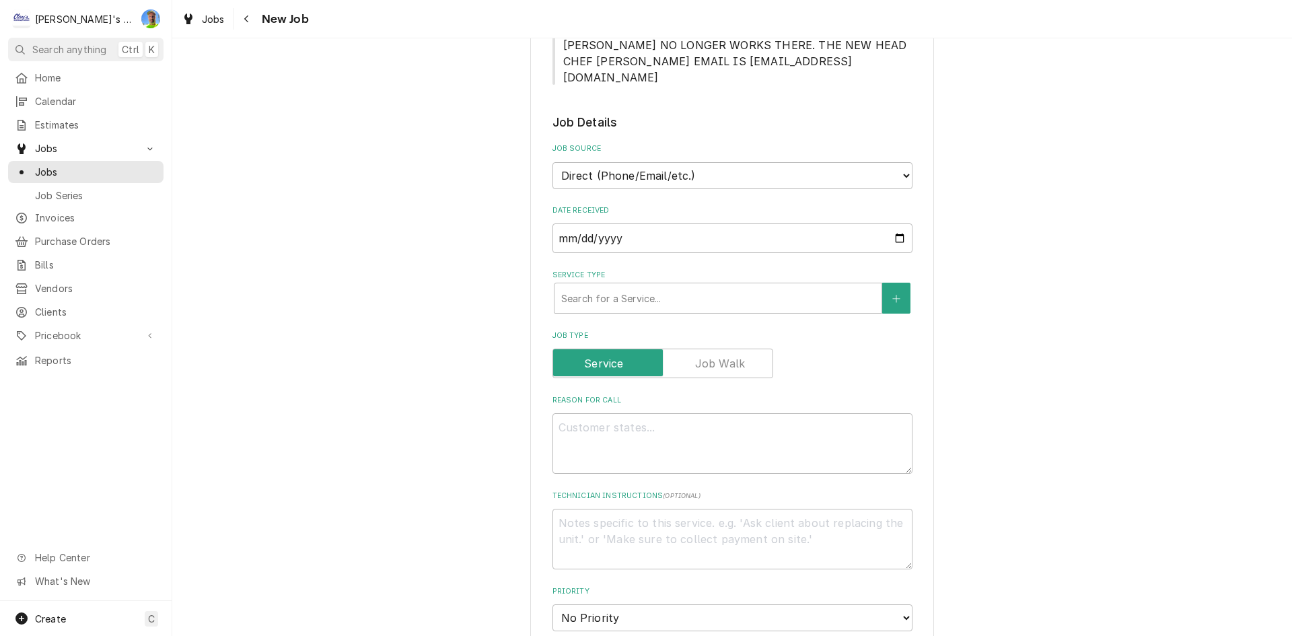
scroll to position [404, 0]
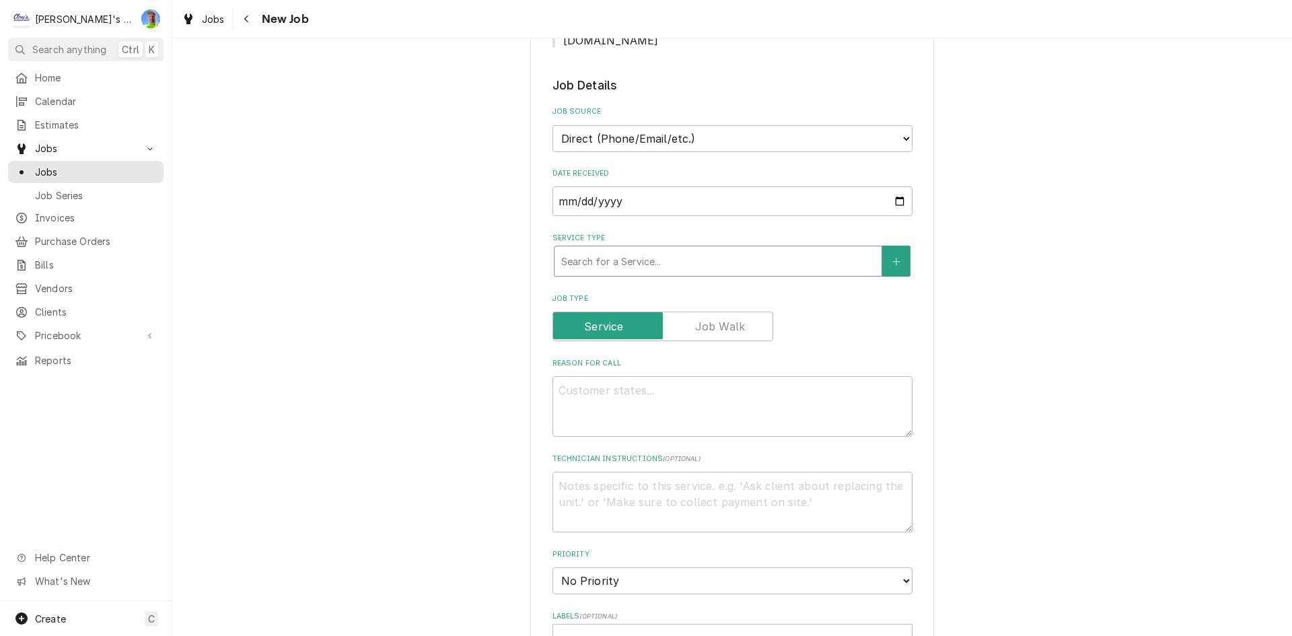
click at [633, 249] on div "Service Type" at bounding box center [717, 261] width 313 height 24
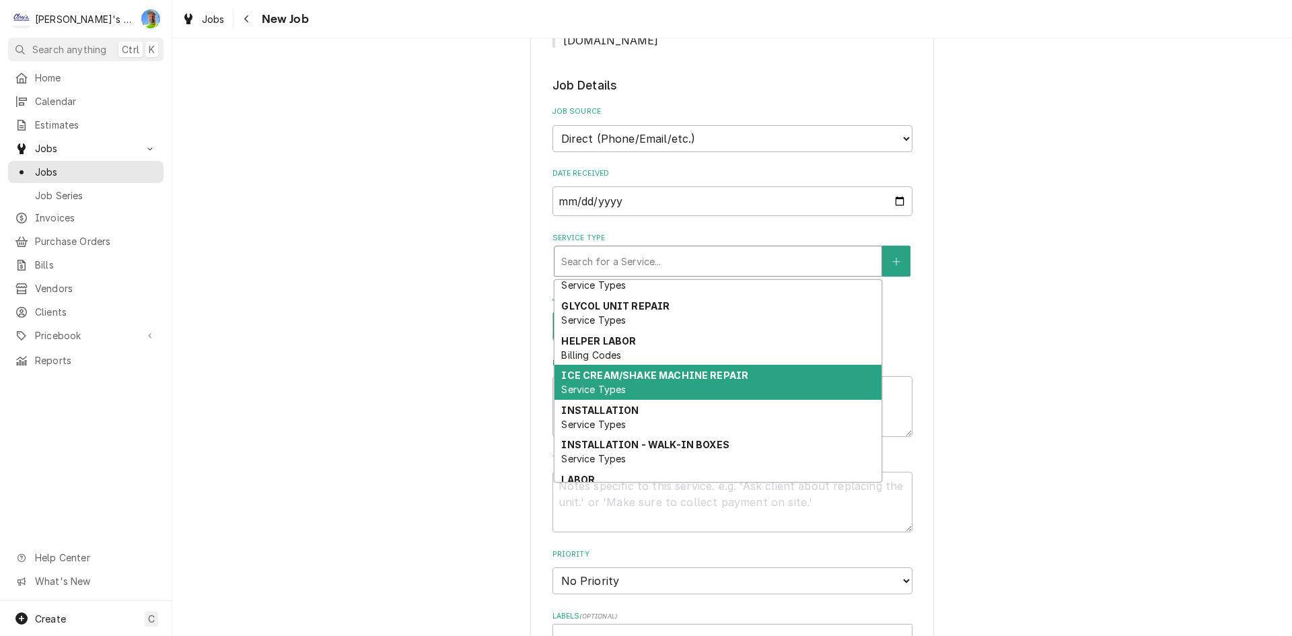
scroll to position [145, 0]
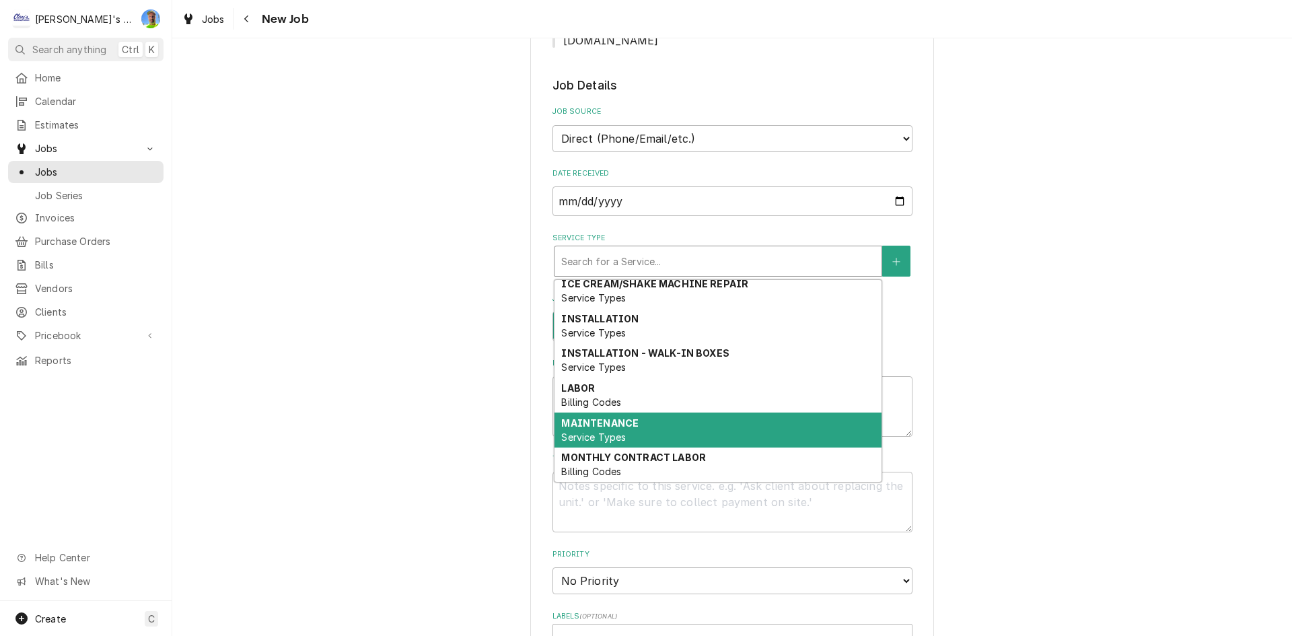
click at [640, 412] on div "MAINTENANCE Service Types" at bounding box center [717, 429] width 327 height 35
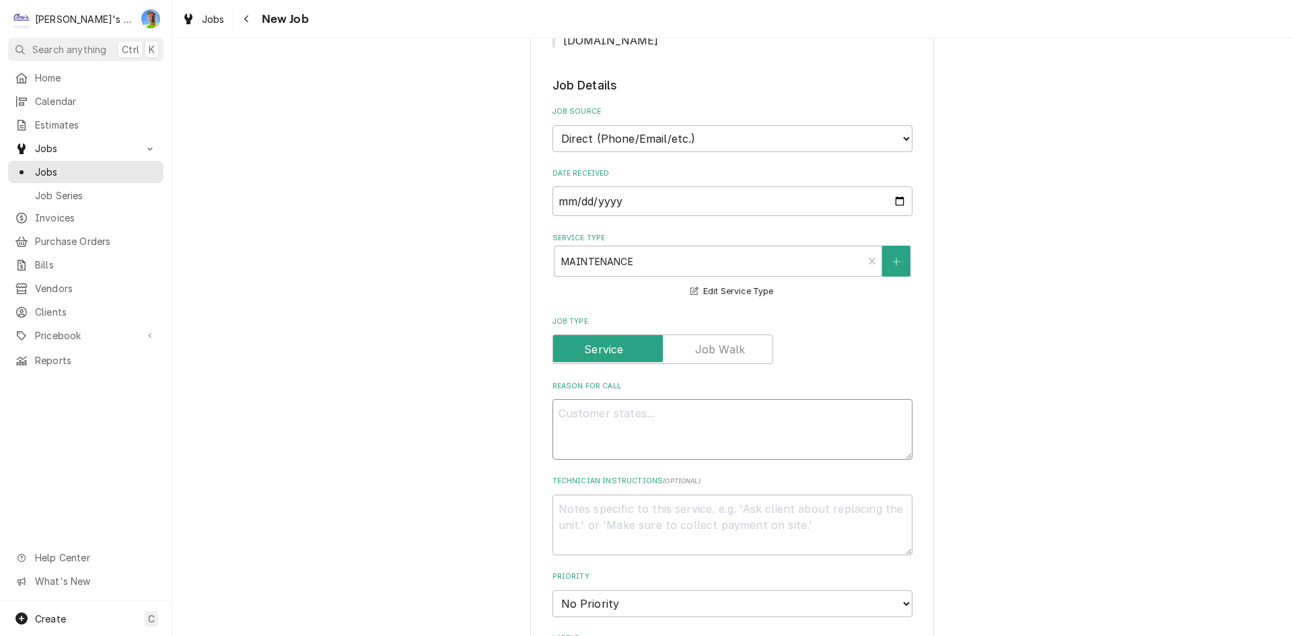
paste textarea "PERFORM OCTOBER MAINTENANCE"
type textarea "x"
type textarea "PERFORM OCTOBER MAINTENANCE"
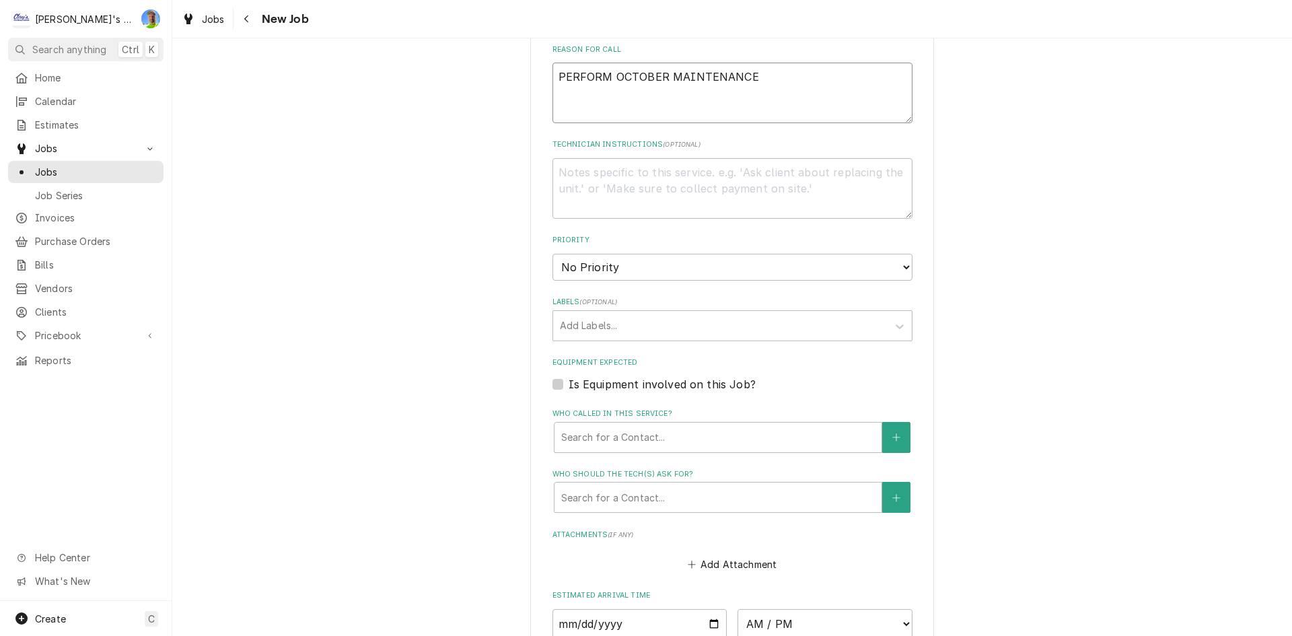
type textarea "x"
type textarea "PERFORM OCTOBER MAINTENANCE"
click at [603, 254] on select "No Priority Urgent High Medium Low" at bounding box center [732, 267] width 360 height 27
select select "2"
click at [552, 254] on select "No Priority Urgent High Medium Low" at bounding box center [732, 267] width 360 height 27
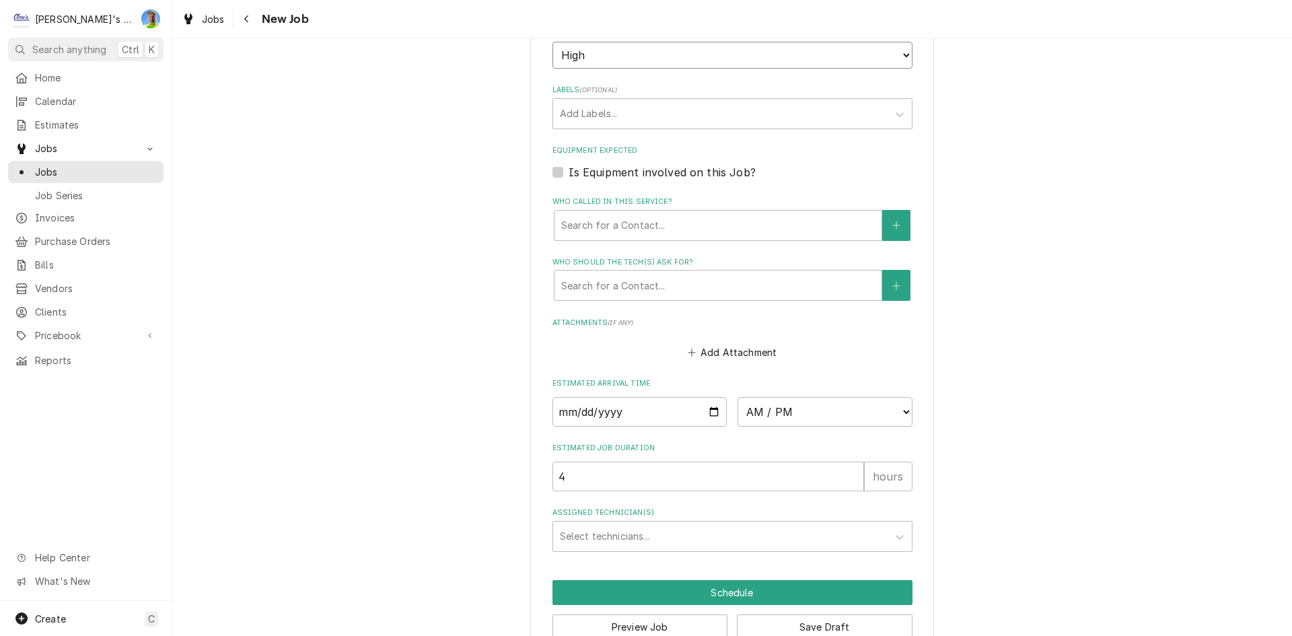
scroll to position [968, 0]
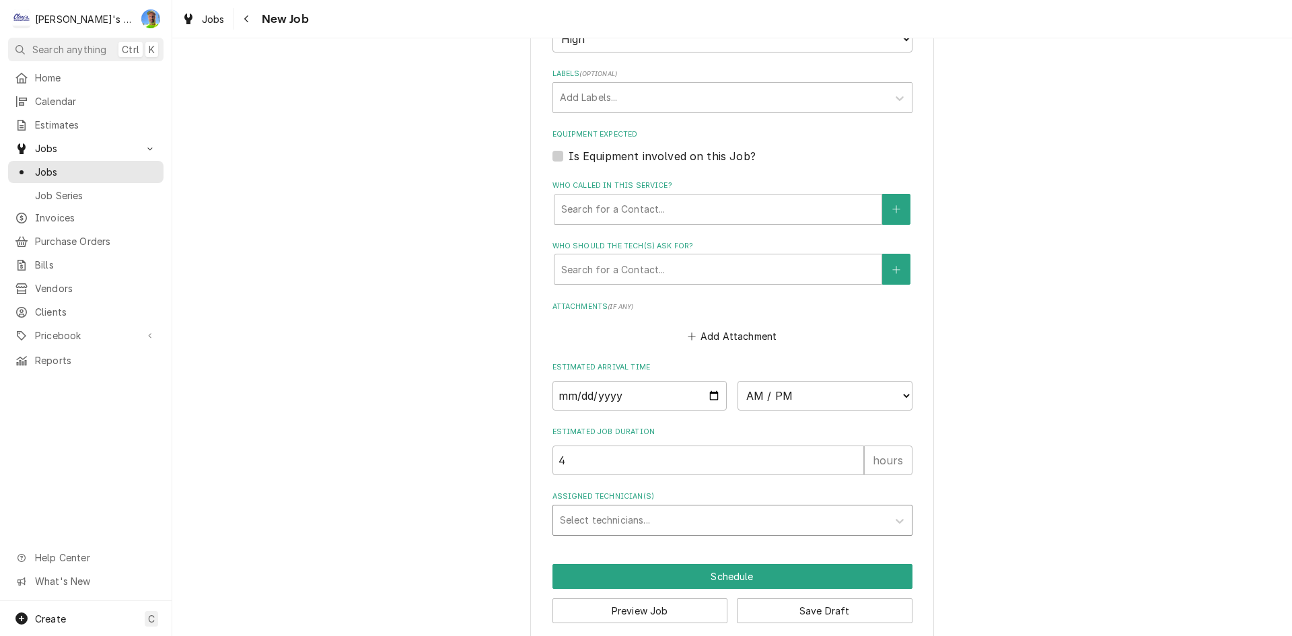
click at [591, 512] on div "Assigned Technician(s)" at bounding box center [720, 520] width 321 height 24
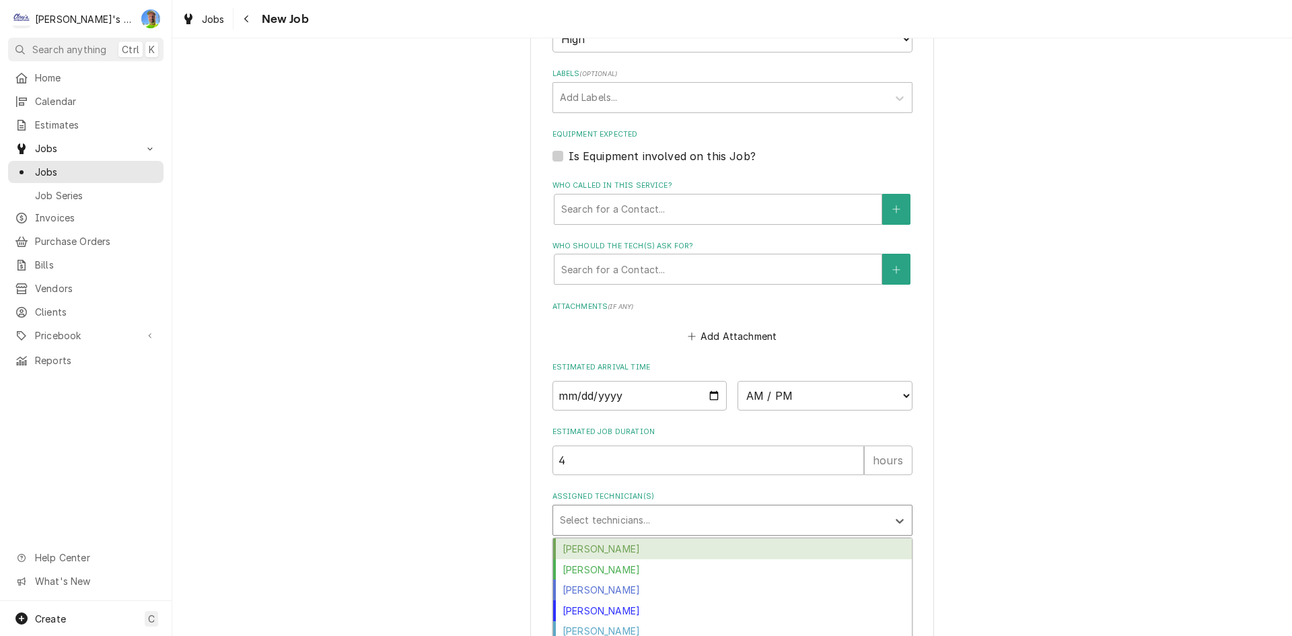
click at [595, 538] on div "Cameron Ward" at bounding box center [732, 548] width 359 height 21
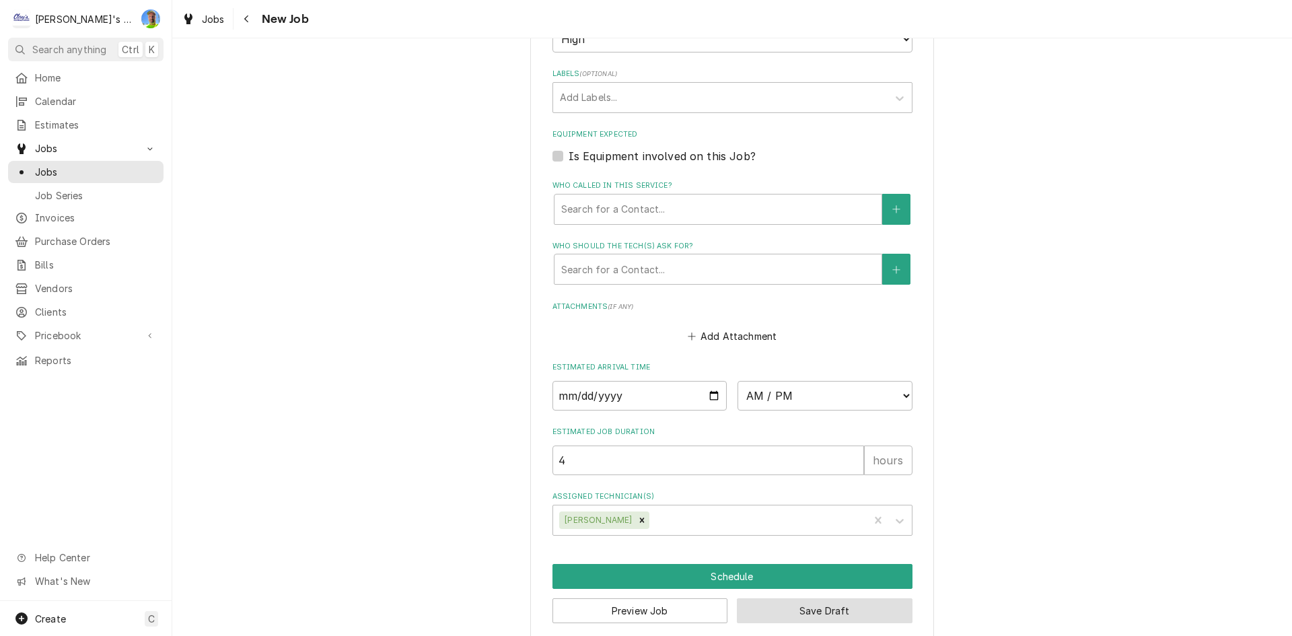
click at [842, 598] on button "Save Draft" at bounding box center [825, 610] width 176 height 25
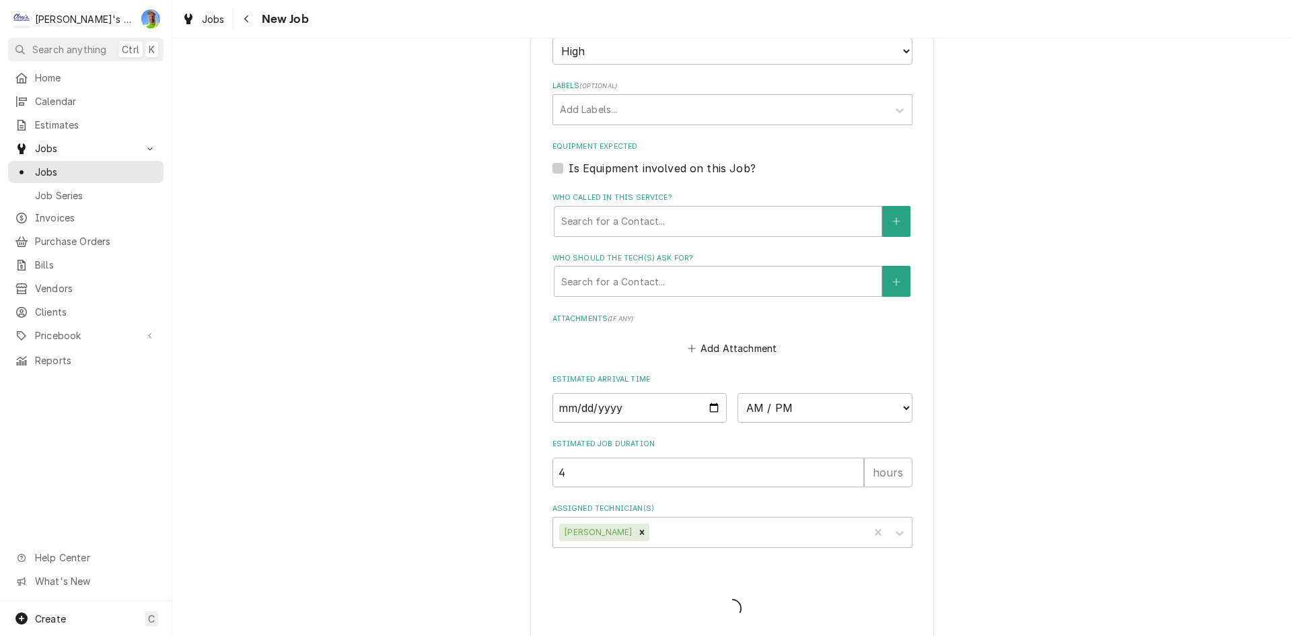
type textarea "x"
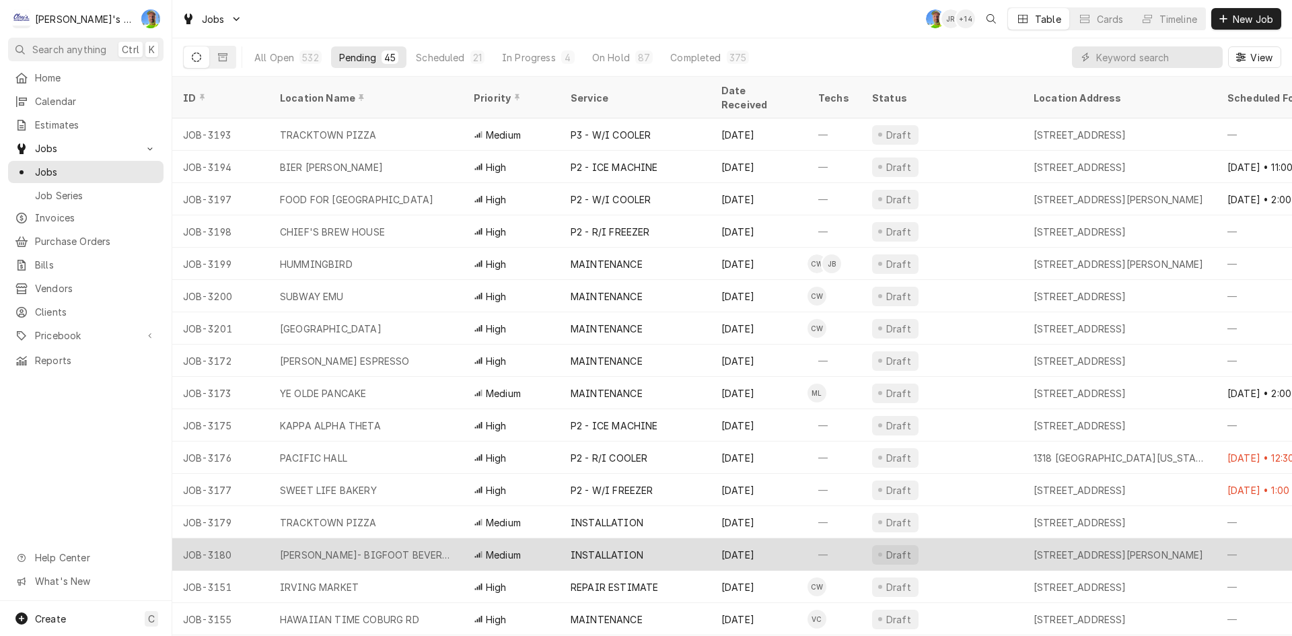
click at [404, 538] on div "[PERSON_NAME]- BIGFOOT BEVERAGE" at bounding box center [366, 554] width 194 height 32
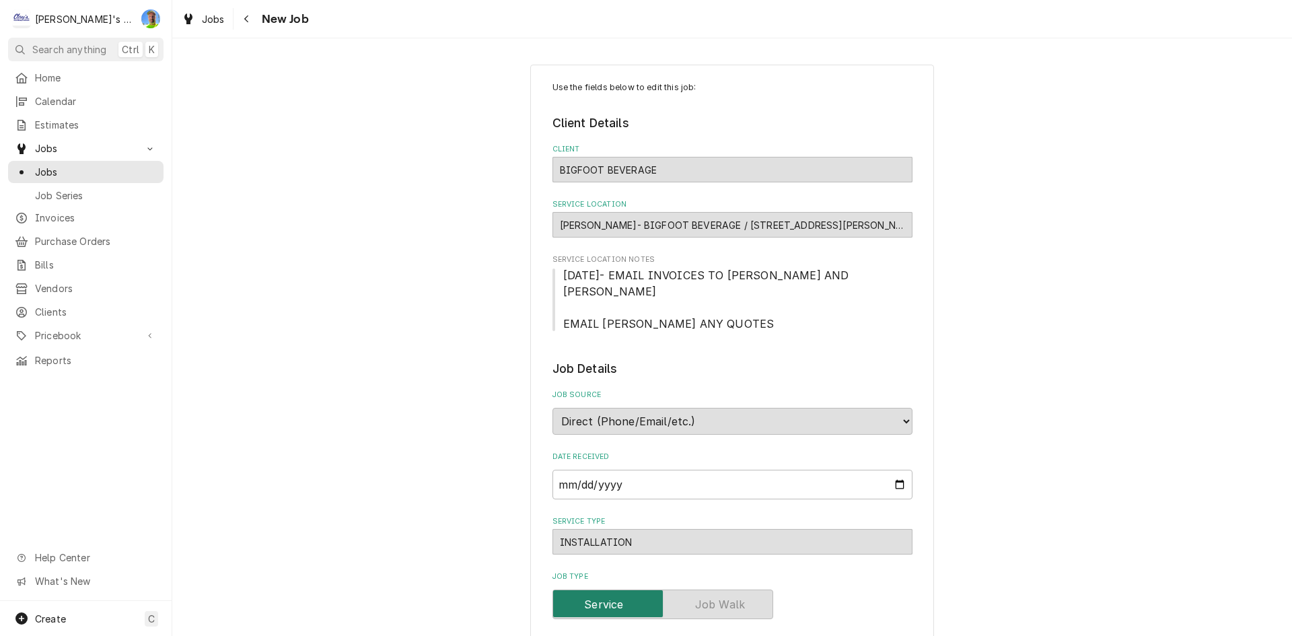
type textarea "x"
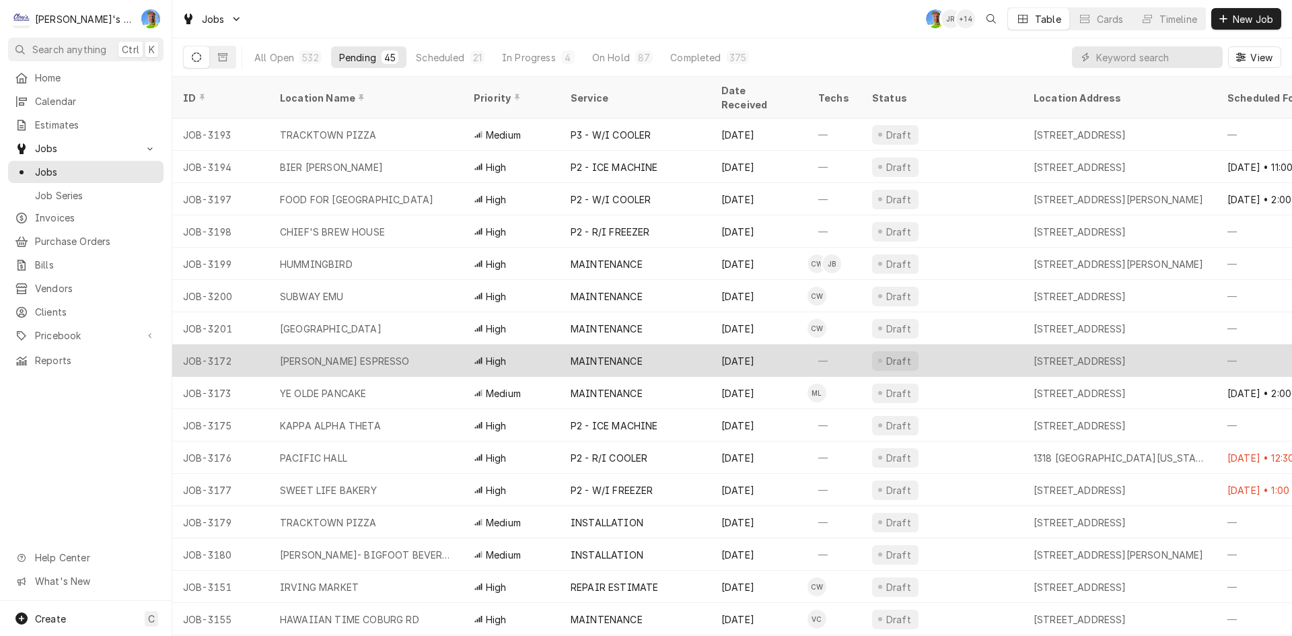
click at [416, 344] on div "[PERSON_NAME] ESPRESSO" at bounding box center [366, 360] width 194 height 32
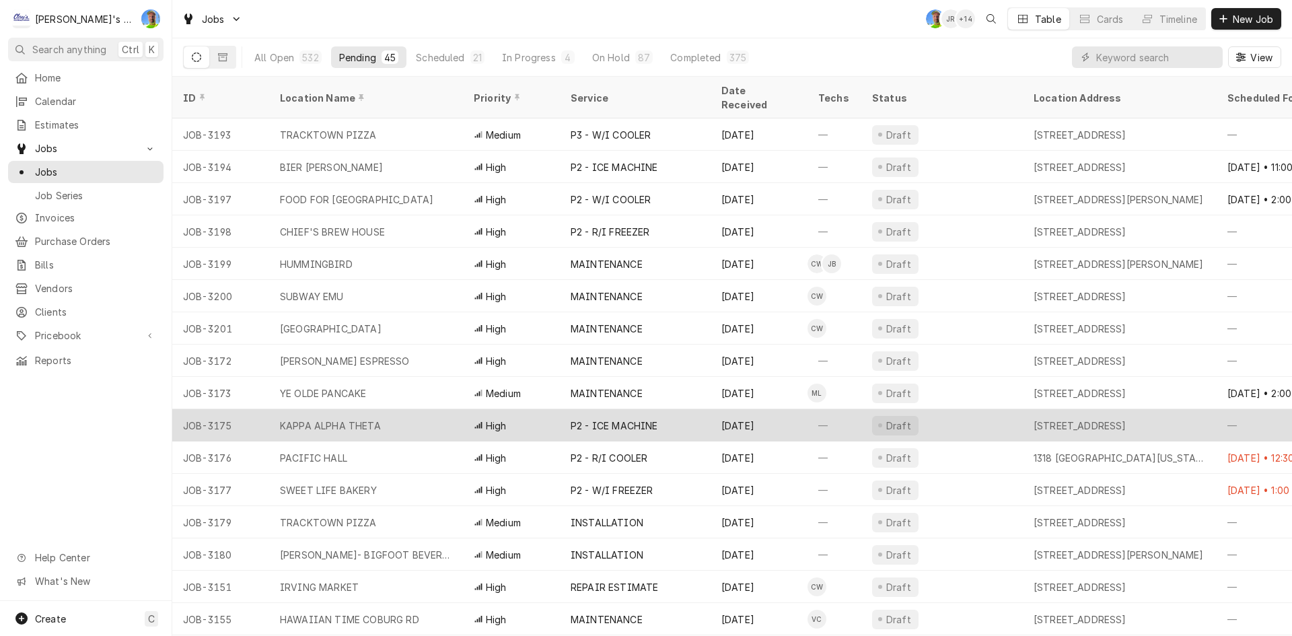
click at [453, 409] on div "KAPPA ALPHA THETA" at bounding box center [366, 425] width 194 height 32
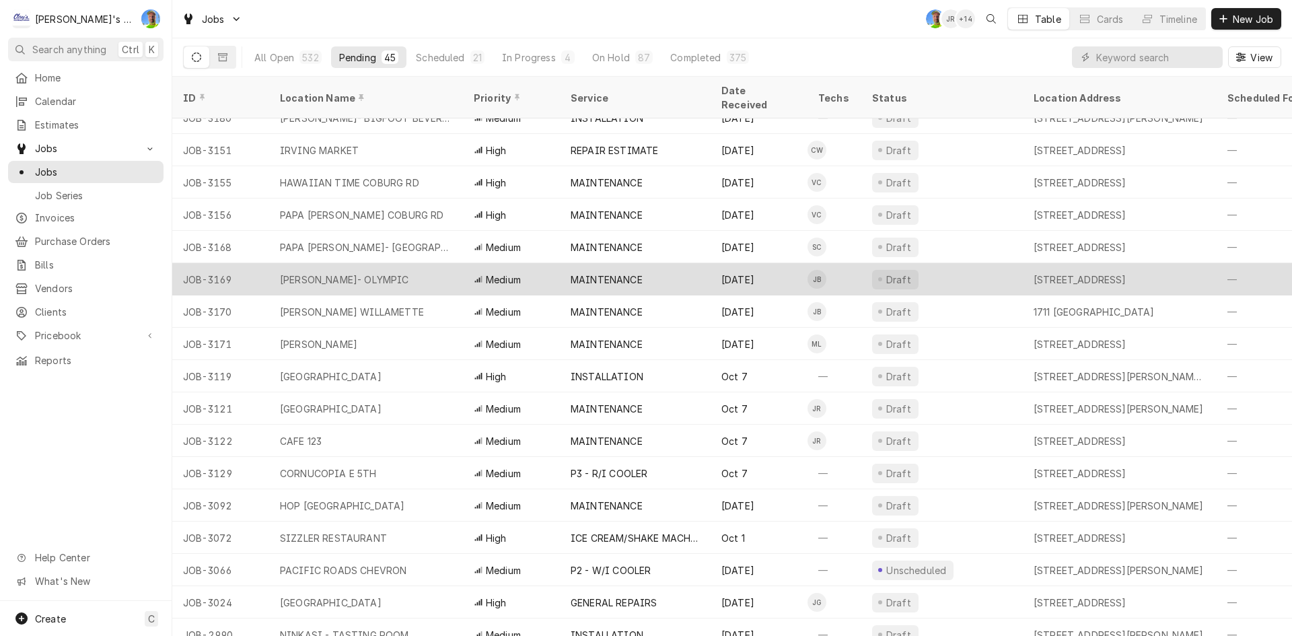
scroll to position [449, 0]
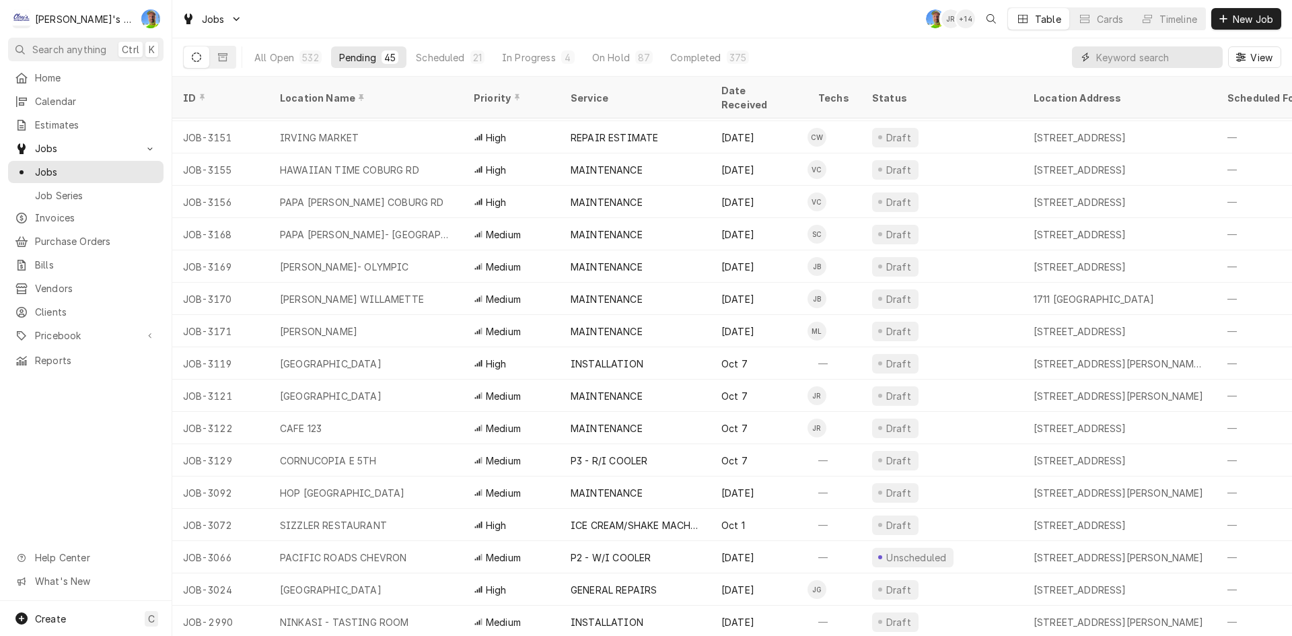
click at [1183, 59] on input "Dynamic Content Wrapper" at bounding box center [1156, 57] width 120 height 22
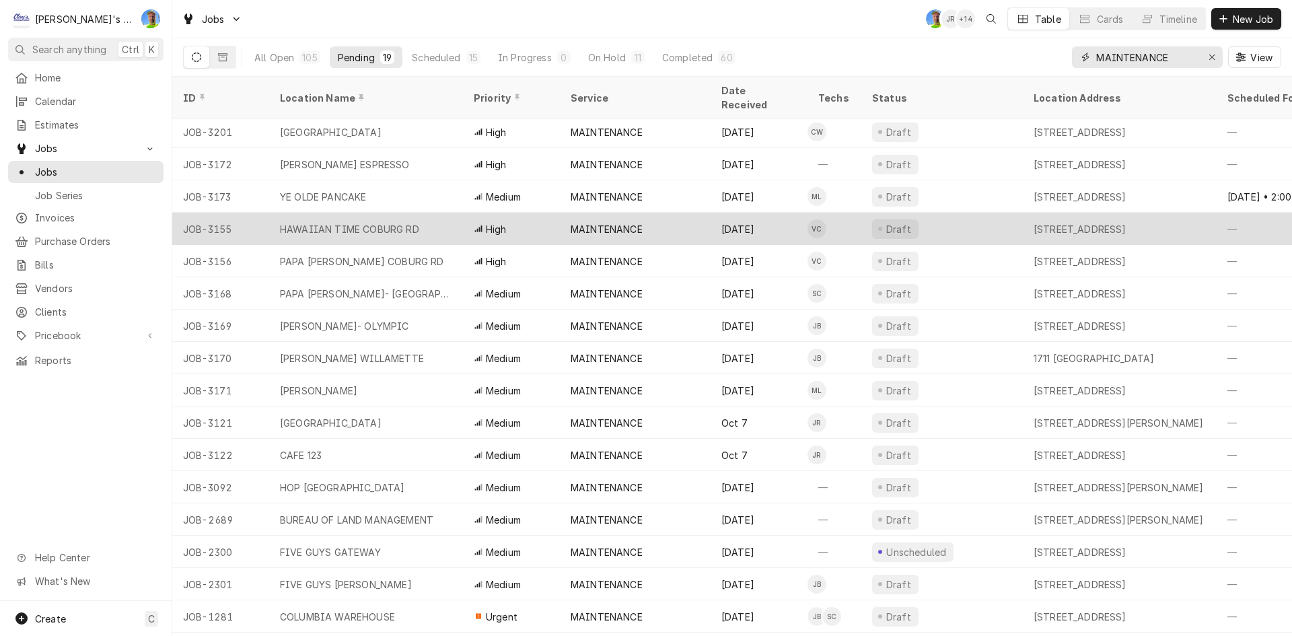
scroll to position [89, 0]
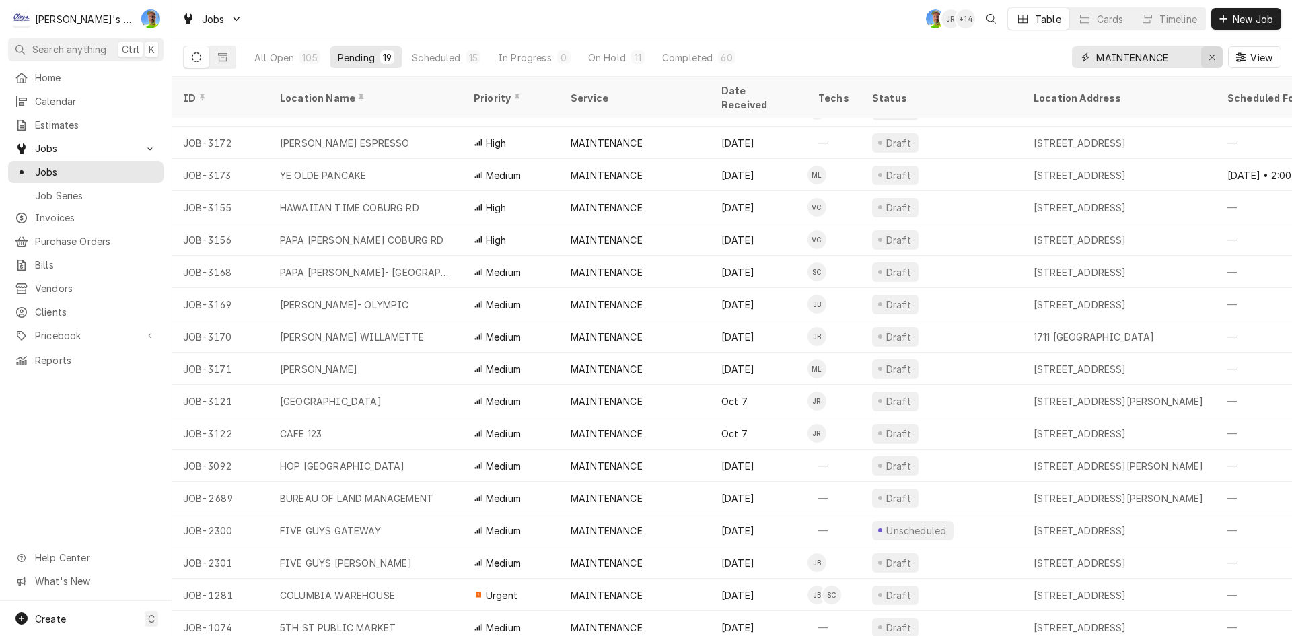
type input "MAINTENANCE"
click at [1212, 60] on icon "Erase input" at bounding box center [1211, 56] width 7 height 9
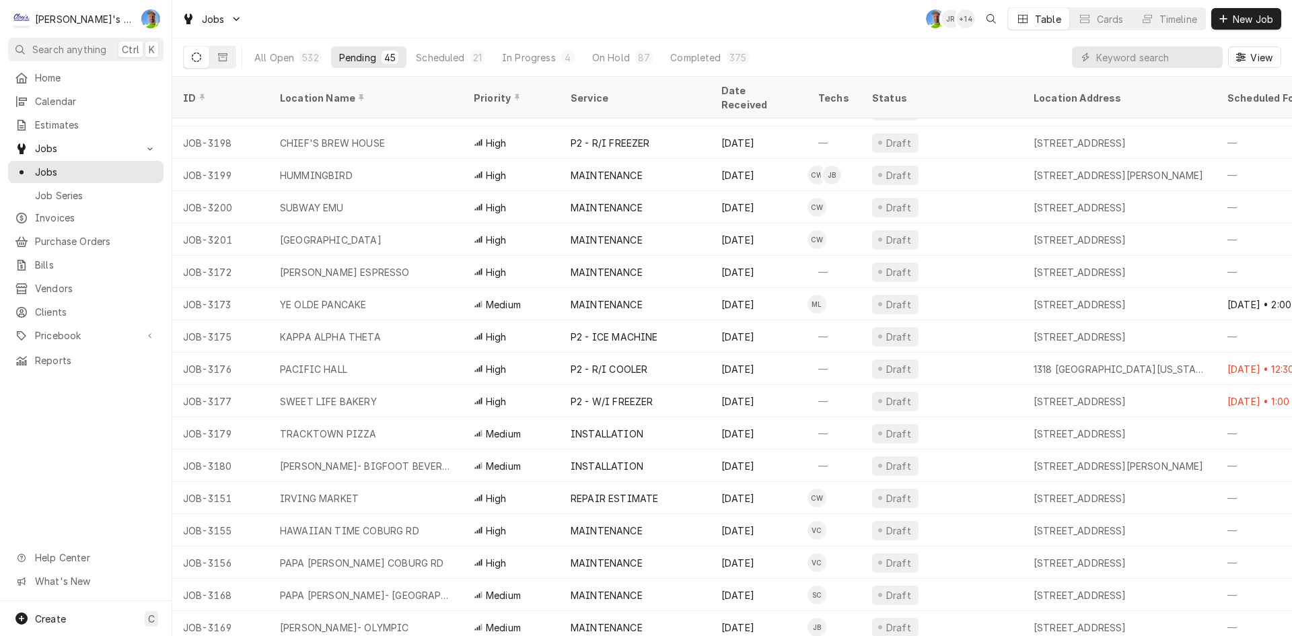
click at [1000, 53] on div "All Open 532 Pending 45 Scheduled 21 In Progress 4 On Hold 87 Completed 375 View" at bounding box center [732, 57] width 1098 height 38
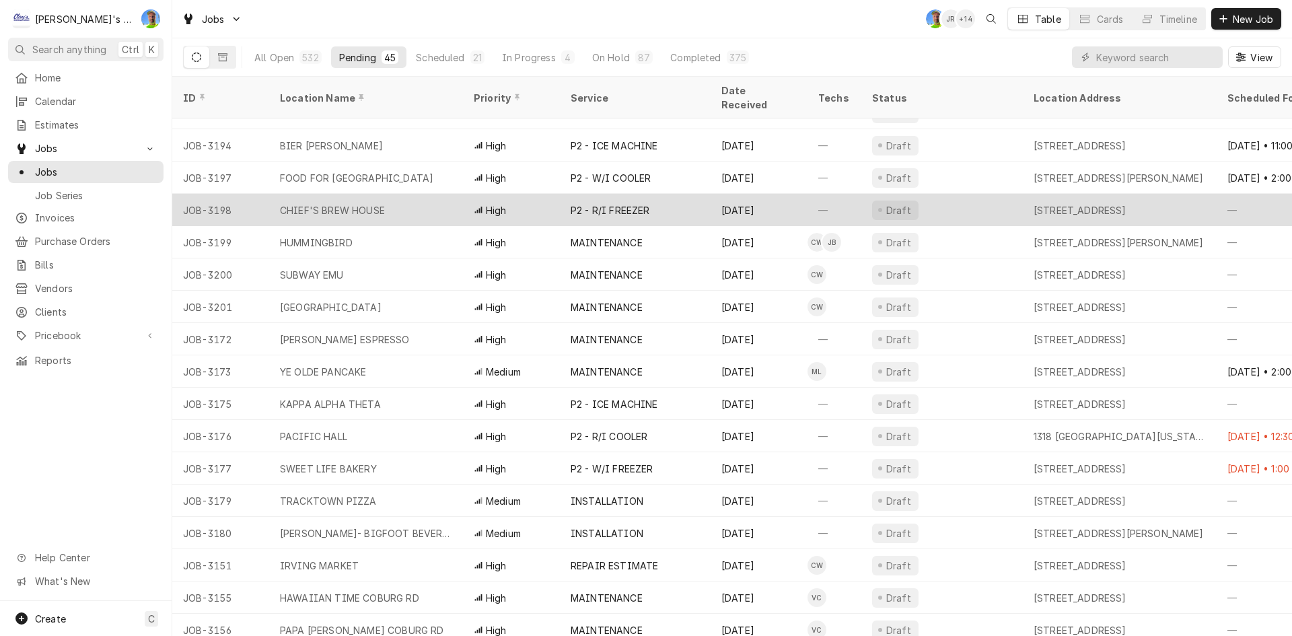
scroll to position [0, 0]
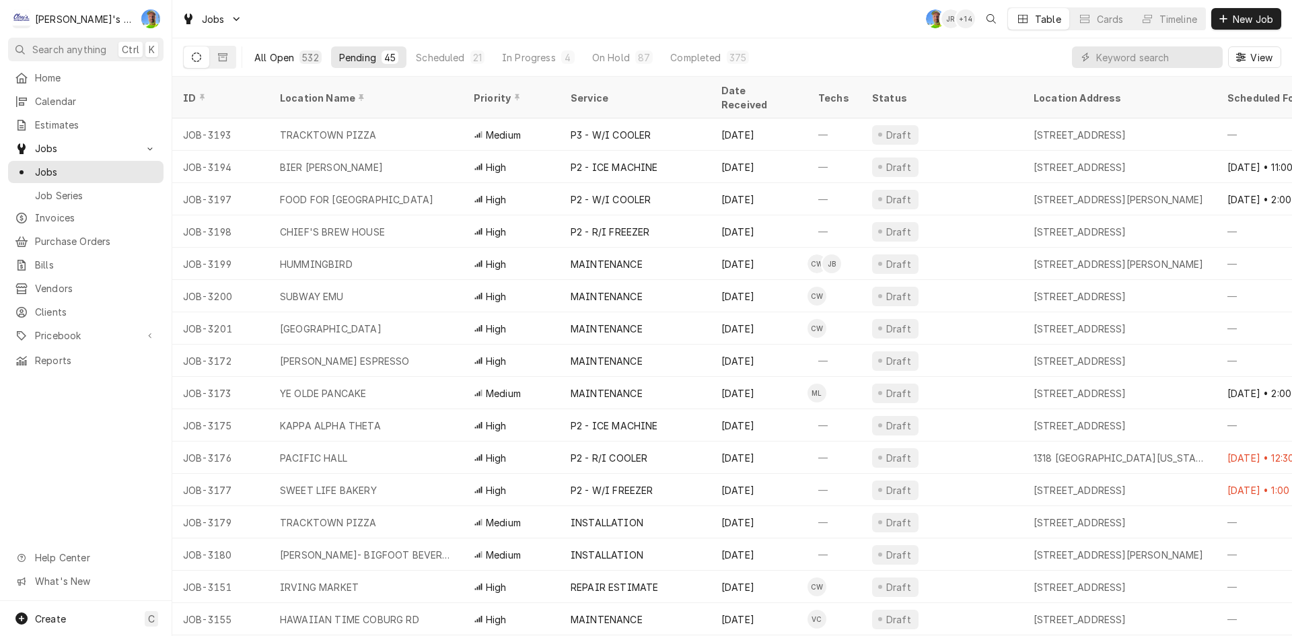
click at [306, 52] on div "532" at bounding box center [310, 57] width 16 height 14
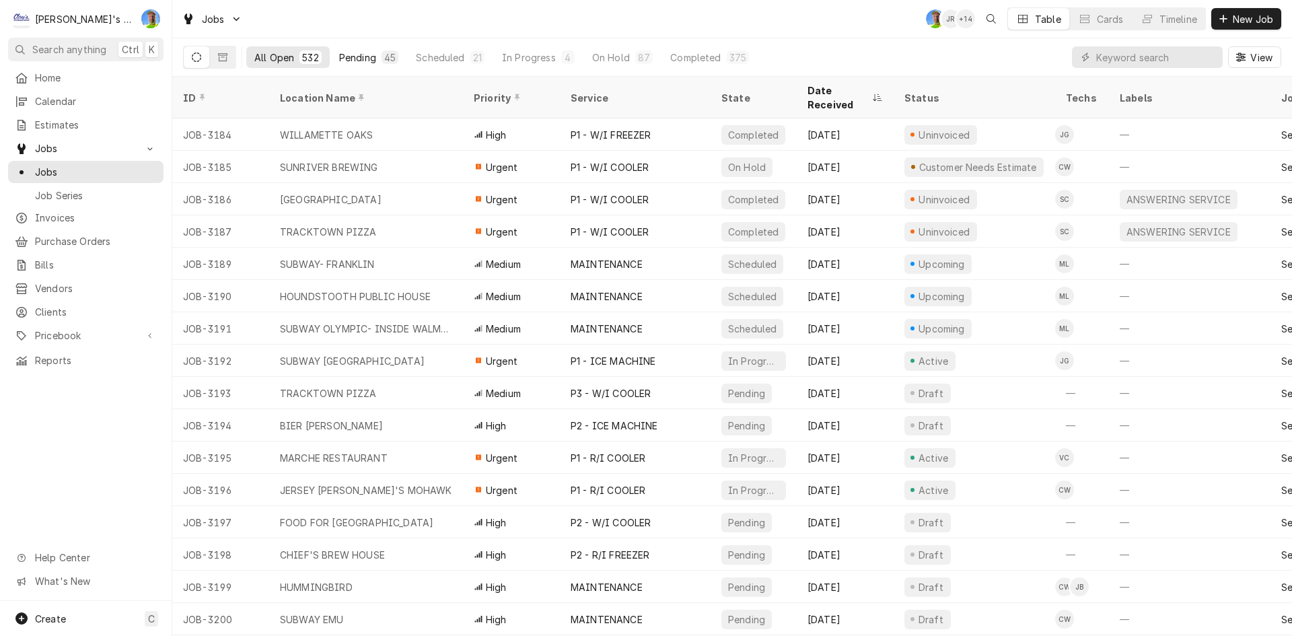
click at [375, 57] on div "Pending" at bounding box center [357, 57] width 37 height 14
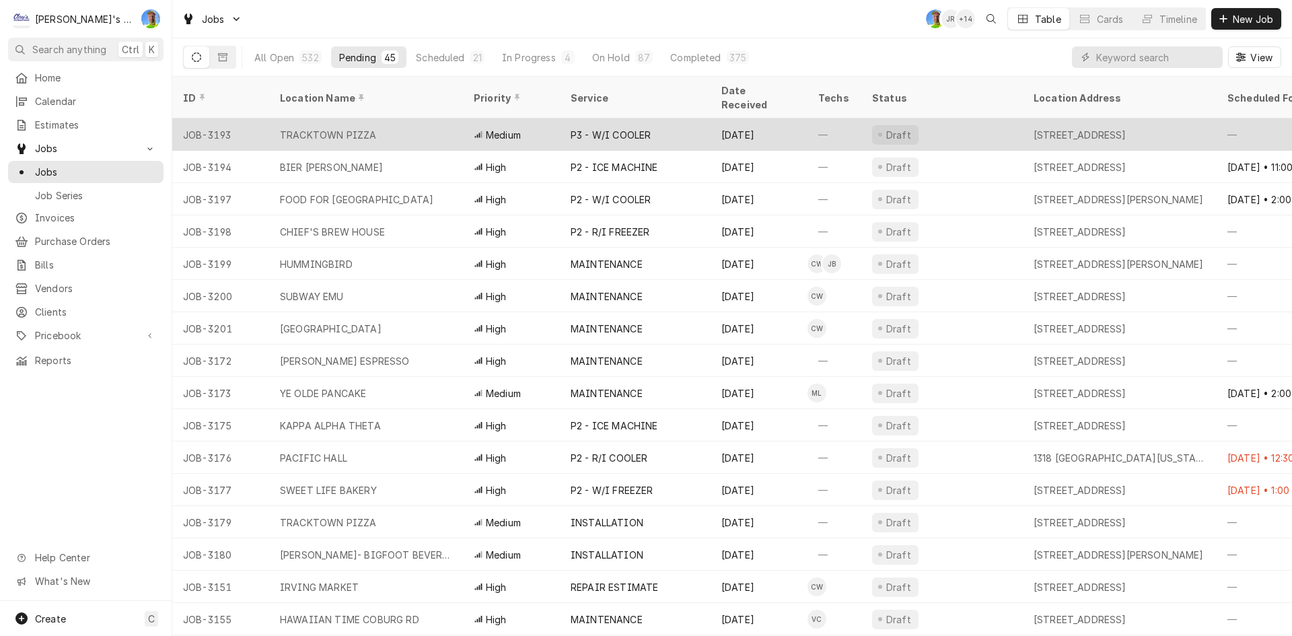
click at [445, 118] on div "TRACKTOWN PIZZA" at bounding box center [366, 134] width 194 height 32
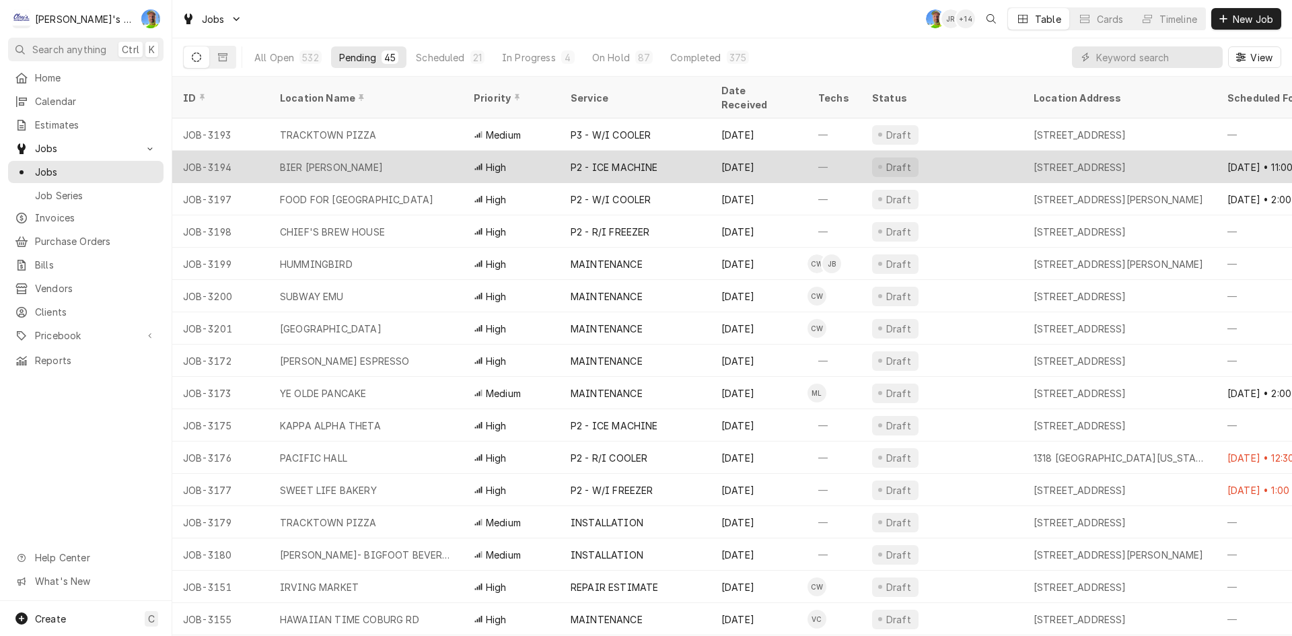
click at [367, 151] on div "BIER STEIN" at bounding box center [366, 167] width 194 height 32
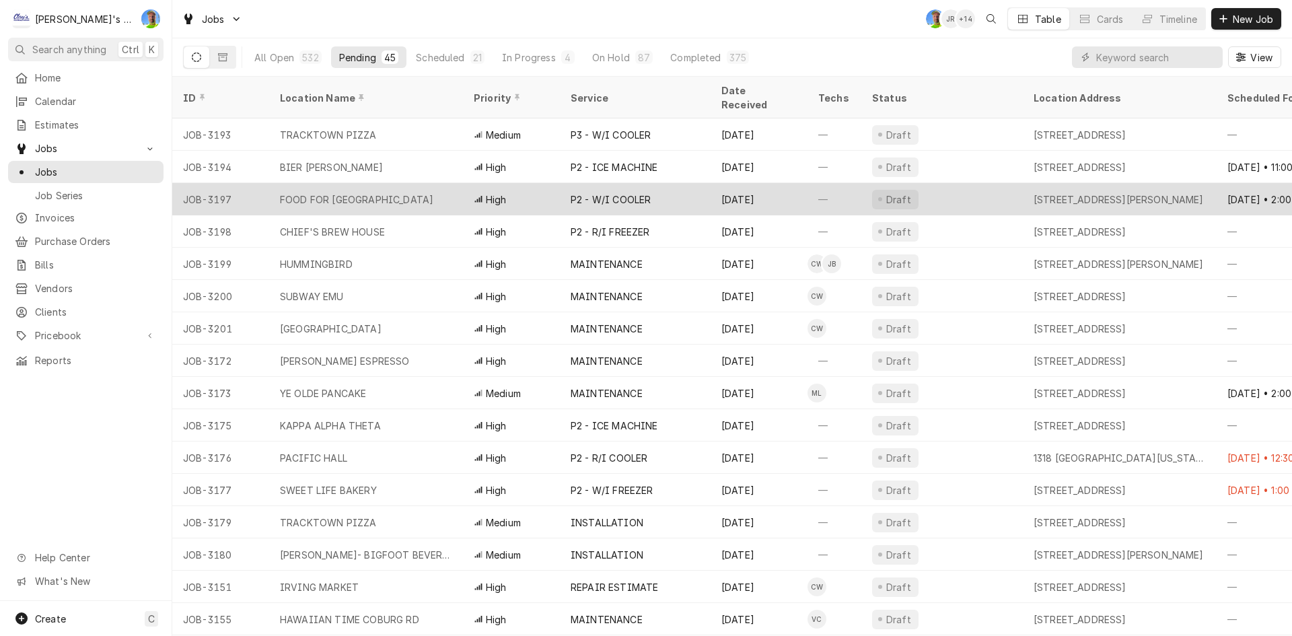
click at [367, 192] on div "FOOD FOR [GEOGRAPHIC_DATA]" at bounding box center [356, 199] width 153 height 14
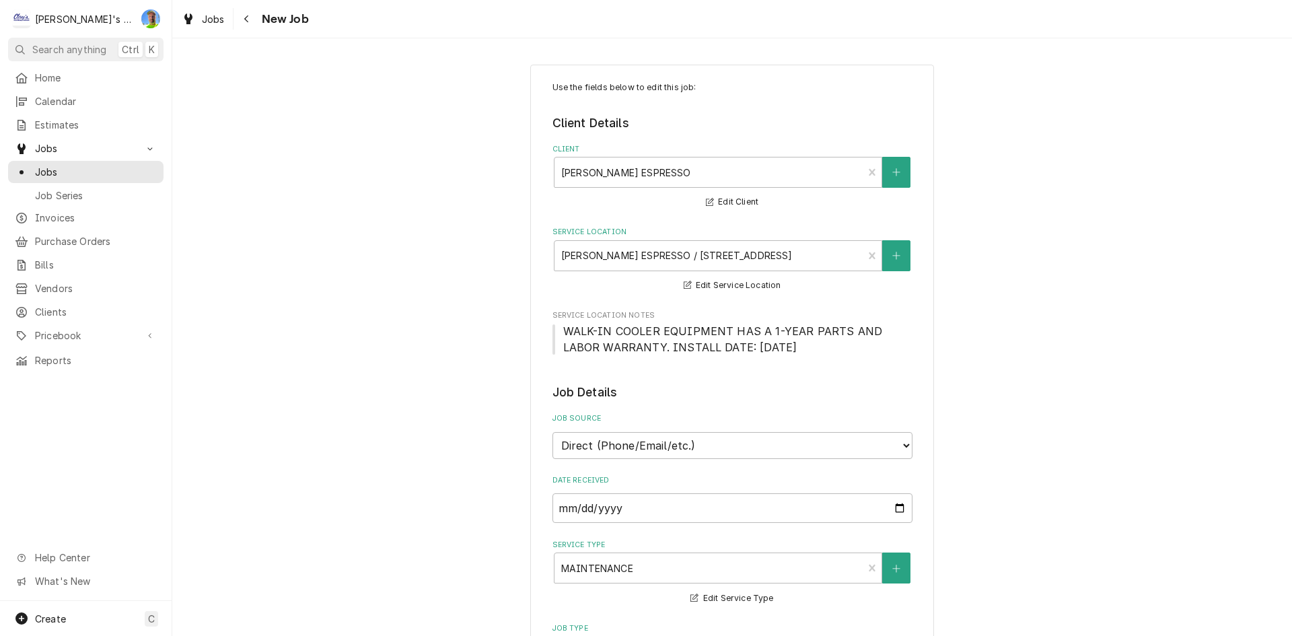
type textarea "x"
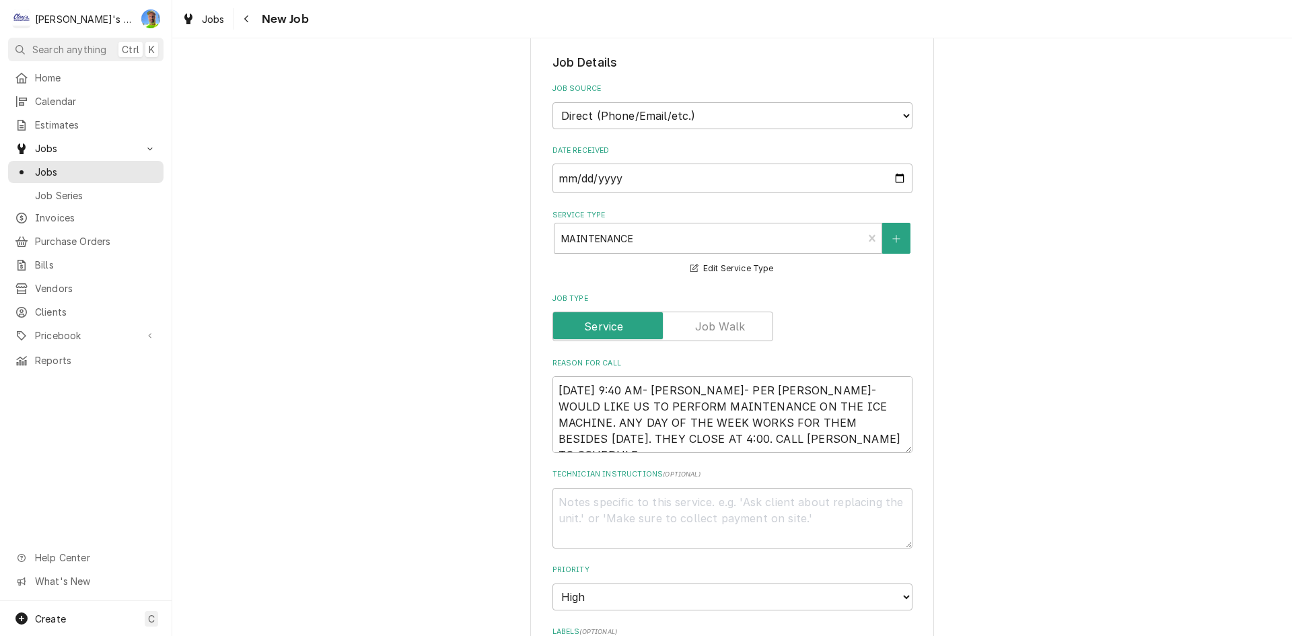
scroll to position [336, 0]
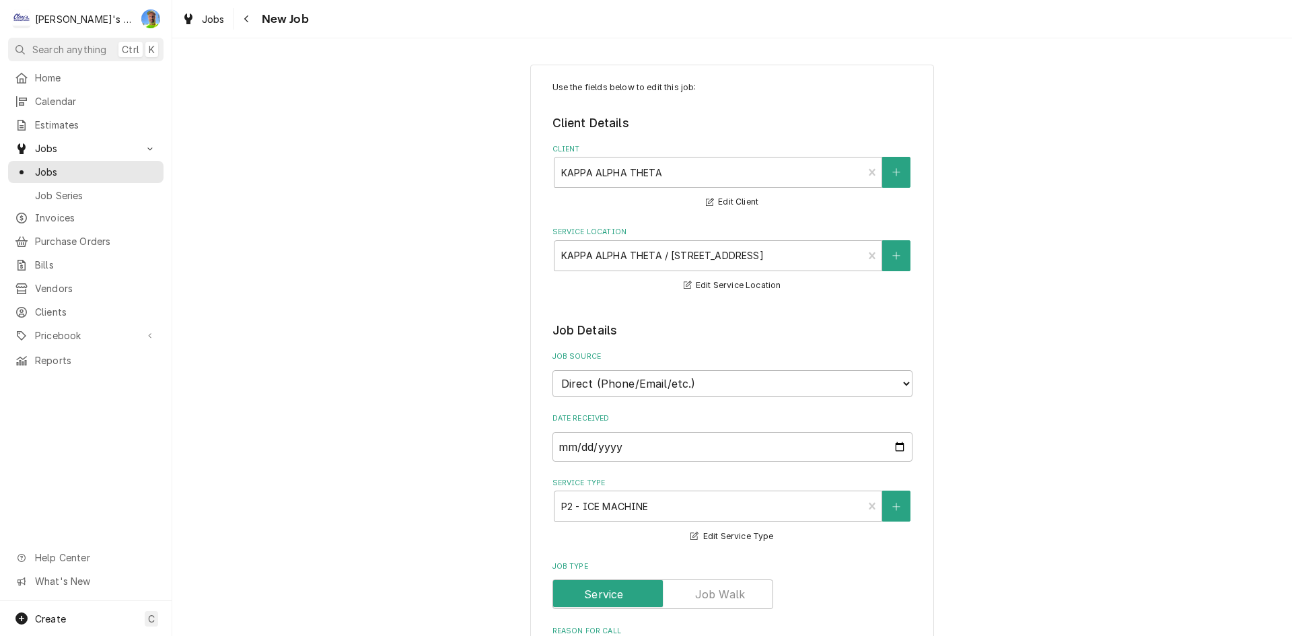
type textarea "x"
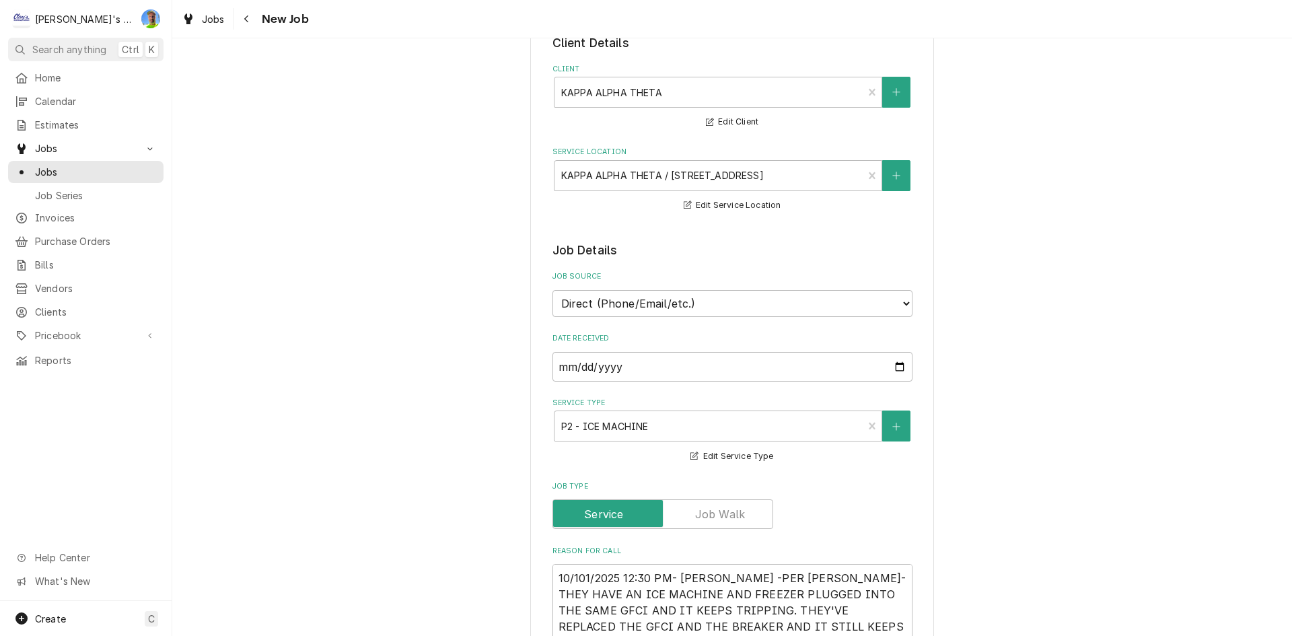
scroll to position [202, 0]
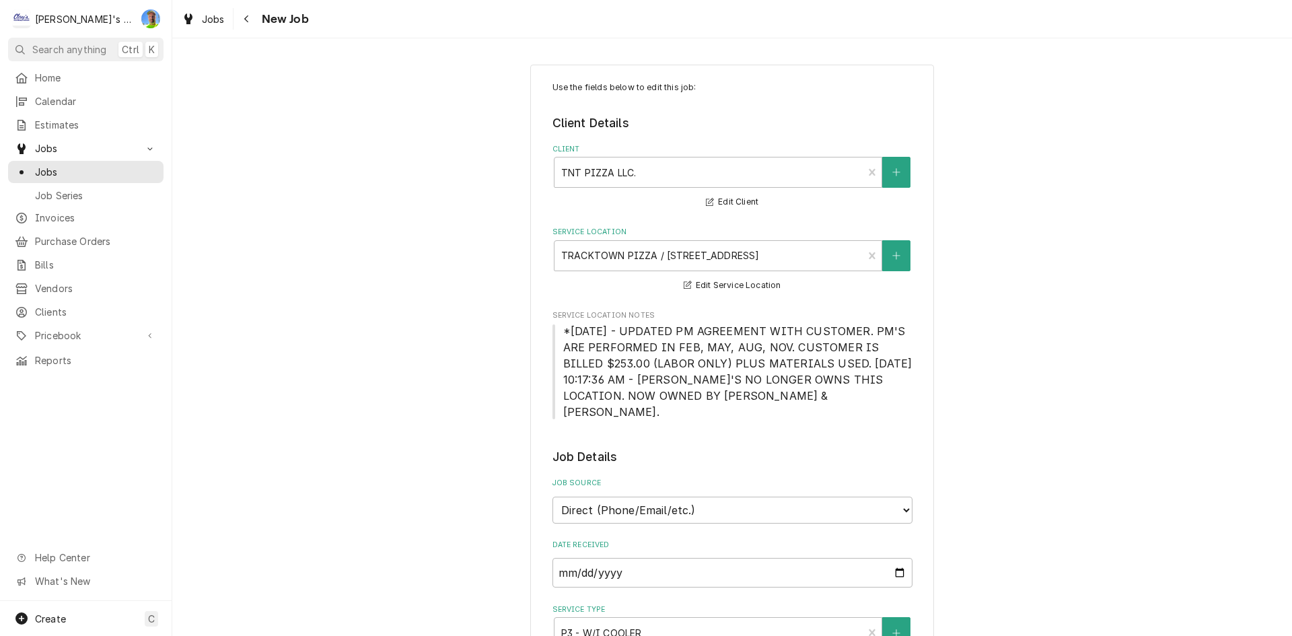
type textarea "x"
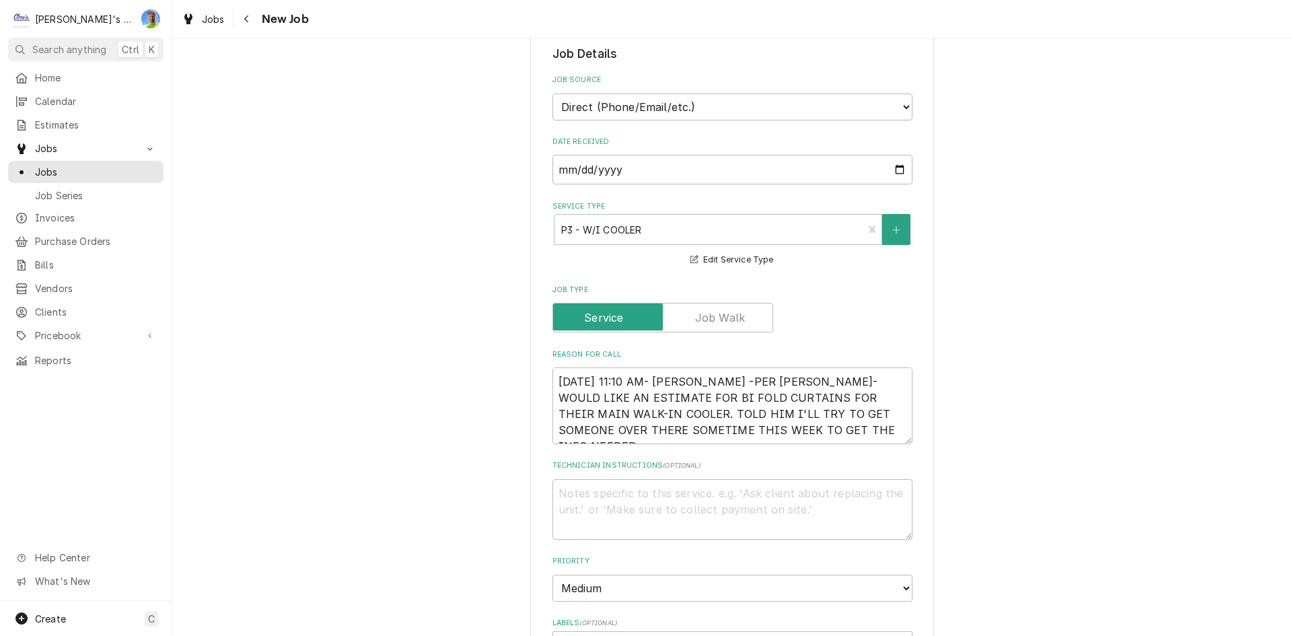
scroll to position [404, 0]
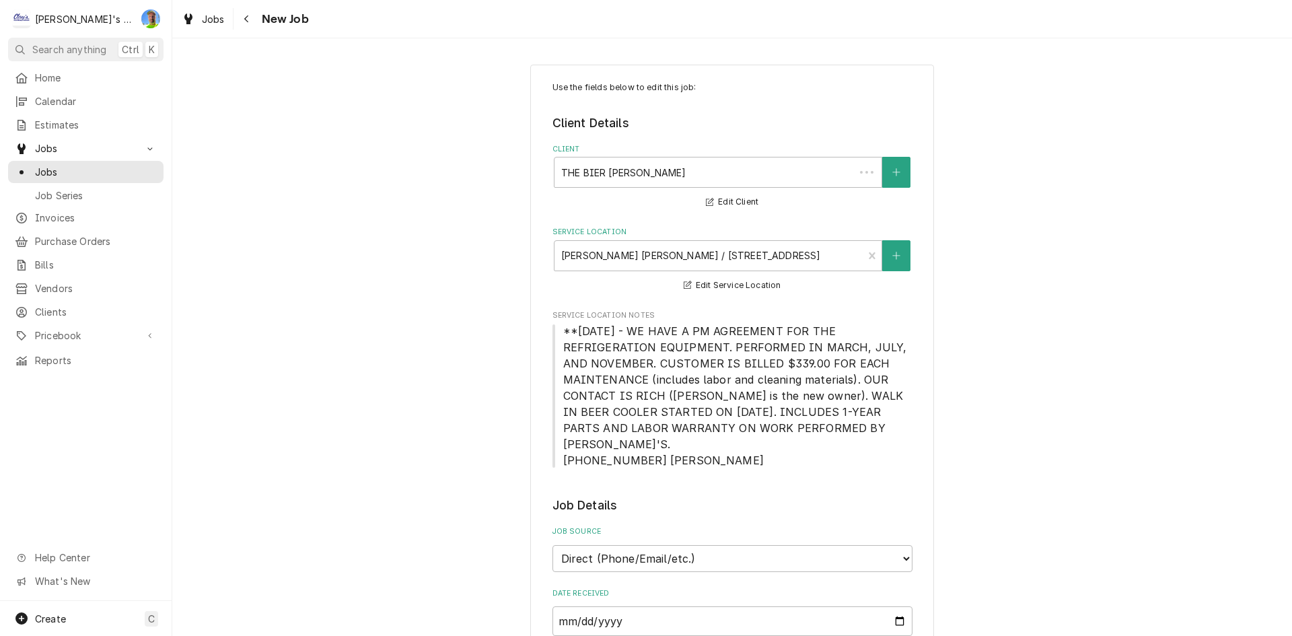
type textarea "x"
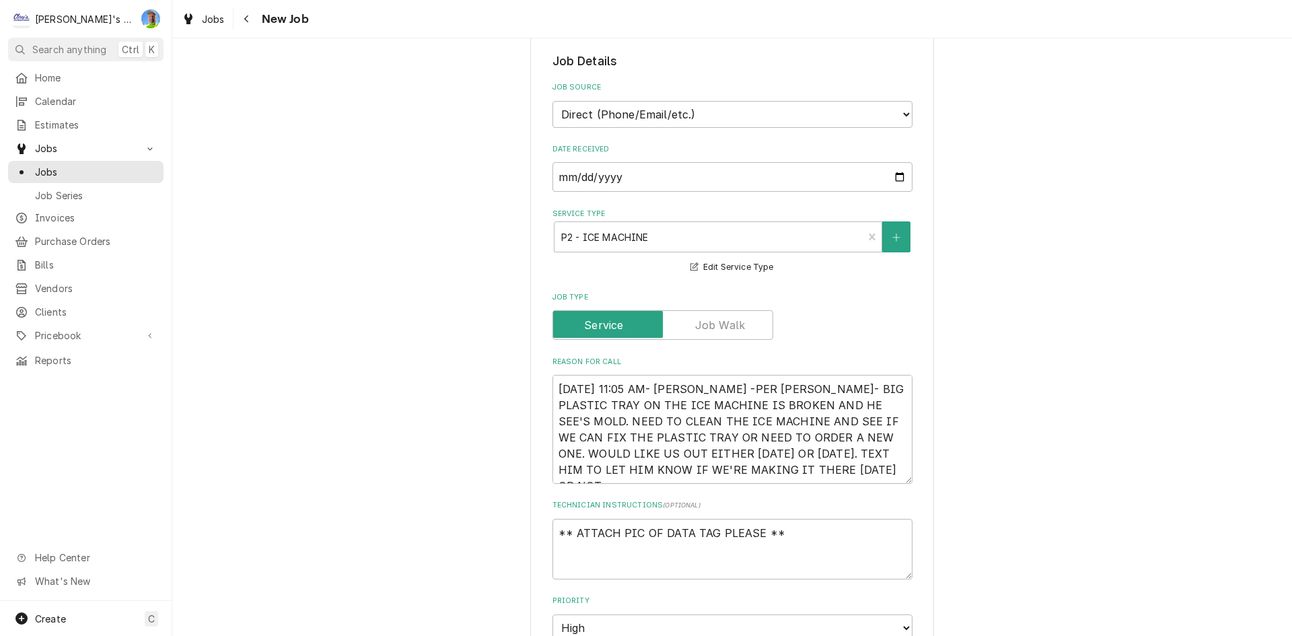
scroll to position [471, 0]
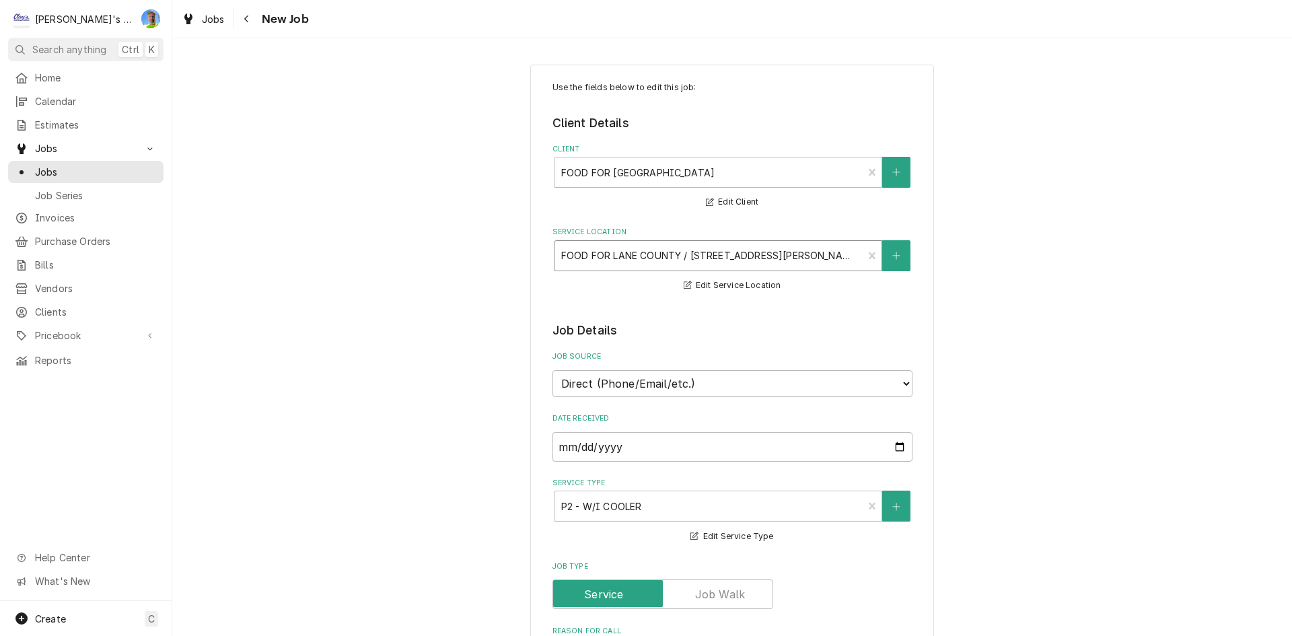
type textarea "x"
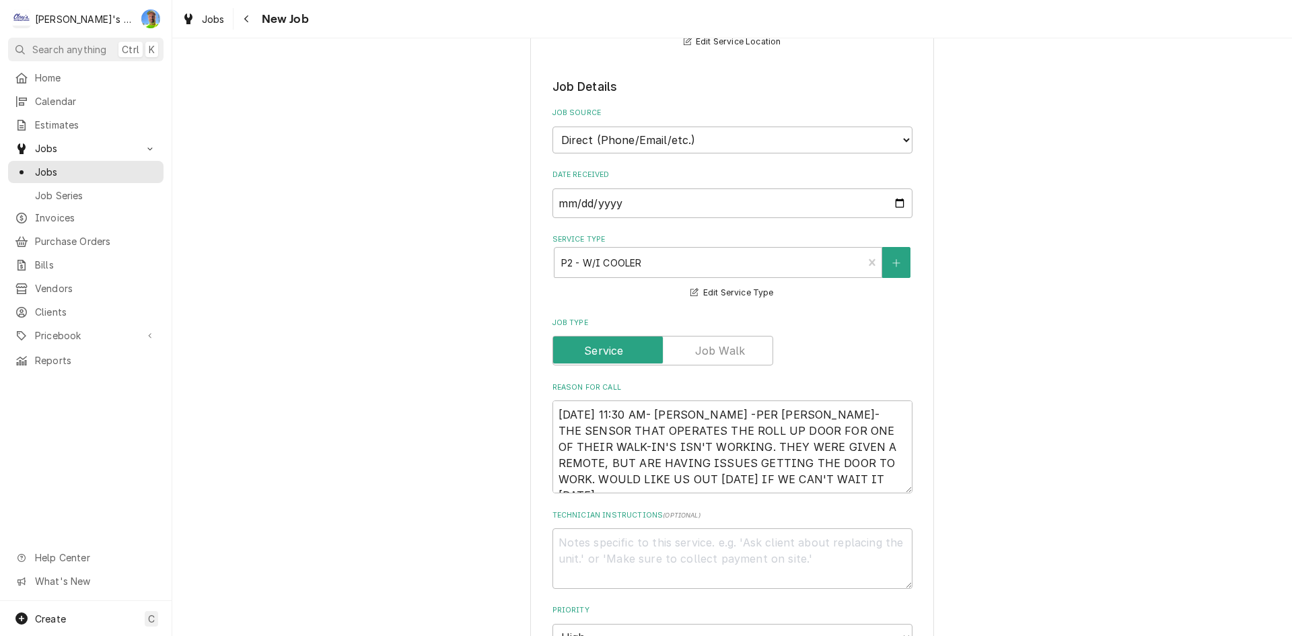
scroll to position [269, 0]
